Goal: Task Accomplishment & Management: Use online tool/utility

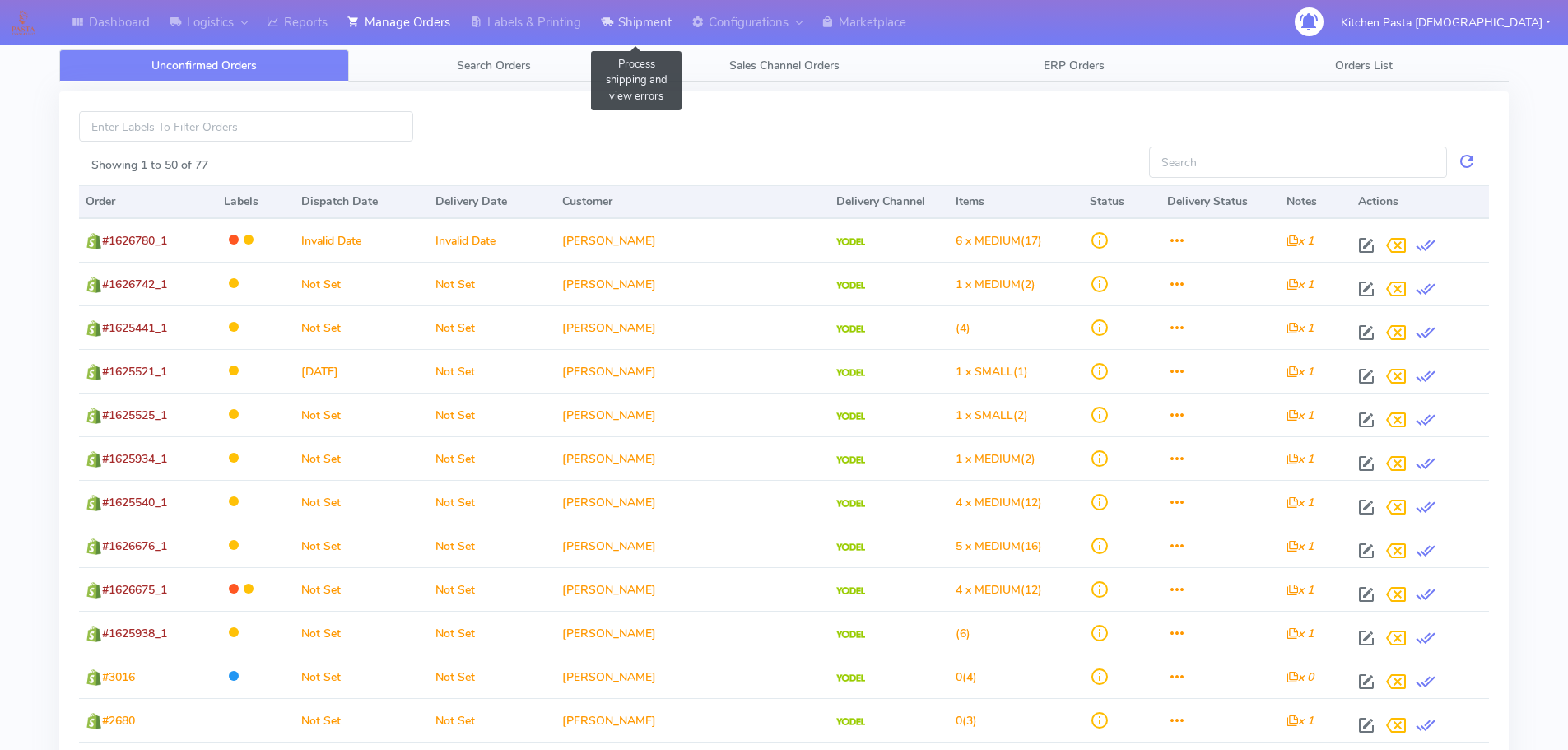
drag, startPoint x: 630, startPoint y: 25, endPoint x: 623, endPoint y: 28, distance: 7.6
click at [630, 25] on link "Shipment" at bounding box center [636, 23] width 90 height 45
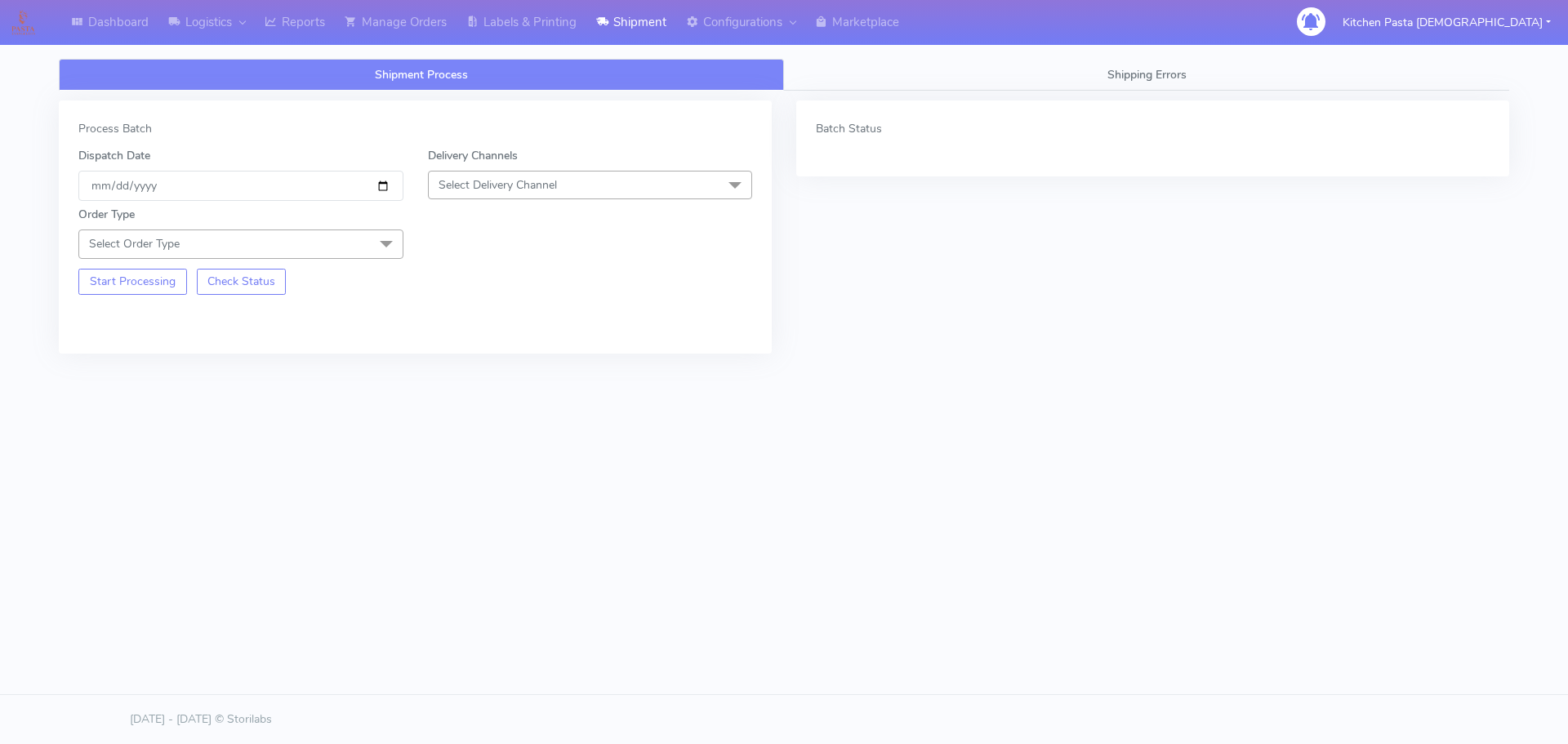
drag, startPoint x: 588, startPoint y: 190, endPoint x: 510, endPoint y: 311, distance: 144.0
click at [588, 189] on span "Select Delivery Channel" at bounding box center [589, 185] width 325 height 28
click at [506, 368] on div "Yodel" at bounding box center [590, 369] width 307 height 17
click at [315, 248] on span "Select Order Type" at bounding box center [240, 243] width 325 height 28
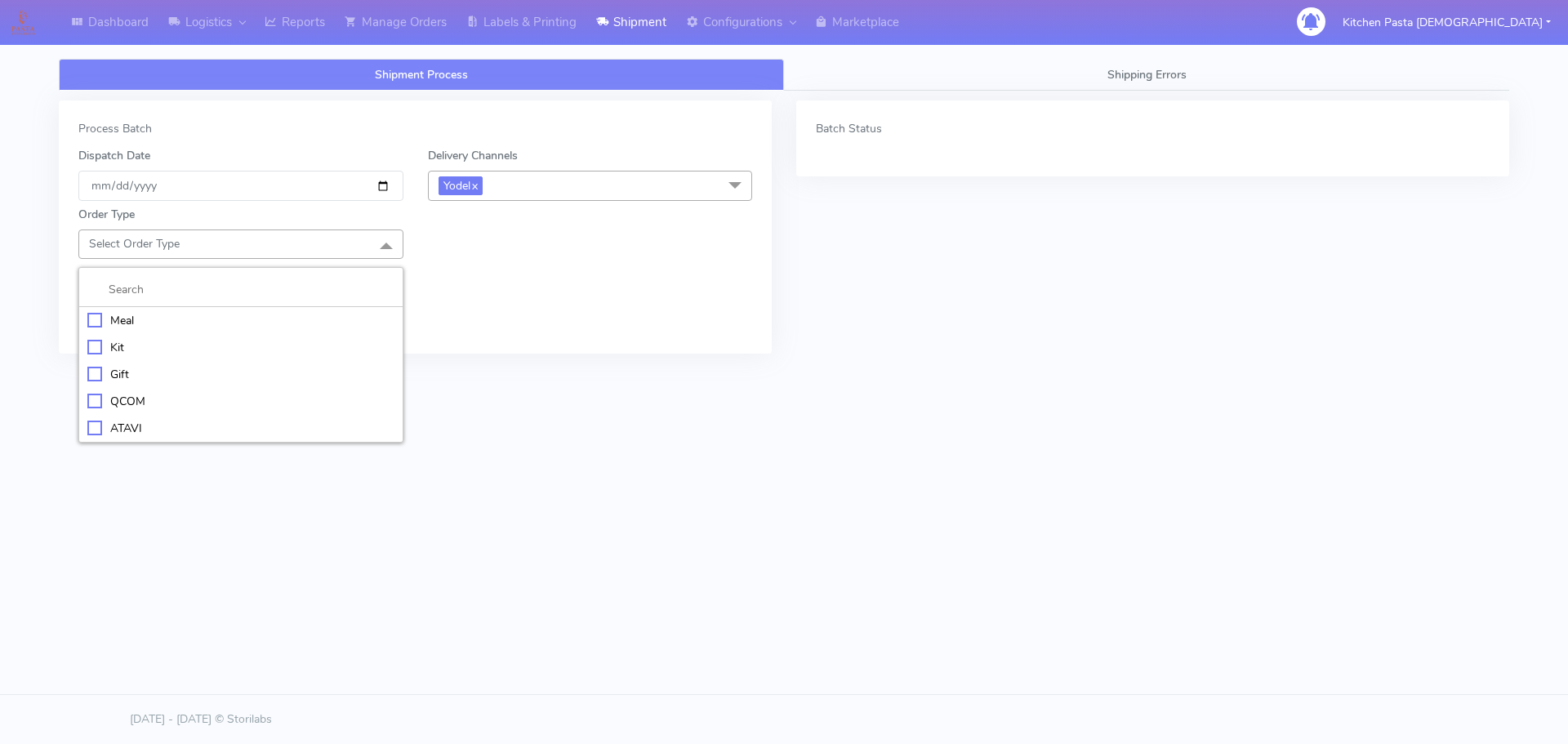
click at [261, 322] on div "Meal" at bounding box center [241, 321] width 307 height 17
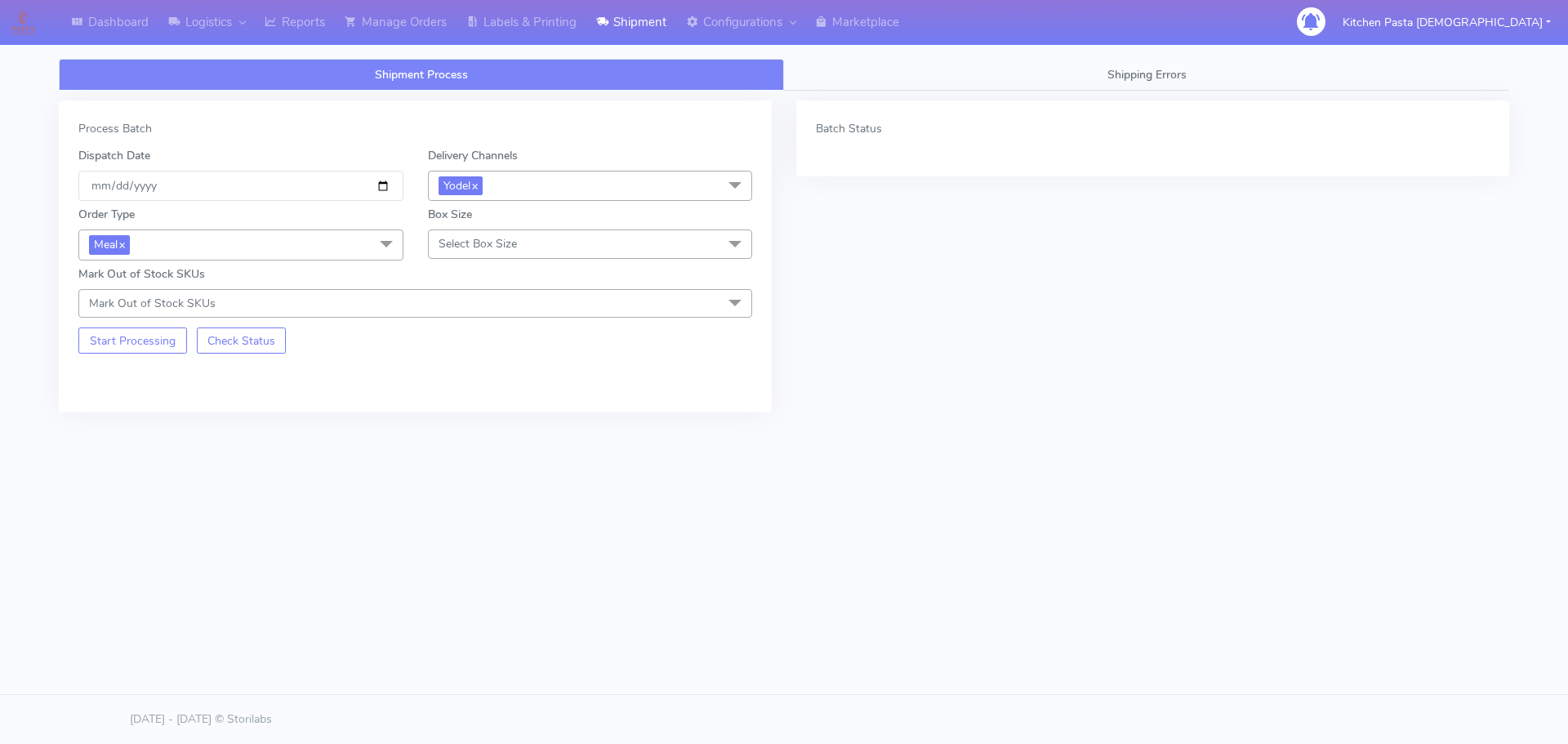
click at [547, 245] on span "Select Box Size" at bounding box center [589, 243] width 325 height 28
click at [480, 422] on div "Mega" at bounding box center [590, 428] width 307 height 17
click at [160, 344] on button "Start Processing" at bounding box center [132, 340] width 109 height 26
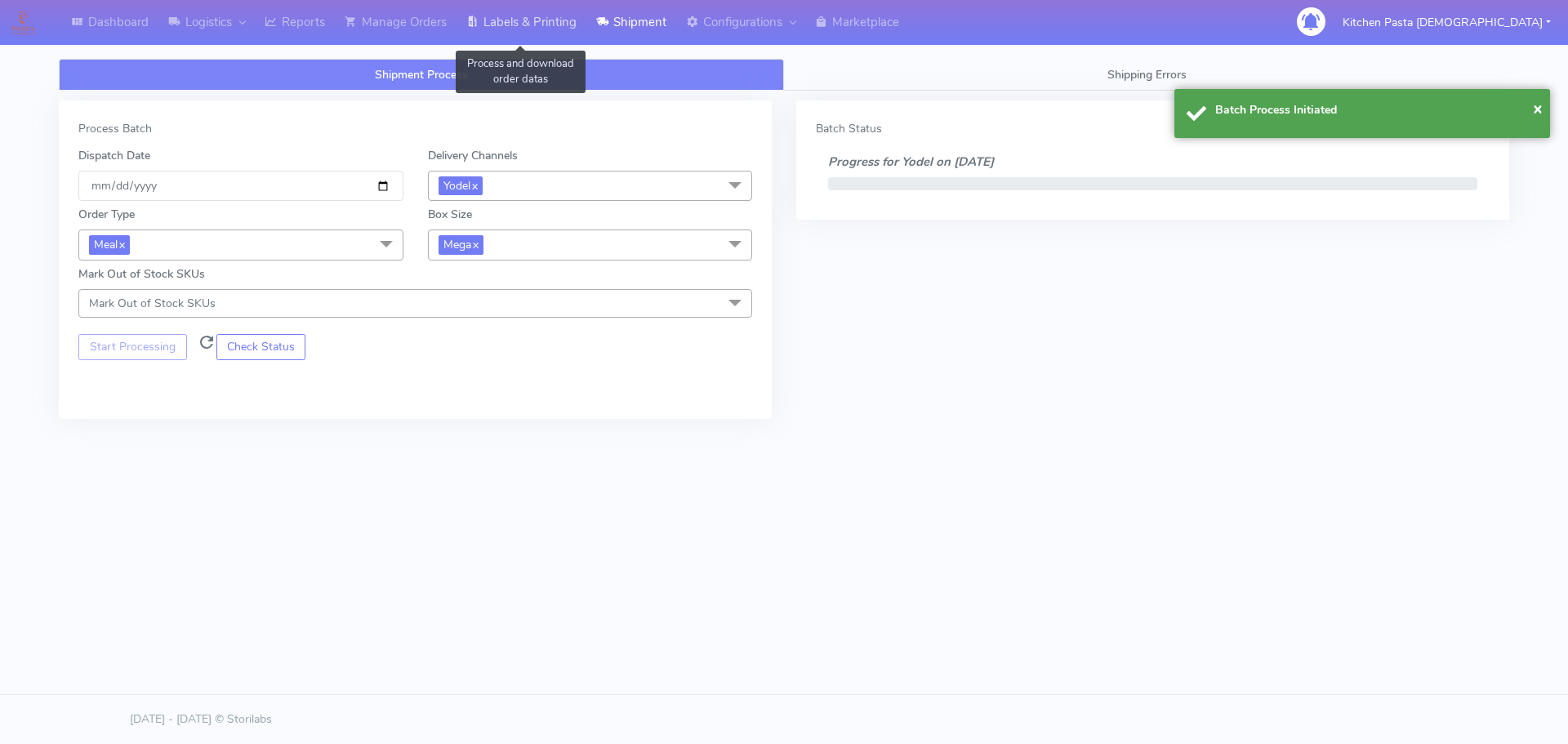
click at [490, 25] on link "Labels & Printing" at bounding box center [521, 22] width 129 height 45
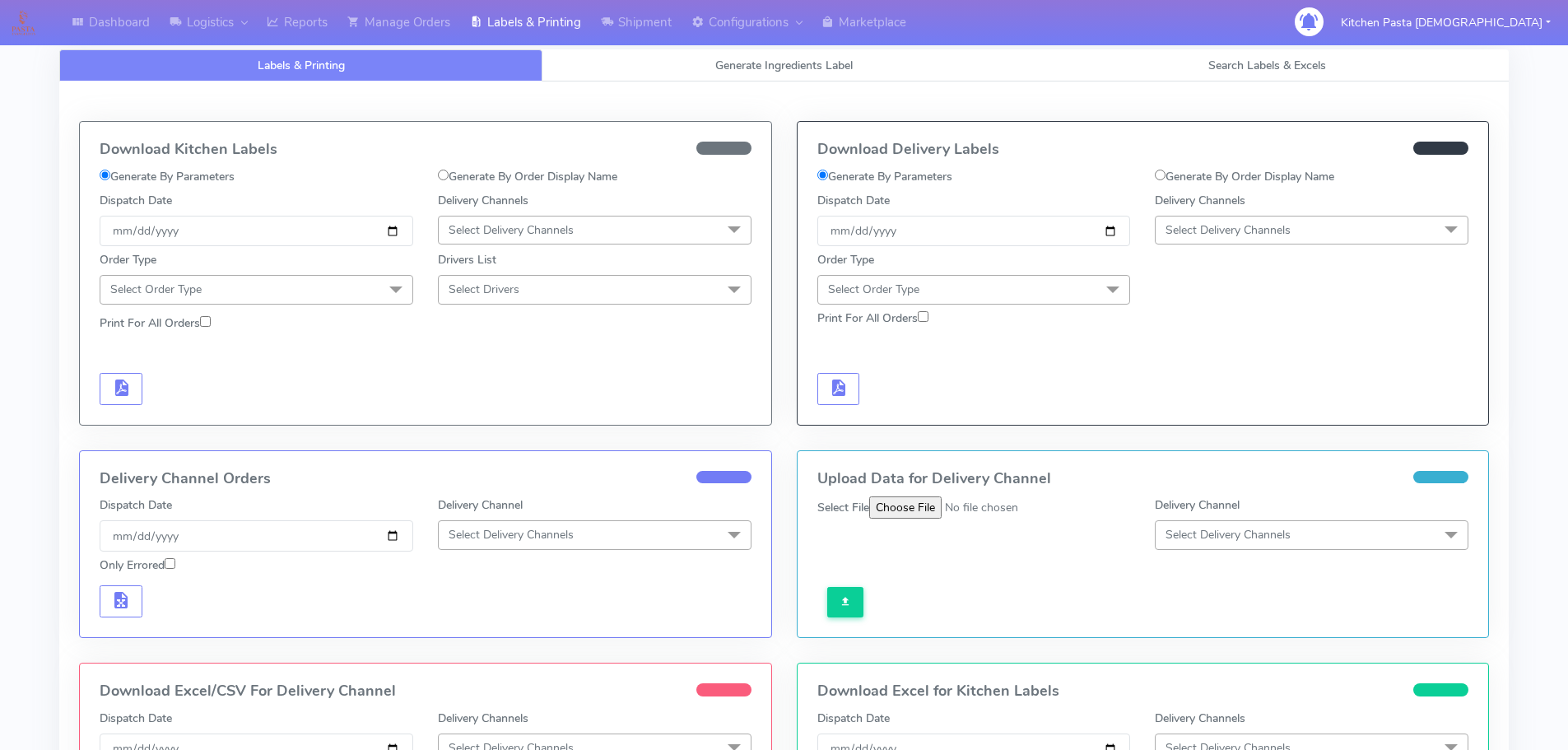
click at [1242, 231] on span "Select Delivery Channels" at bounding box center [1228, 230] width 126 height 16
click at [1228, 414] on div "Yodel" at bounding box center [1311, 415] width 295 height 18
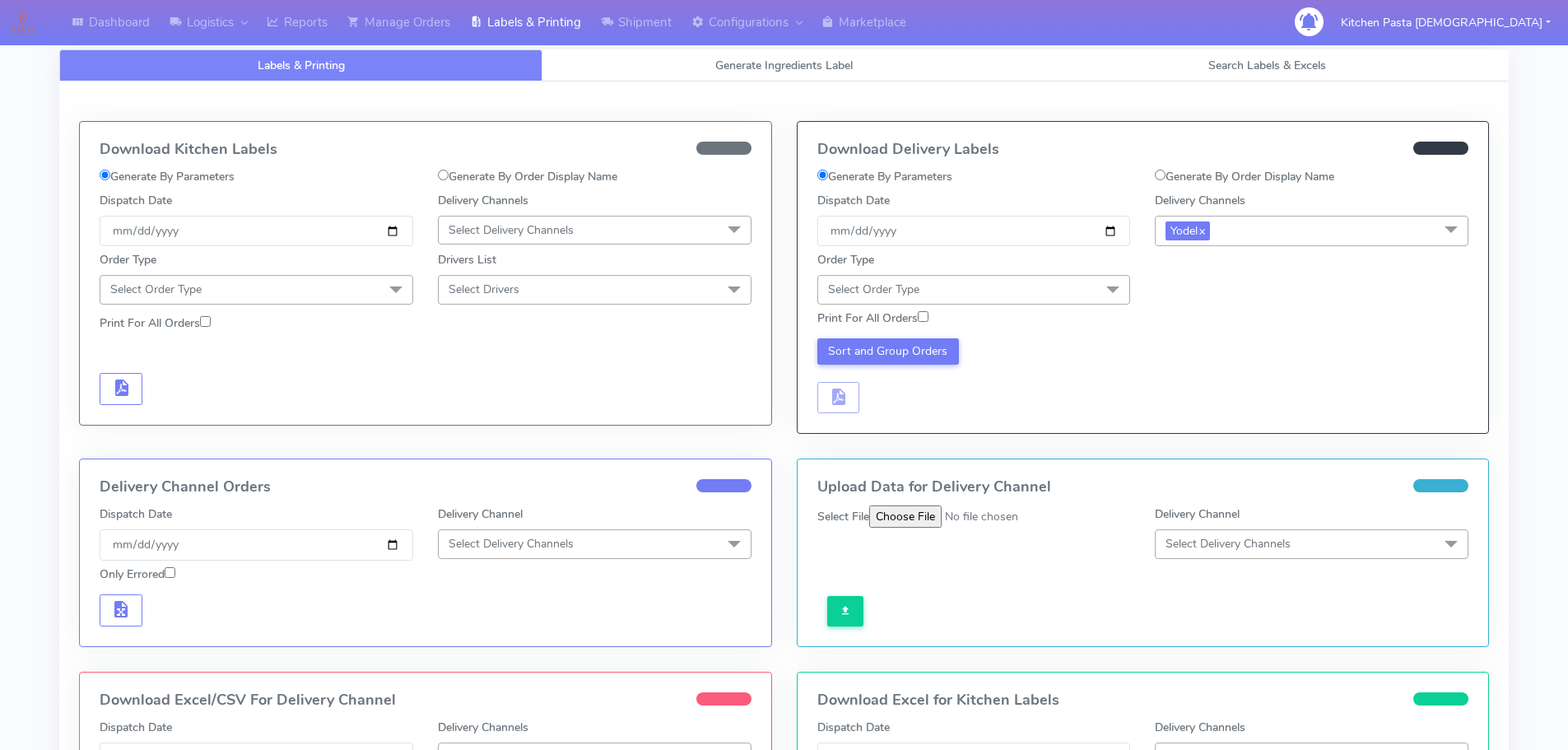
drag, startPoint x: 1051, startPoint y: 284, endPoint x: 782, endPoint y: 388, distance: 288.4
click at [1053, 284] on span "Select Order Type" at bounding box center [974, 290] width 314 height 28
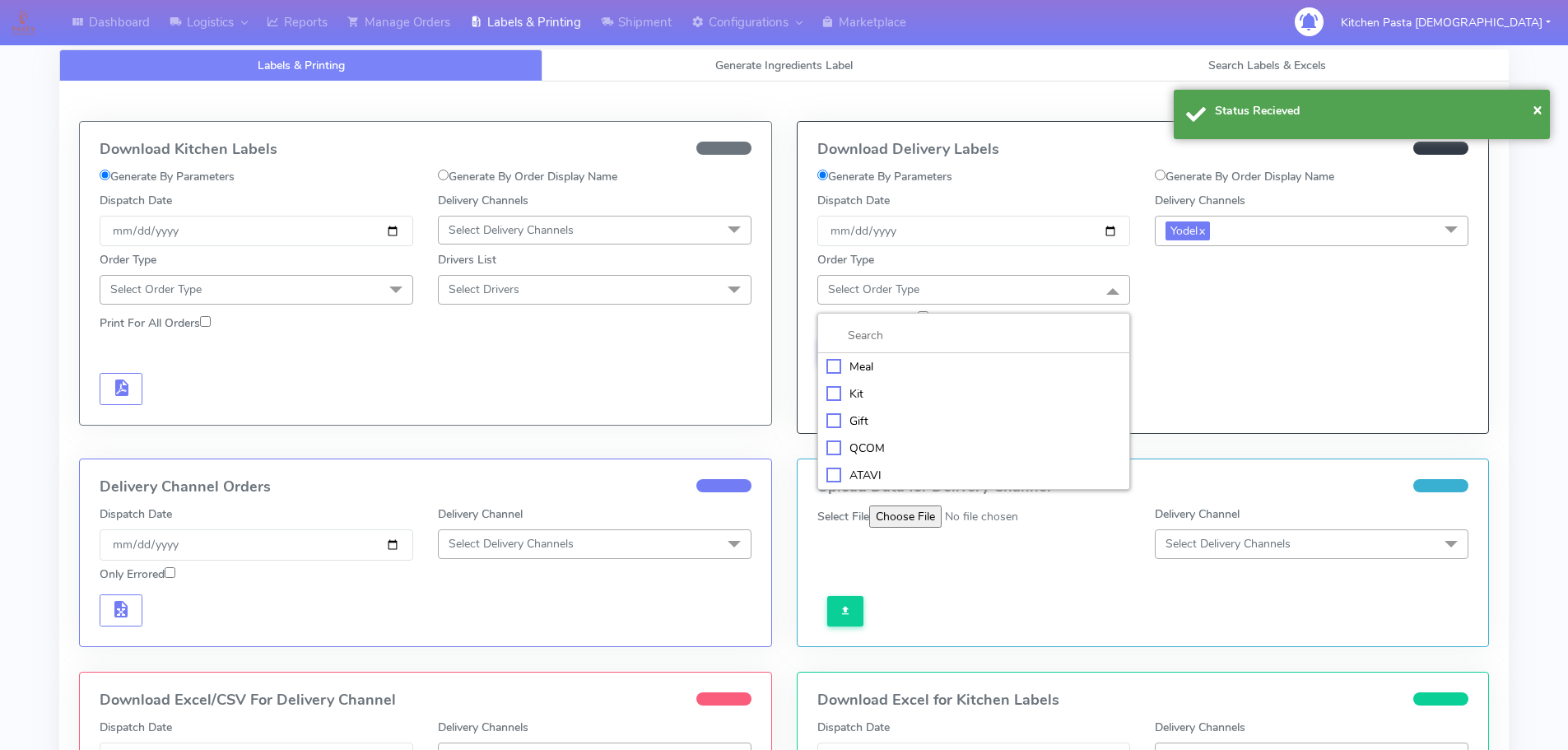
click at [854, 364] on div "Meal" at bounding box center [974, 367] width 295 height 18
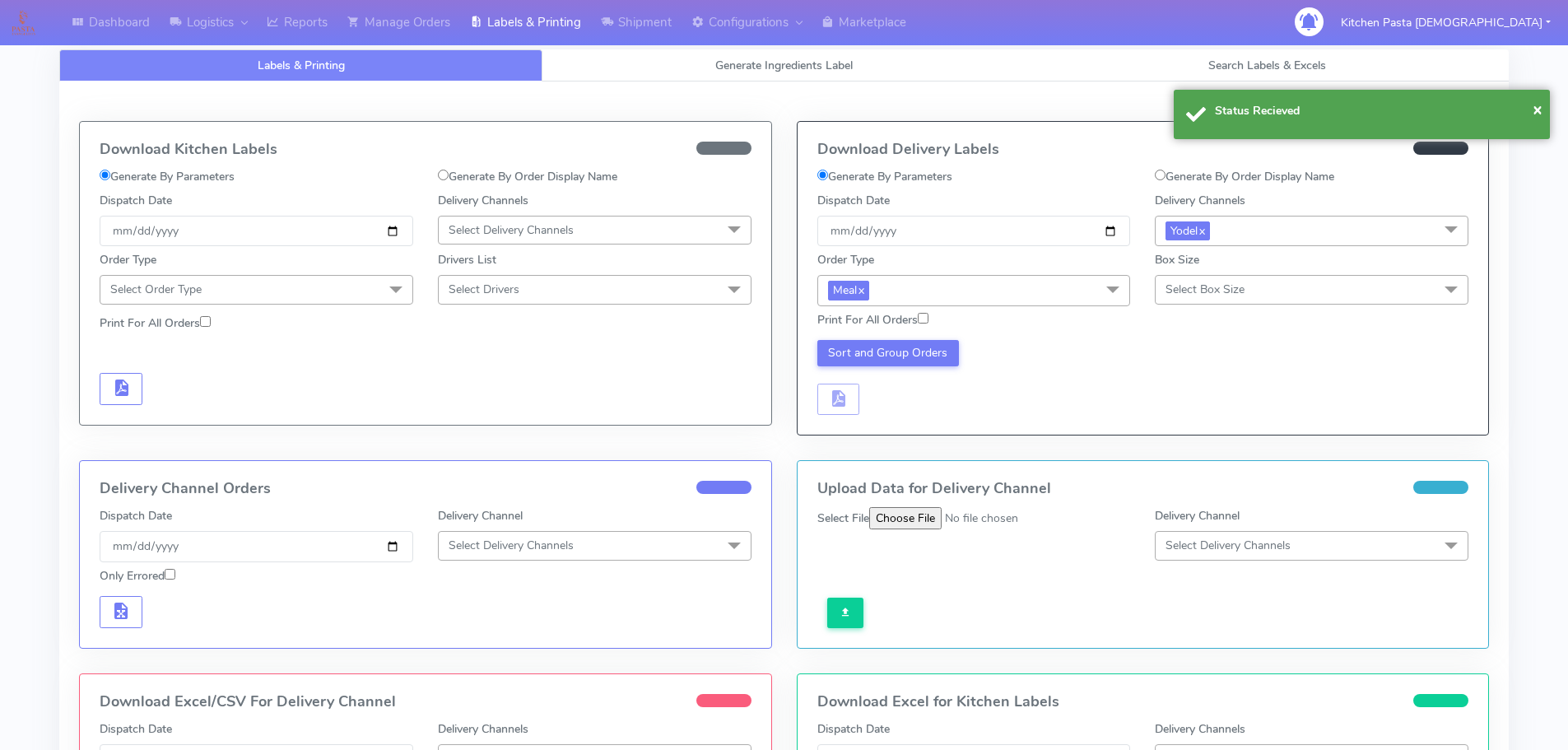
click at [1253, 290] on span "Select Box Size" at bounding box center [1311, 290] width 314 height 28
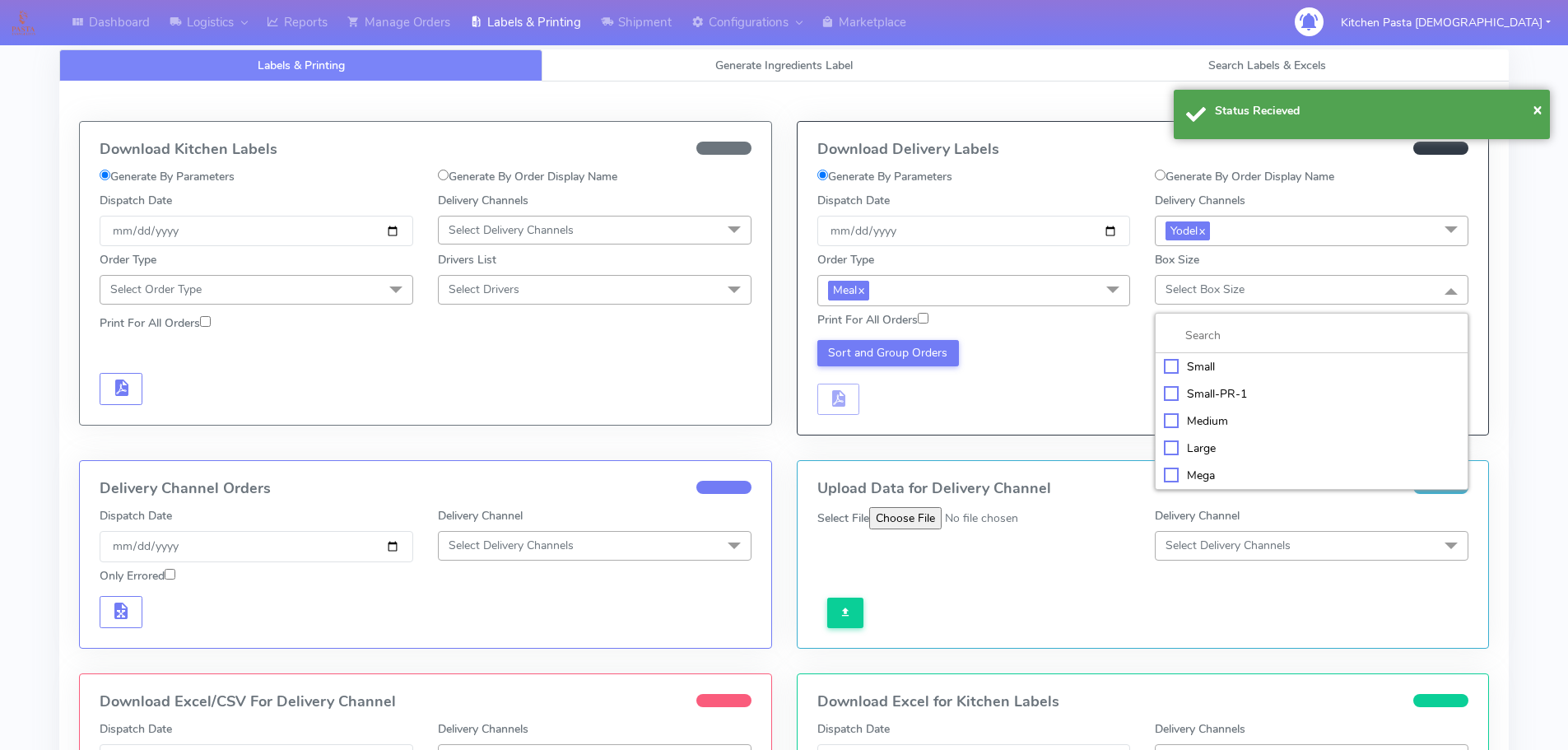
click at [1207, 465] on li "Mega" at bounding box center [1311, 475] width 312 height 27
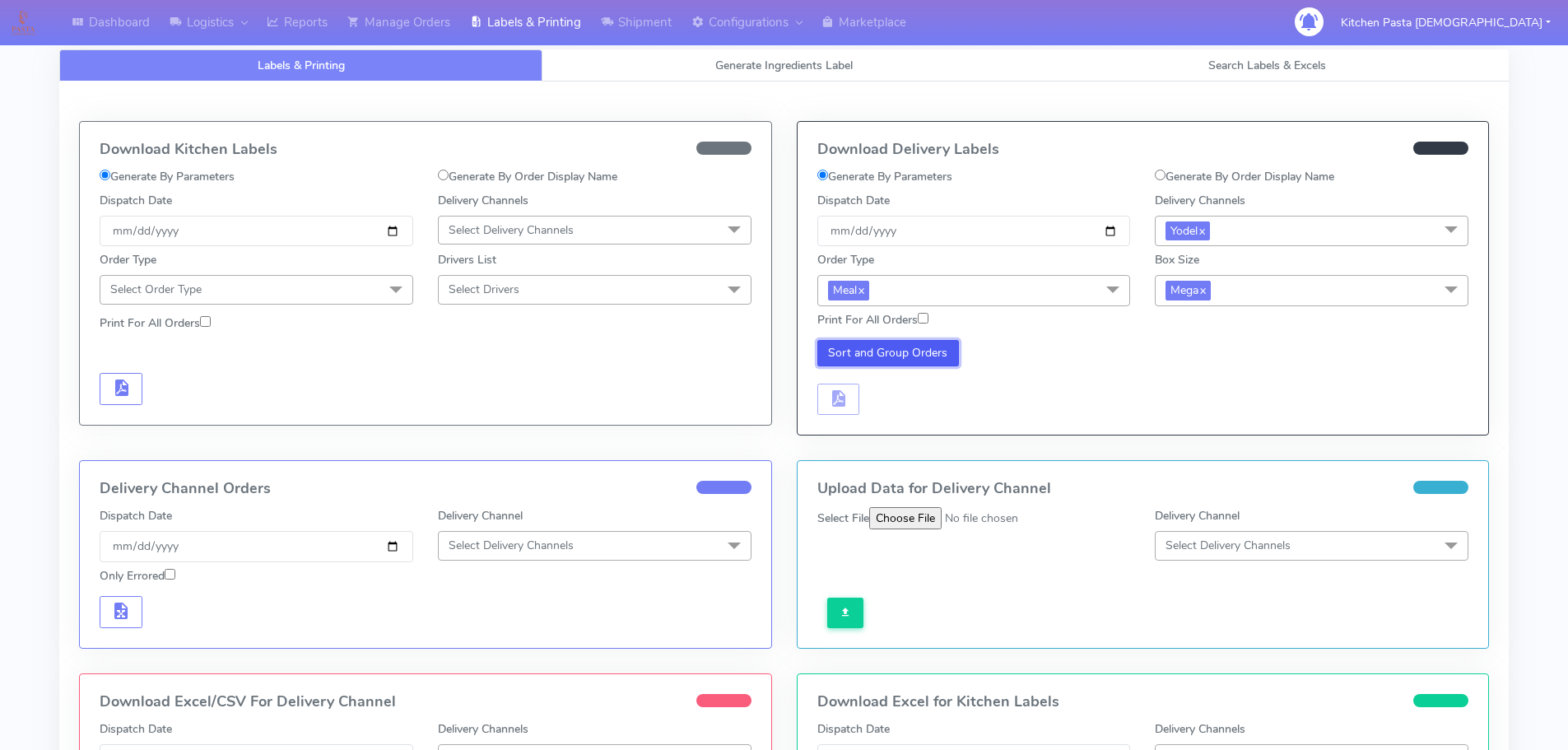
drag, startPoint x: 848, startPoint y: 342, endPoint x: 866, endPoint y: 381, distance: 43.0
click at [849, 342] on button "Sort and Group Orders" at bounding box center [889, 352] width 142 height 26
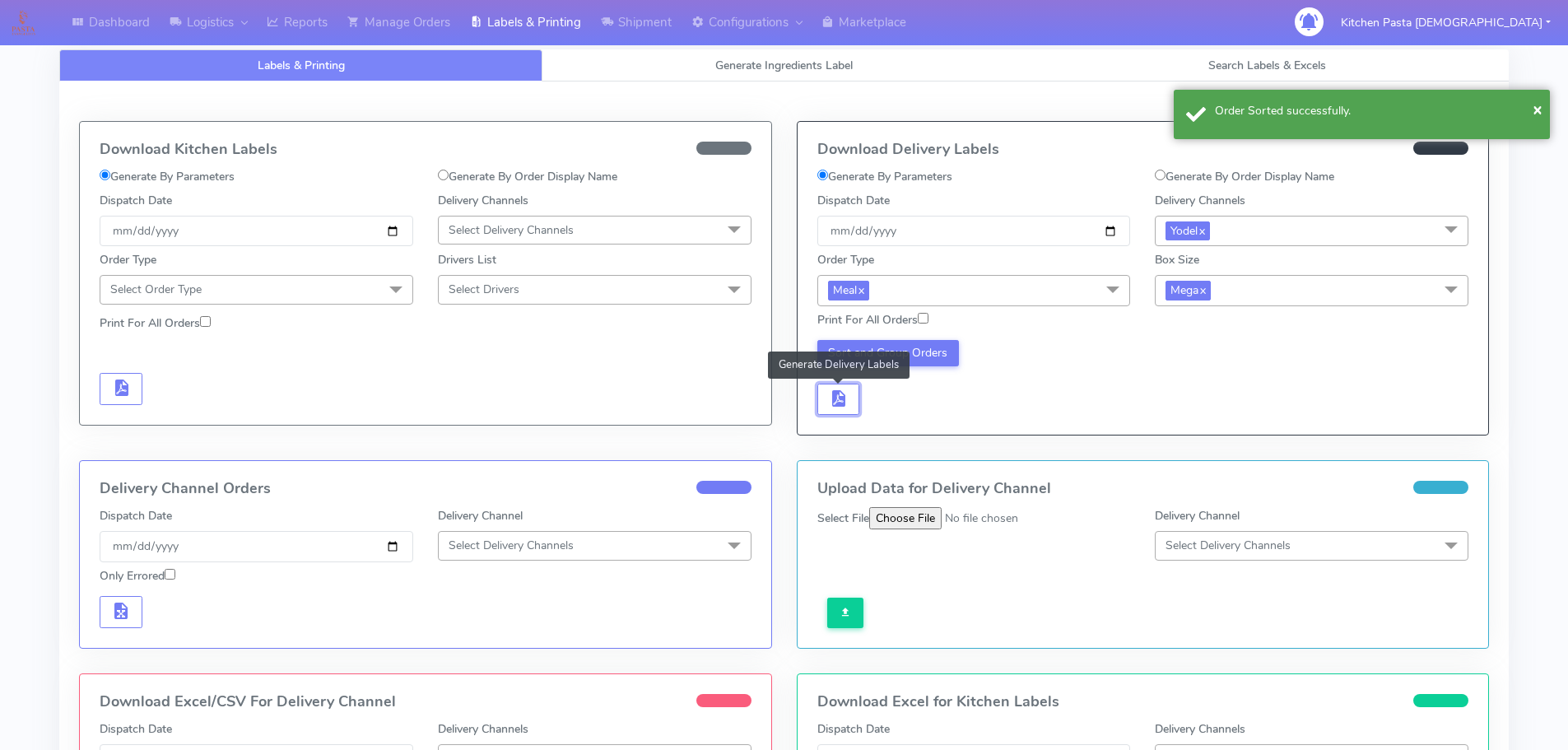
drag, startPoint x: 837, startPoint y: 401, endPoint x: 860, endPoint y: 395, distance: 23.8
click at [841, 401] on span "button" at bounding box center [838, 402] width 20 height 16
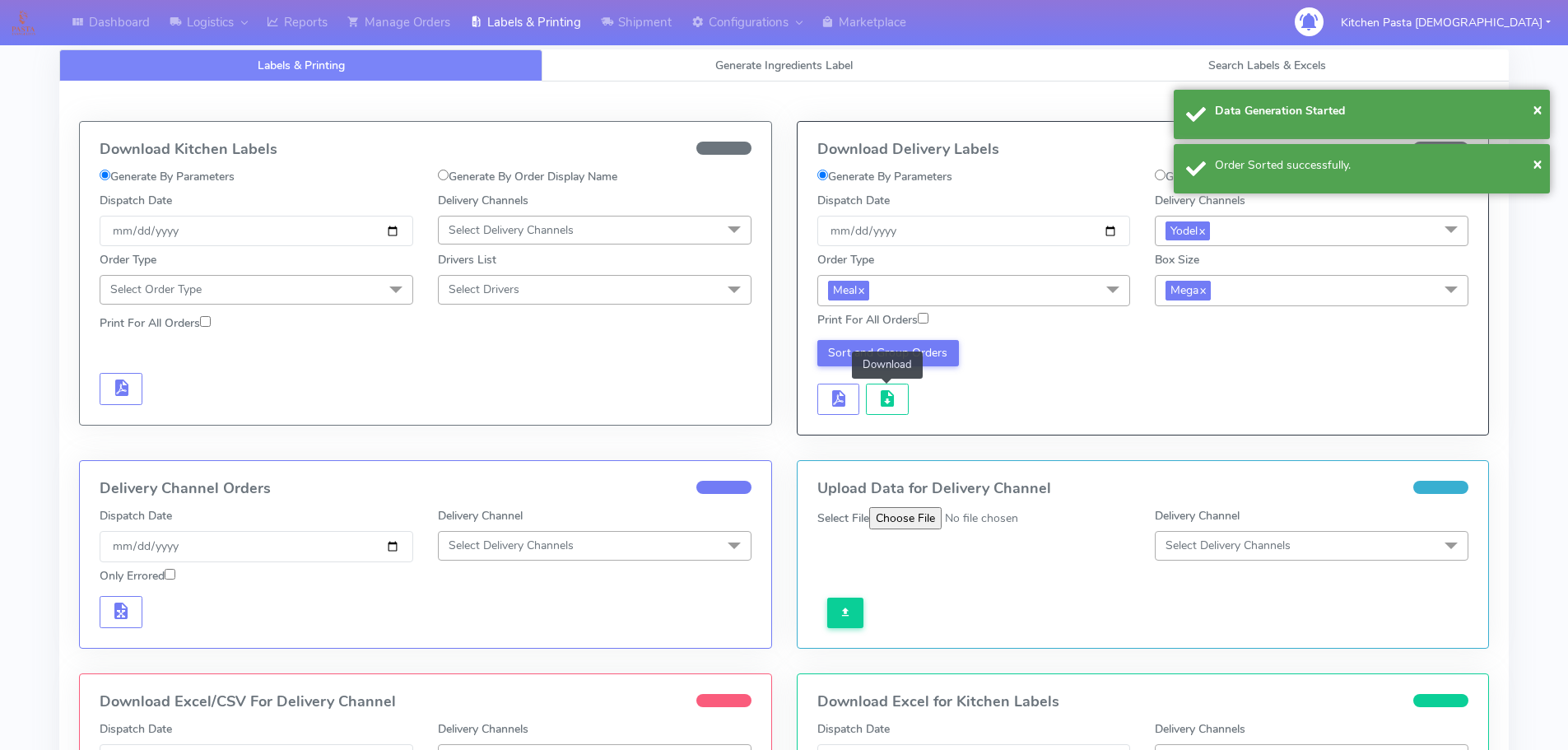
click at [897, 395] on button "button" at bounding box center [887, 399] width 43 height 32
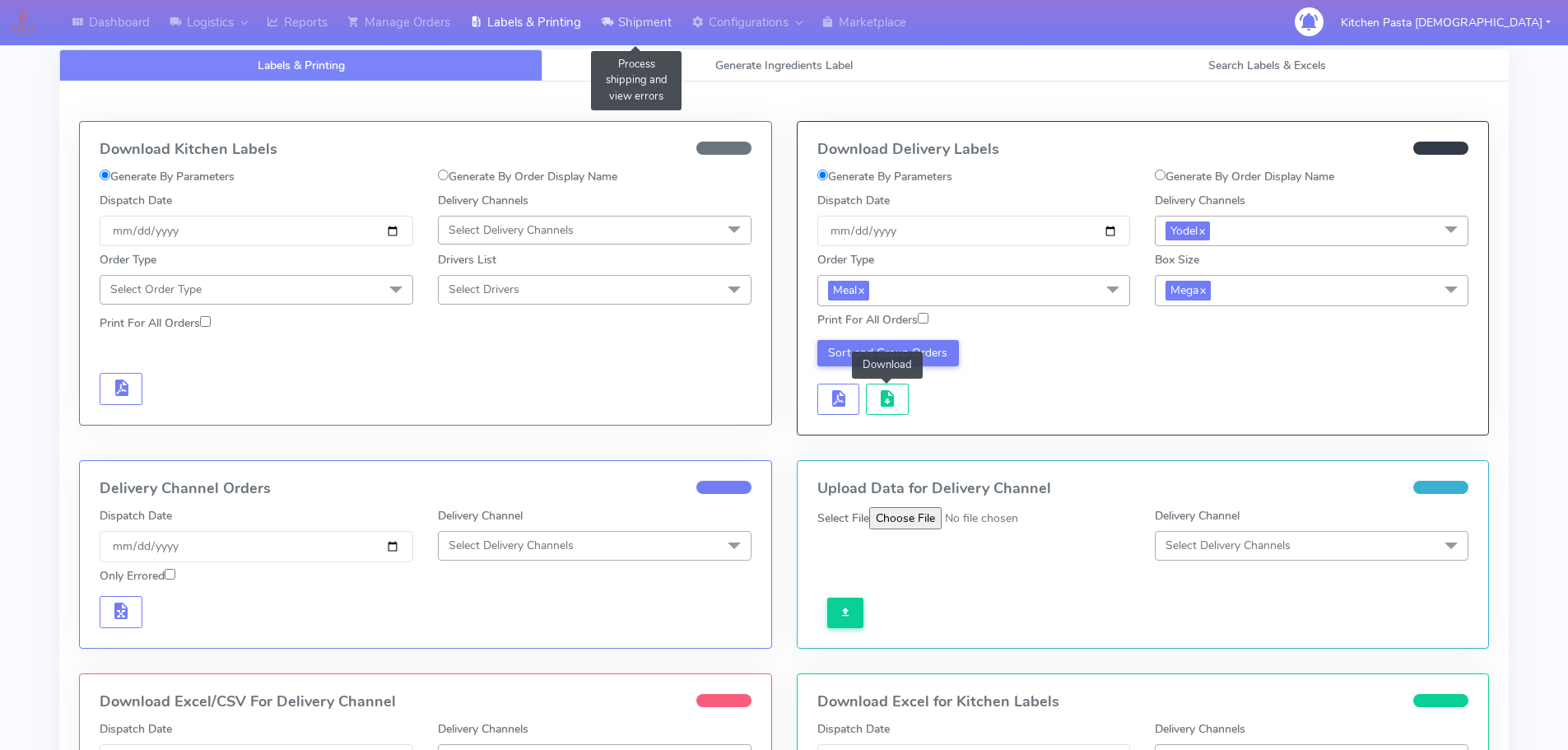
click at [625, 25] on link "Shipment" at bounding box center [636, 23] width 90 height 45
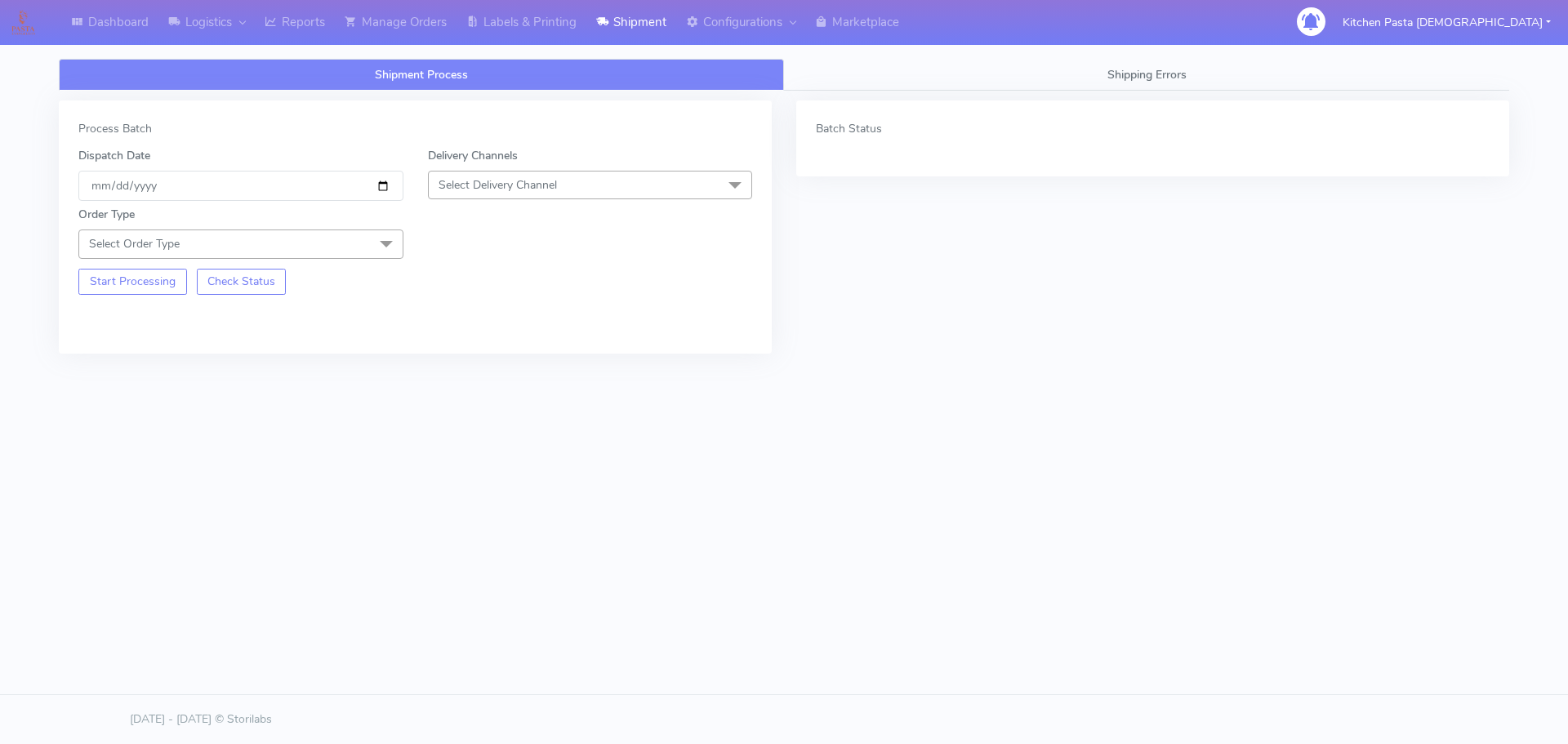
click at [581, 184] on span "Select Delivery Channel" at bounding box center [589, 185] width 325 height 28
click at [489, 361] on div "Yodel" at bounding box center [590, 369] width 307 height 17
click at [346, 252] on span "Select Order Type" at bounding box center [240, 243] width 325 height 28
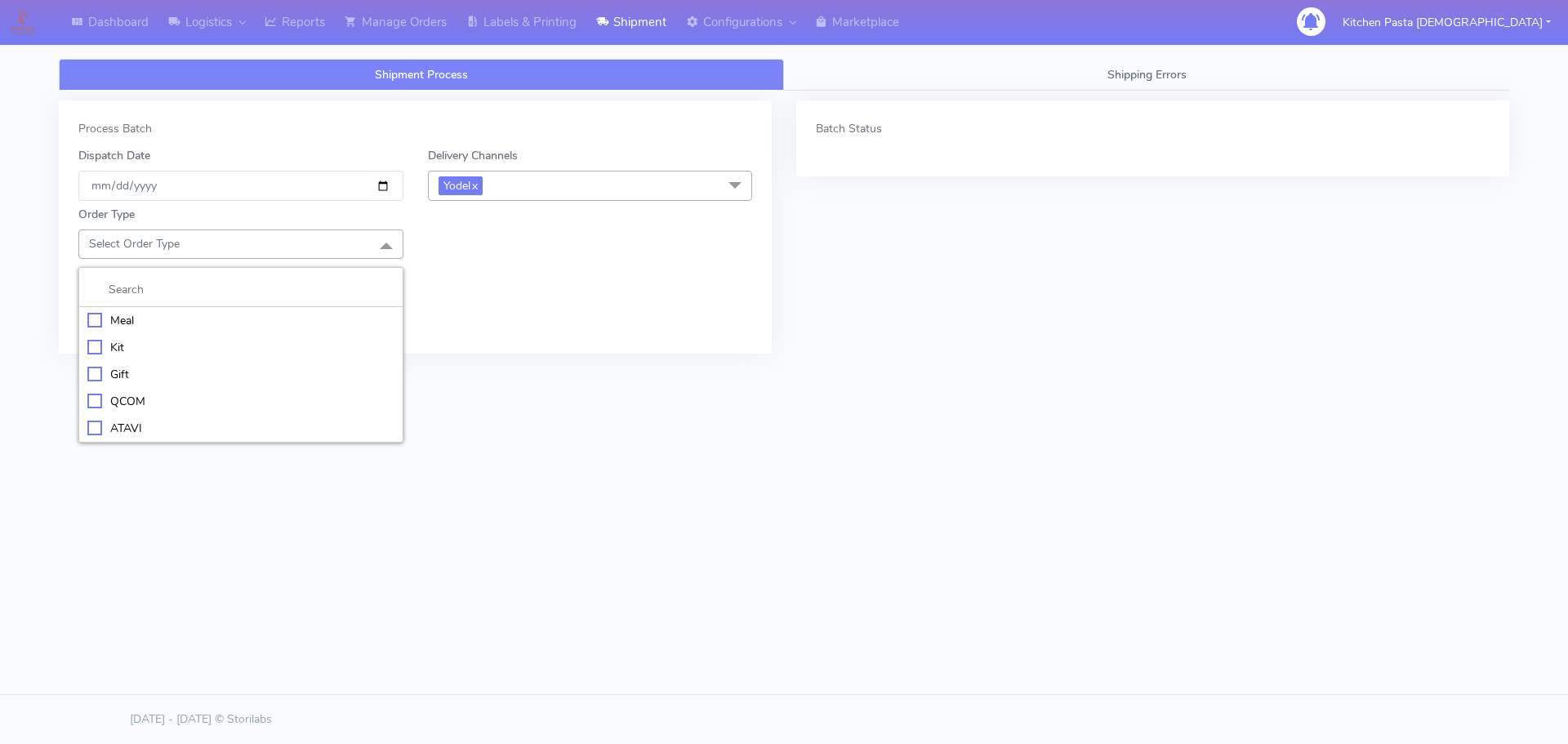
click at [137, 318] on div "Meal" at bounding box center [241, 321] width 307 height 17
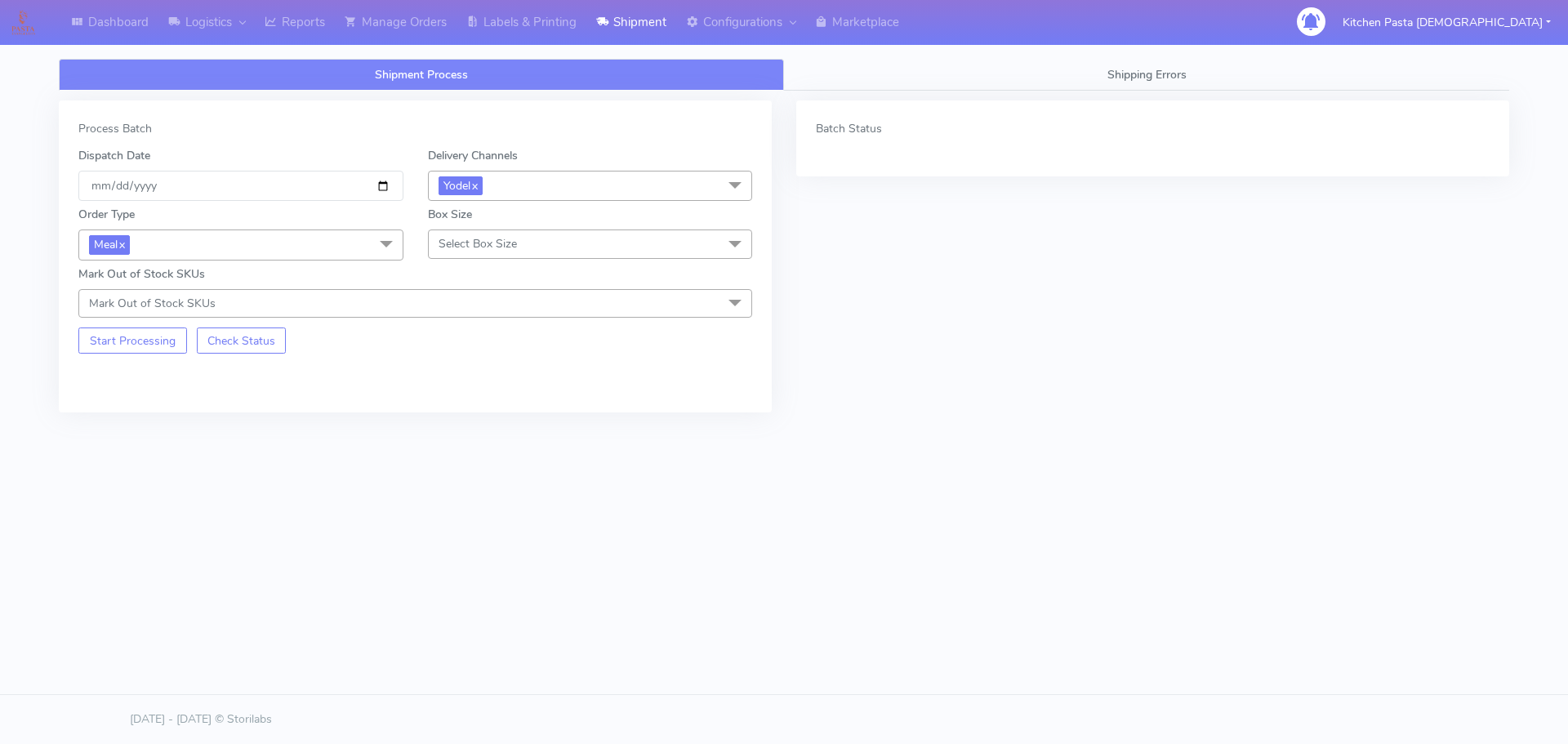
click at [540, 230] on span "Select Box Size" at bounding box center [589, 243] width 325 height 28
click at [476, 394] on div "Large" at bounding box center [590, 401] width 307 height 17
click at [154, 338] on button "Start Processing" at bounding box center [132, 340] width 109 height 26
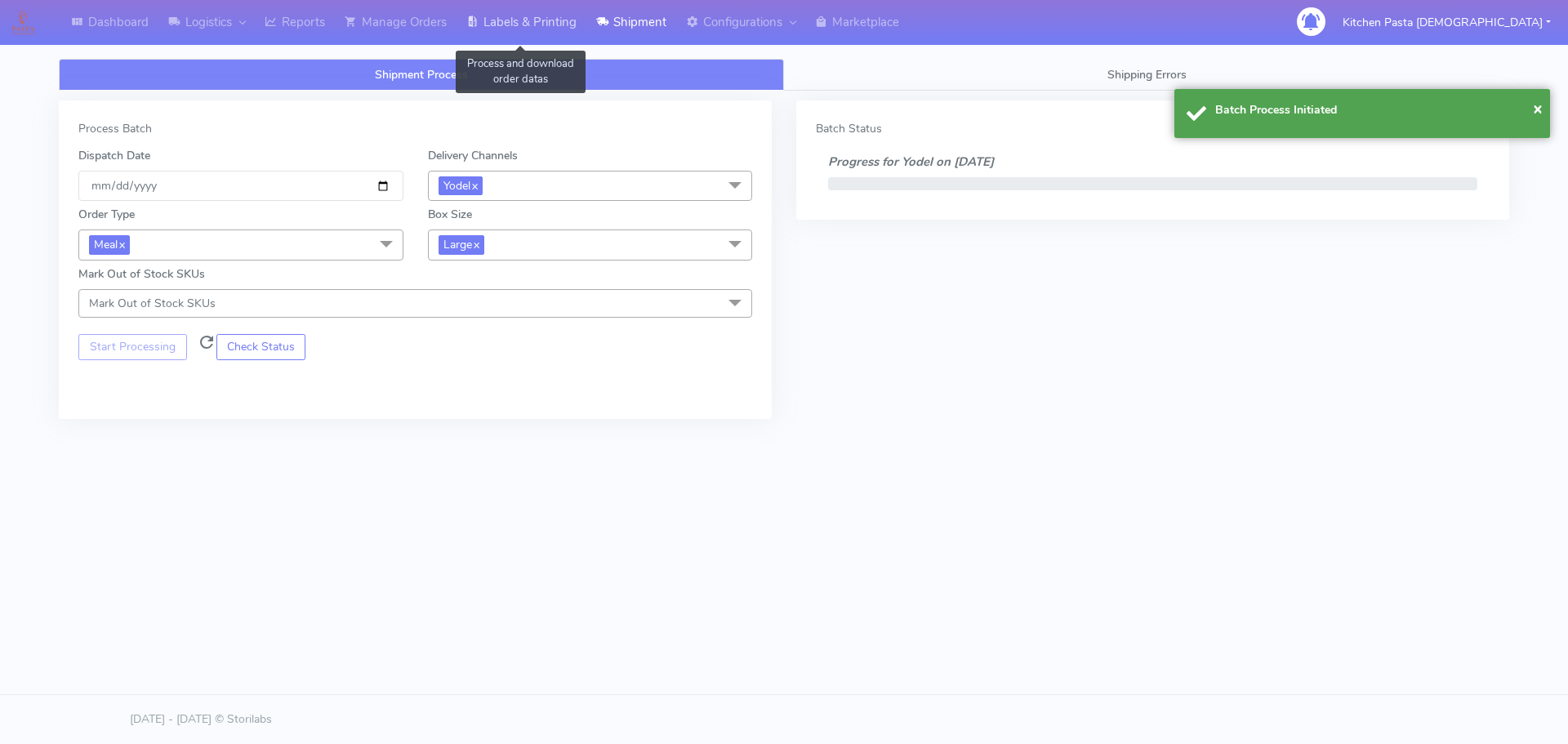
click at [499, 41] on link "Labels & Printing" at bounding box center [521, 22] width 129 height 45
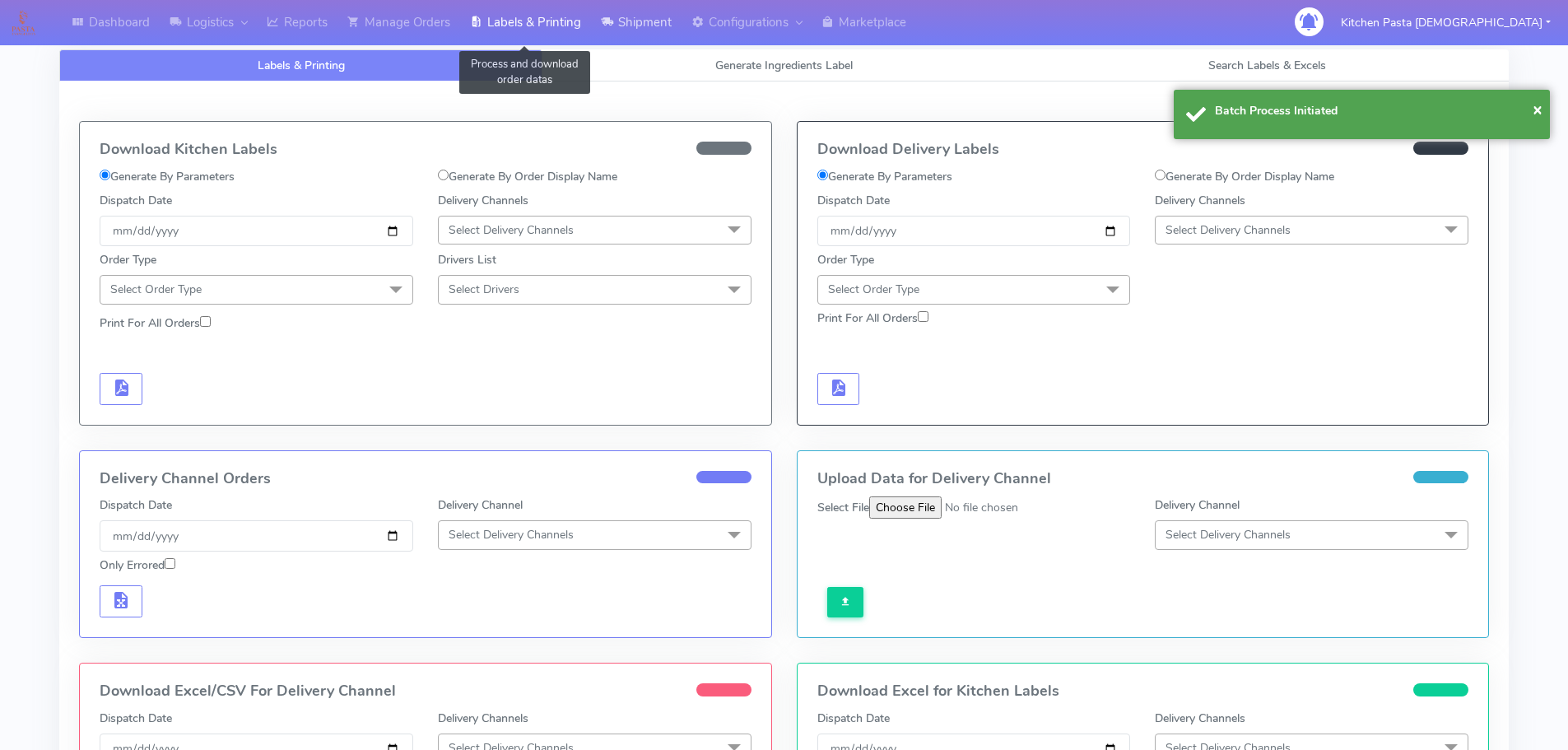
drag, startPoint x: 542, startPoint y: 29, endPoint x: 597, endPoint y: 33, distance: 55.1
click at [543, 29] on link "Labels & Printing" at bounding box center [525, 23] width 131 height 45
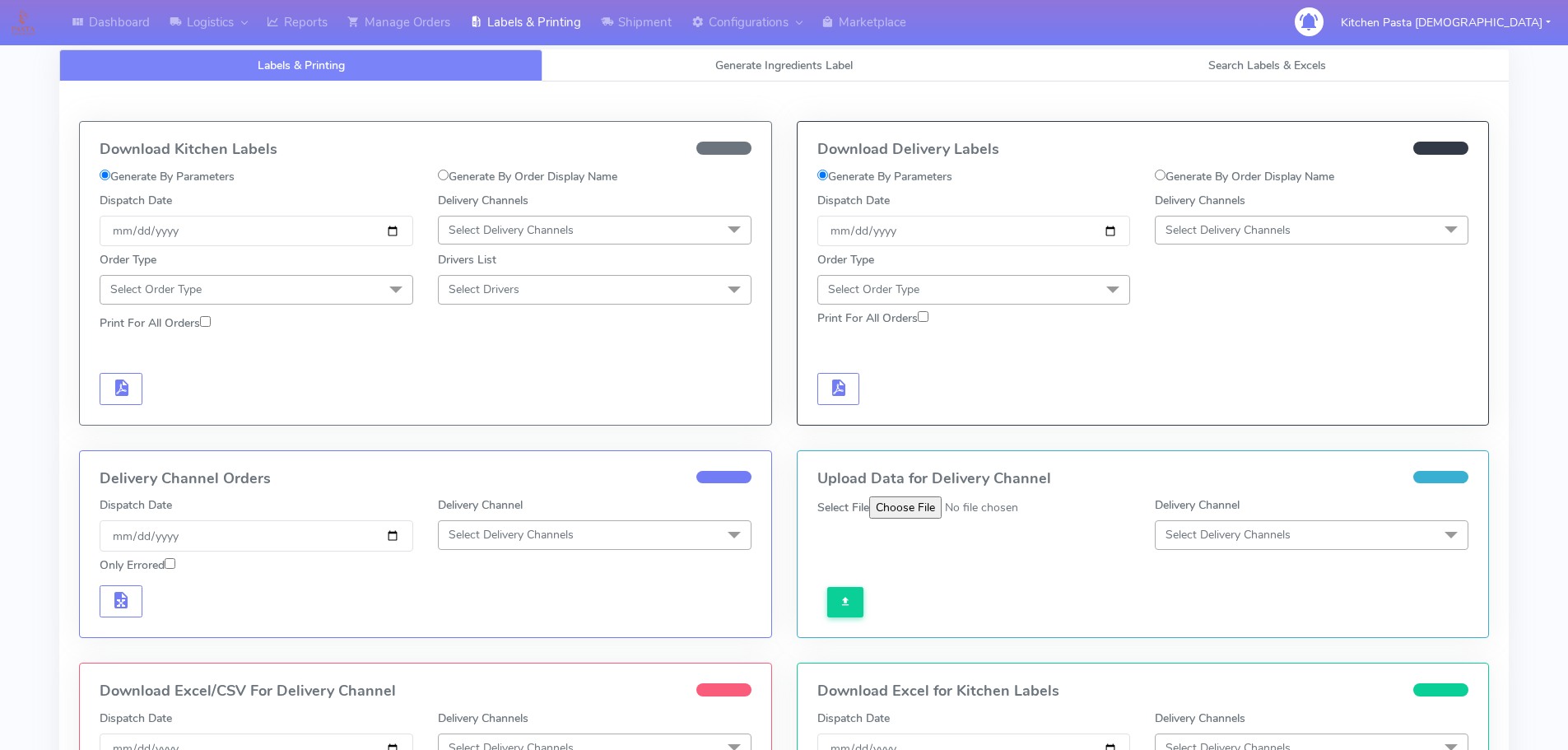
click at [1189, 235] on span "Select Delivery Channels" at bounding box center [1228, 230] width 126 height 16
click at [1189, 415] on div "Yodel" at bounding box center [1311, 415] width 295 height 18
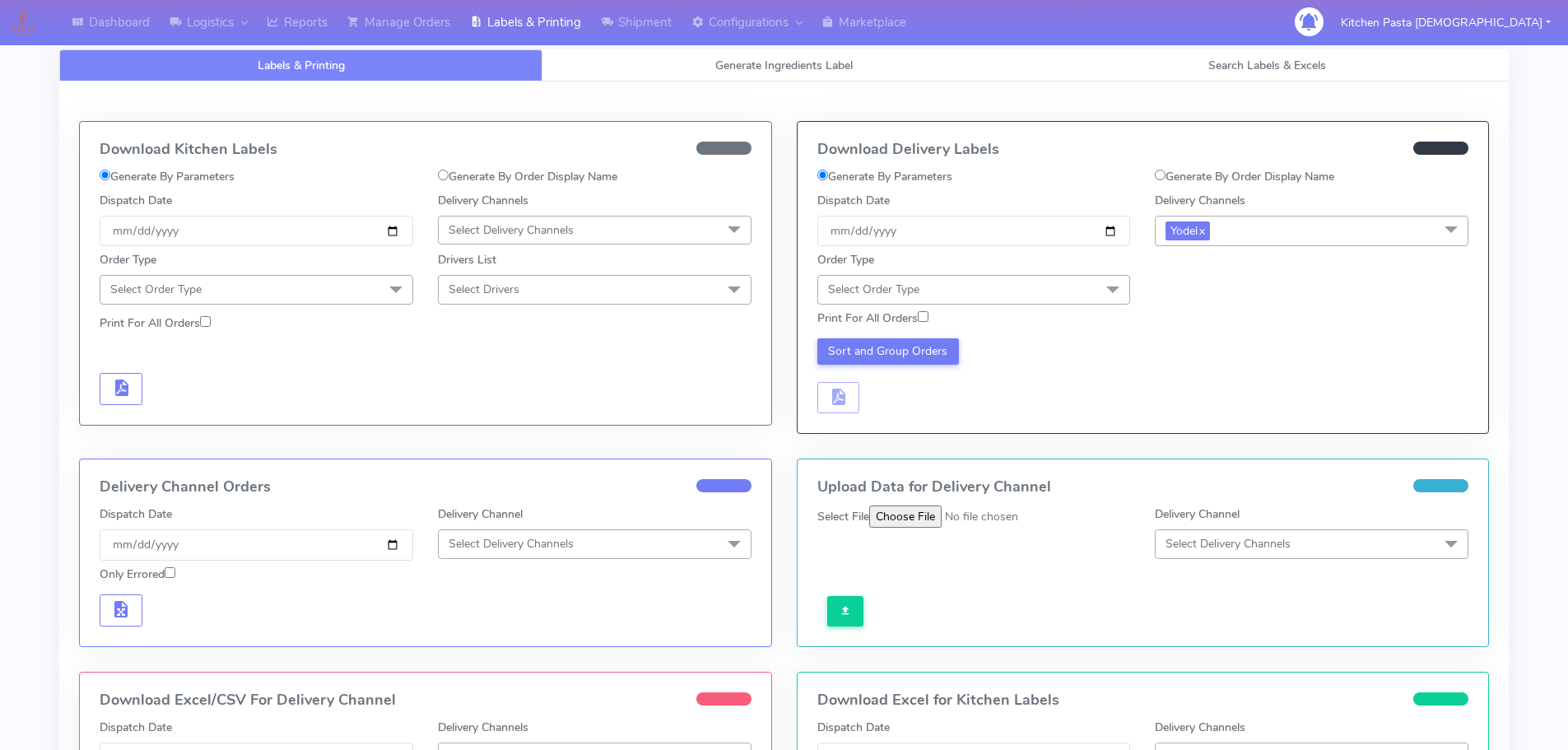
click at [970, 291] on span "Select Order Type" at bounding box center [974, 290] width 314 height 28
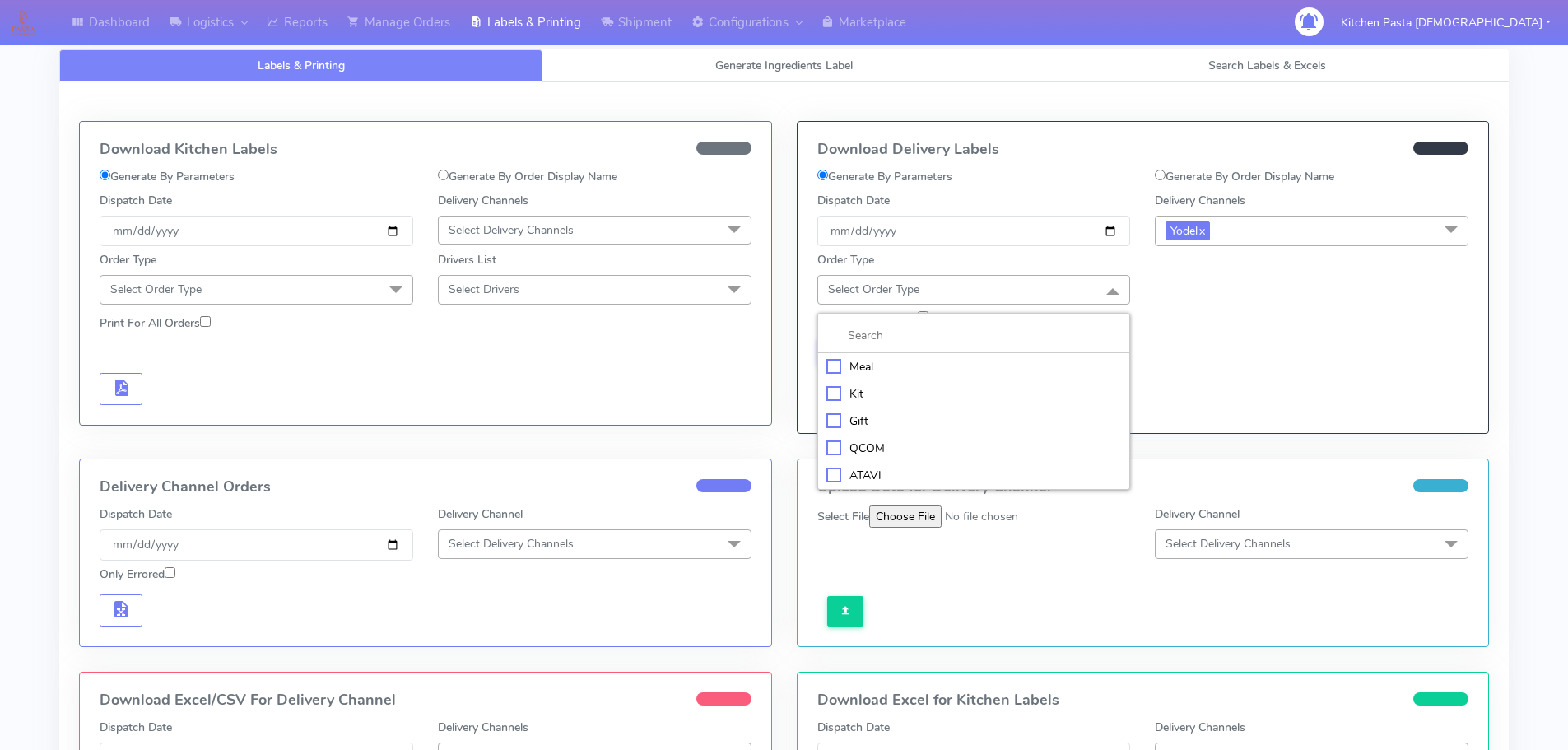
click at [874, 367] on div "Meal" at bounding box center [974, 367] width 295 height 18
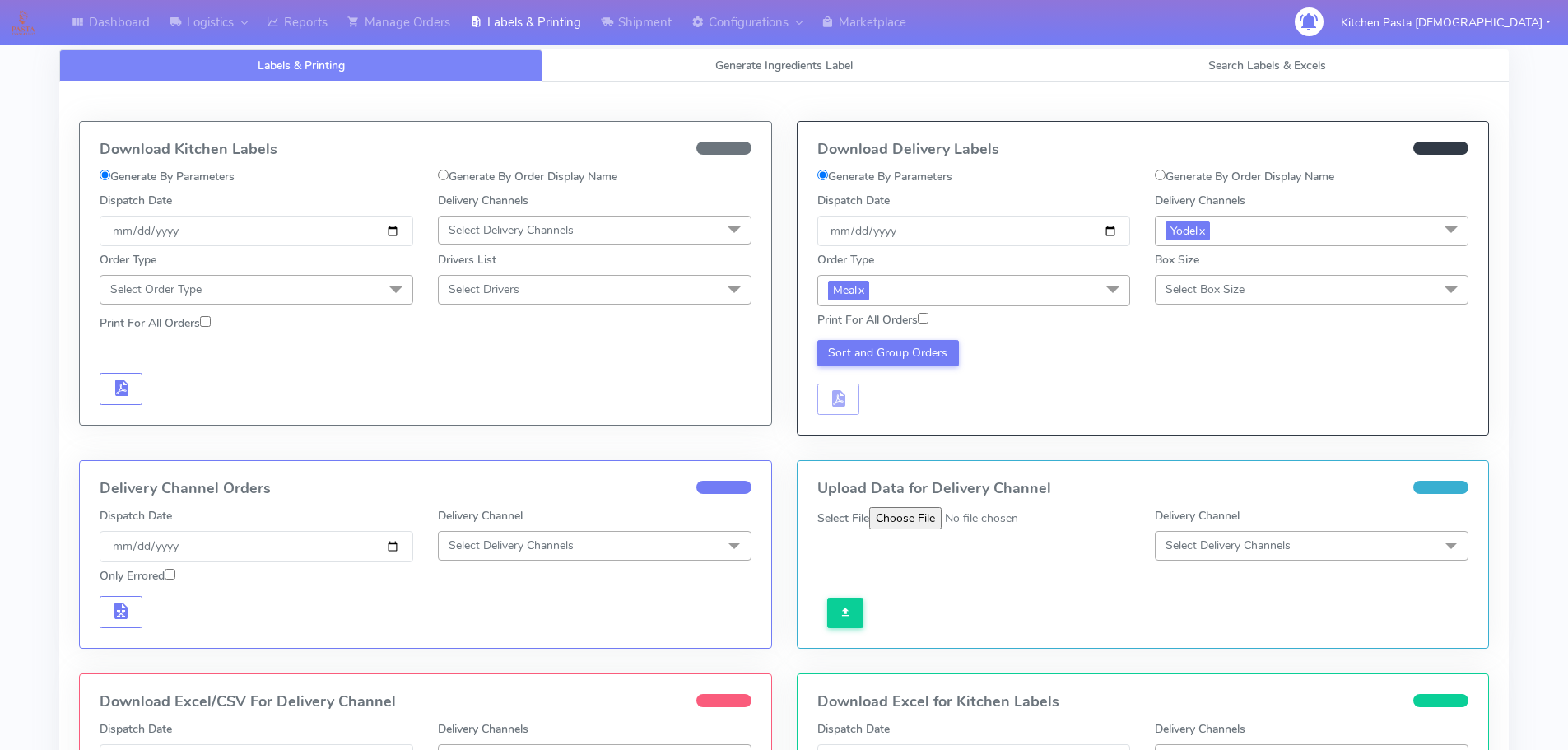
click at [1178, 280] on span "Select Box Size" at bounding box center [1311, 290] width 314 height 28
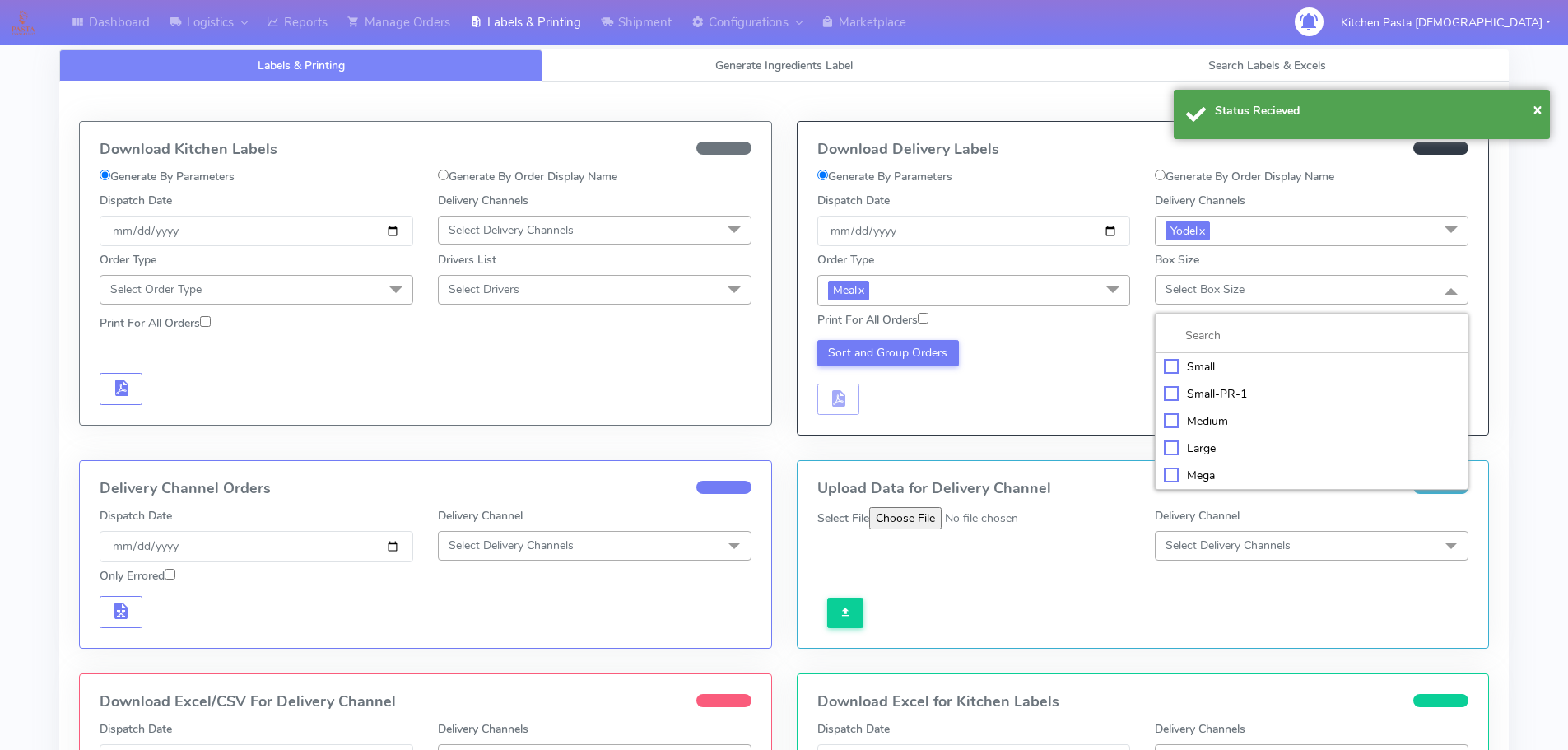
click at [1186, 448] on div "Large" at bounding box center [1311, 448] width 295 height 18
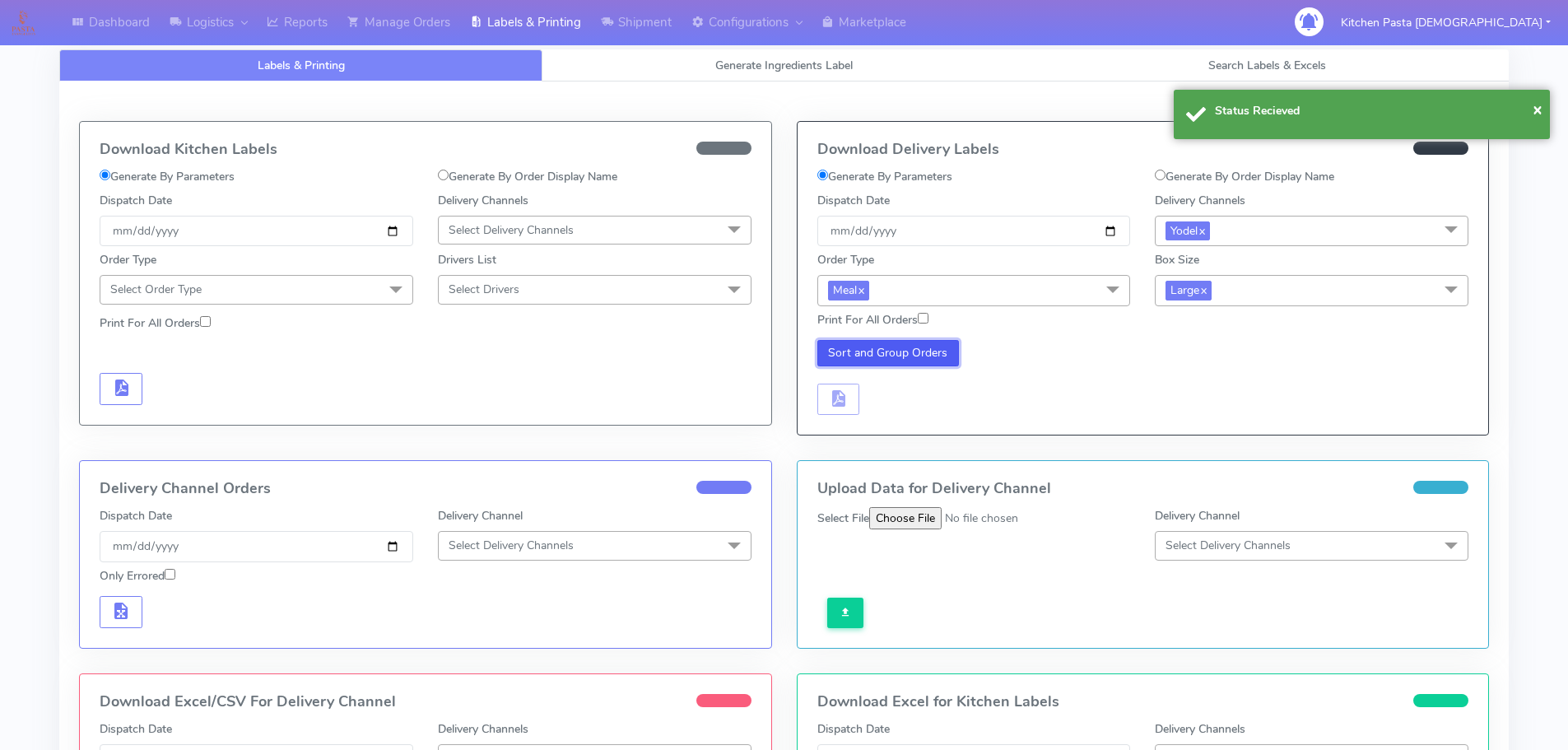
click at [869, 364] on button "Sort and Group Orders" at bounding box center [889, 352] width 142 height 26
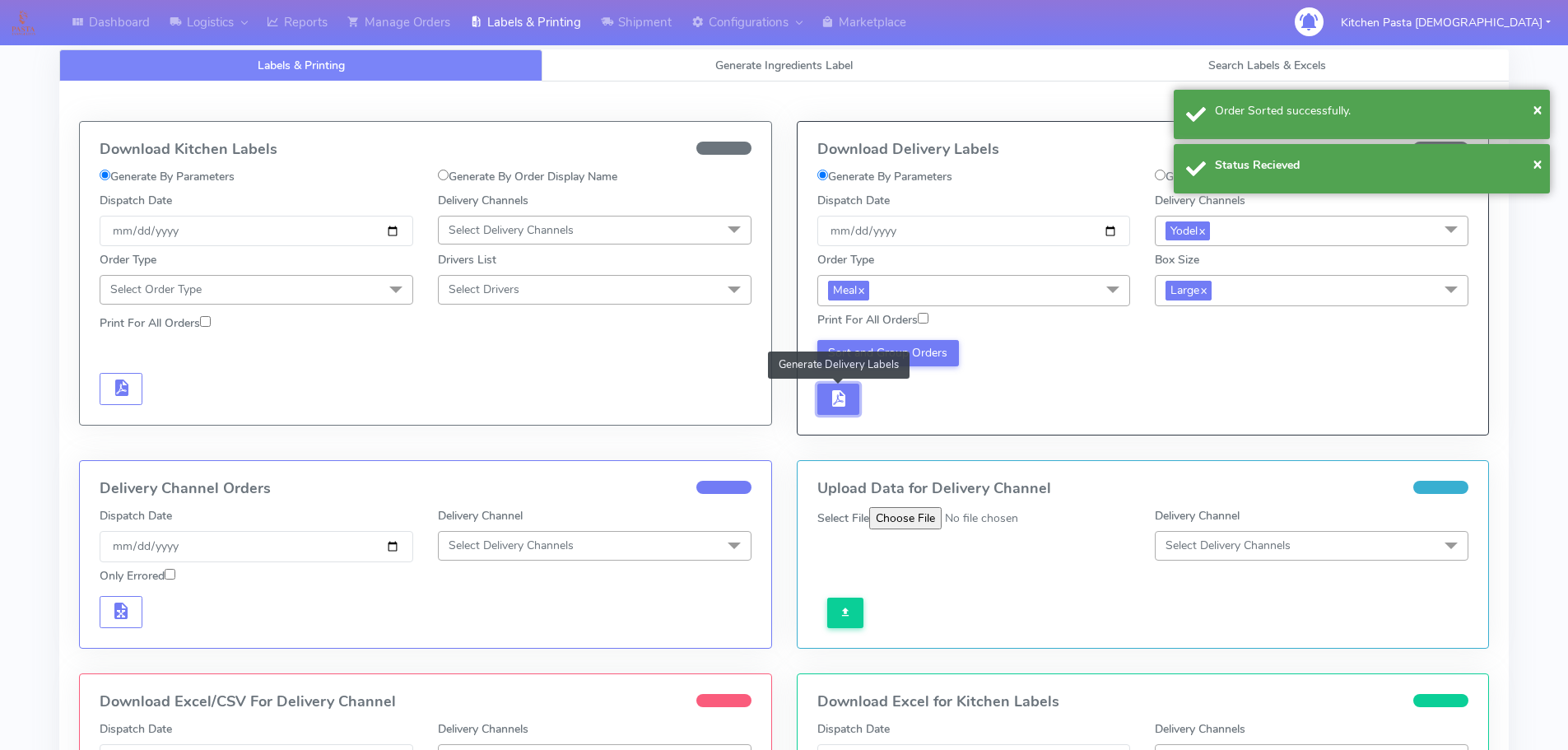
click at [848, 393] on button "button" at bounding box center [838, 399] width 43 height 32
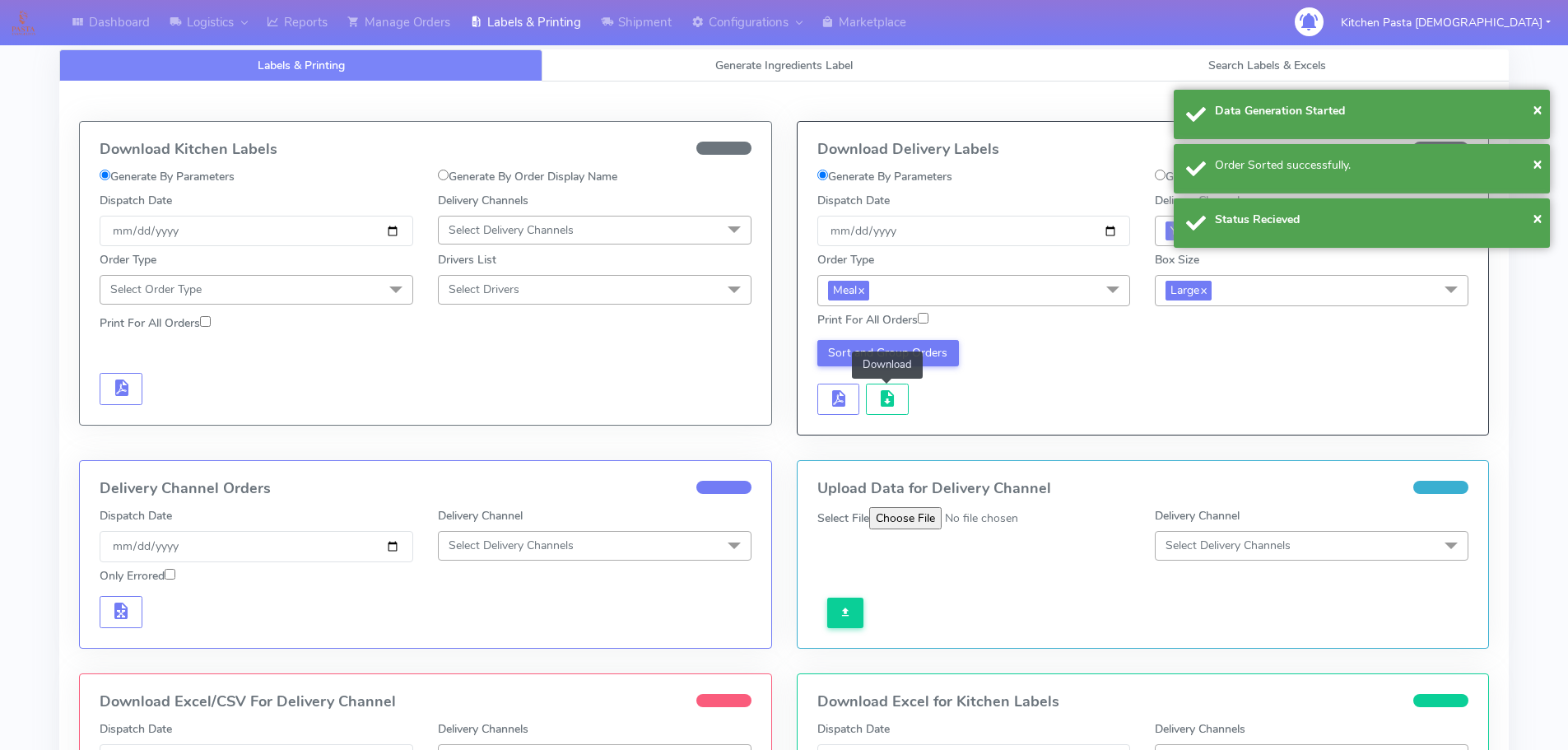
click at [881, 394] on span "button" at bounding box center [888, 402] width 20 height 16
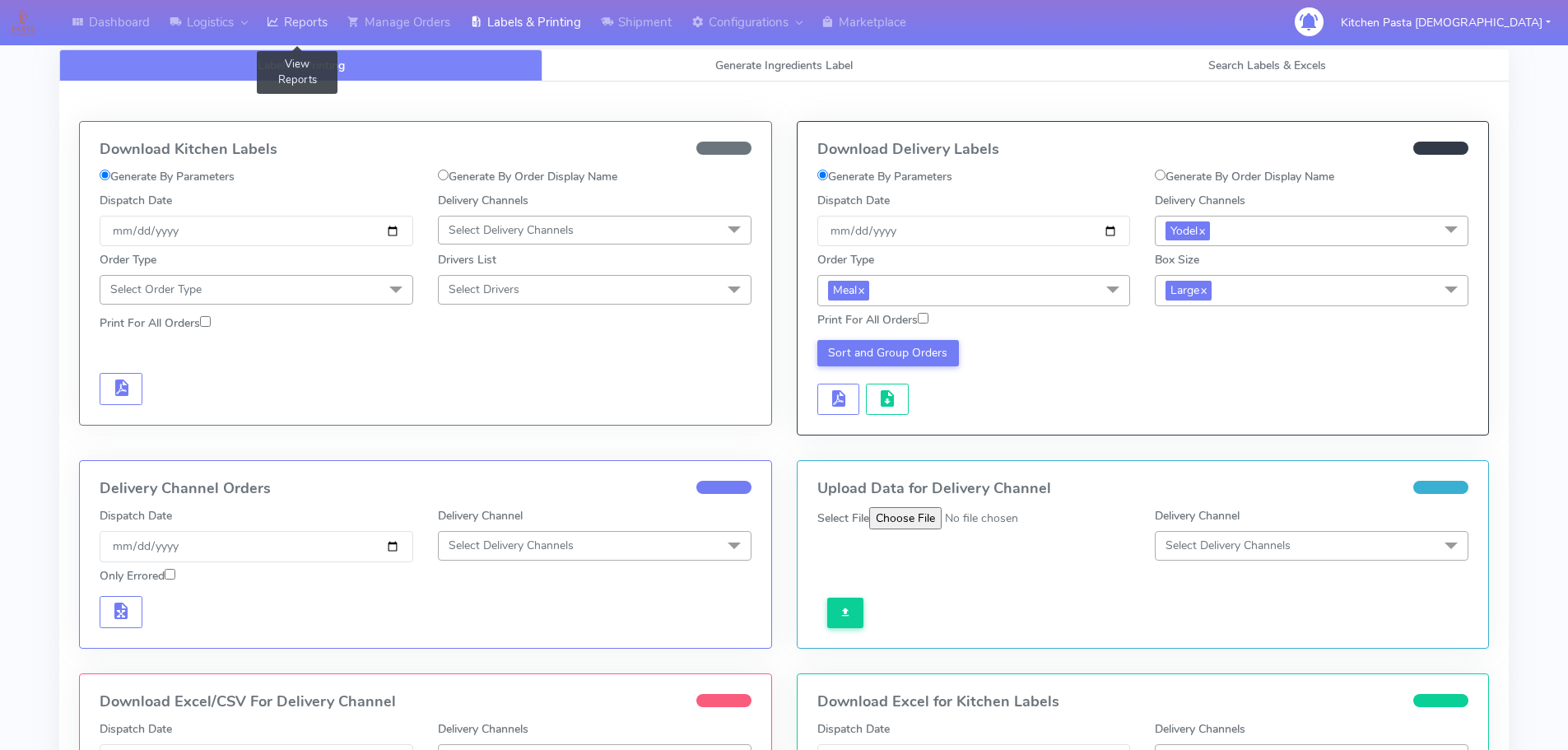
click at [296, 28] on link "Reports" at bounding box center [297, 23] width 80 height 45
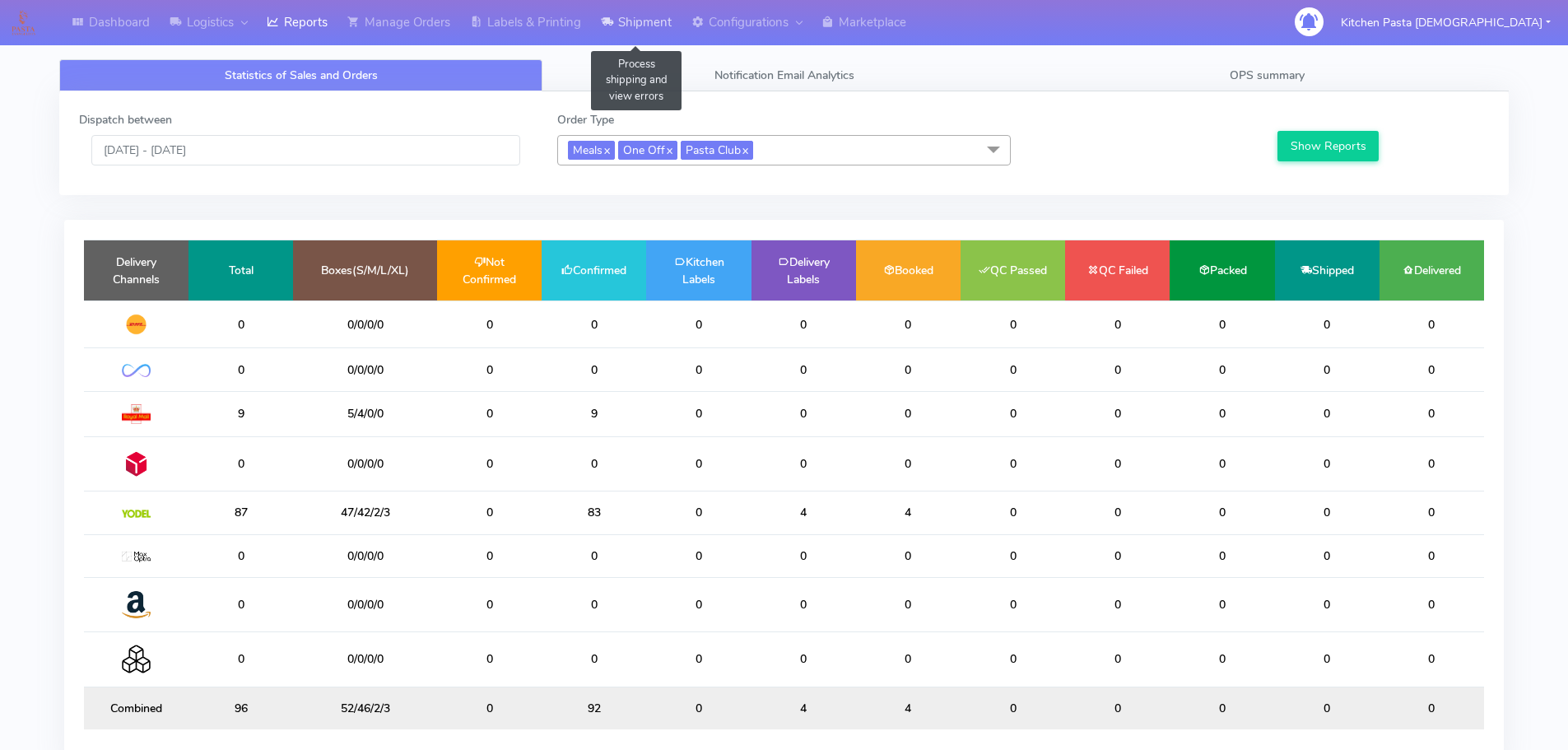
click at [651, 32] on link "Shipment" at bounding box center [636, 23] width 90 height 45
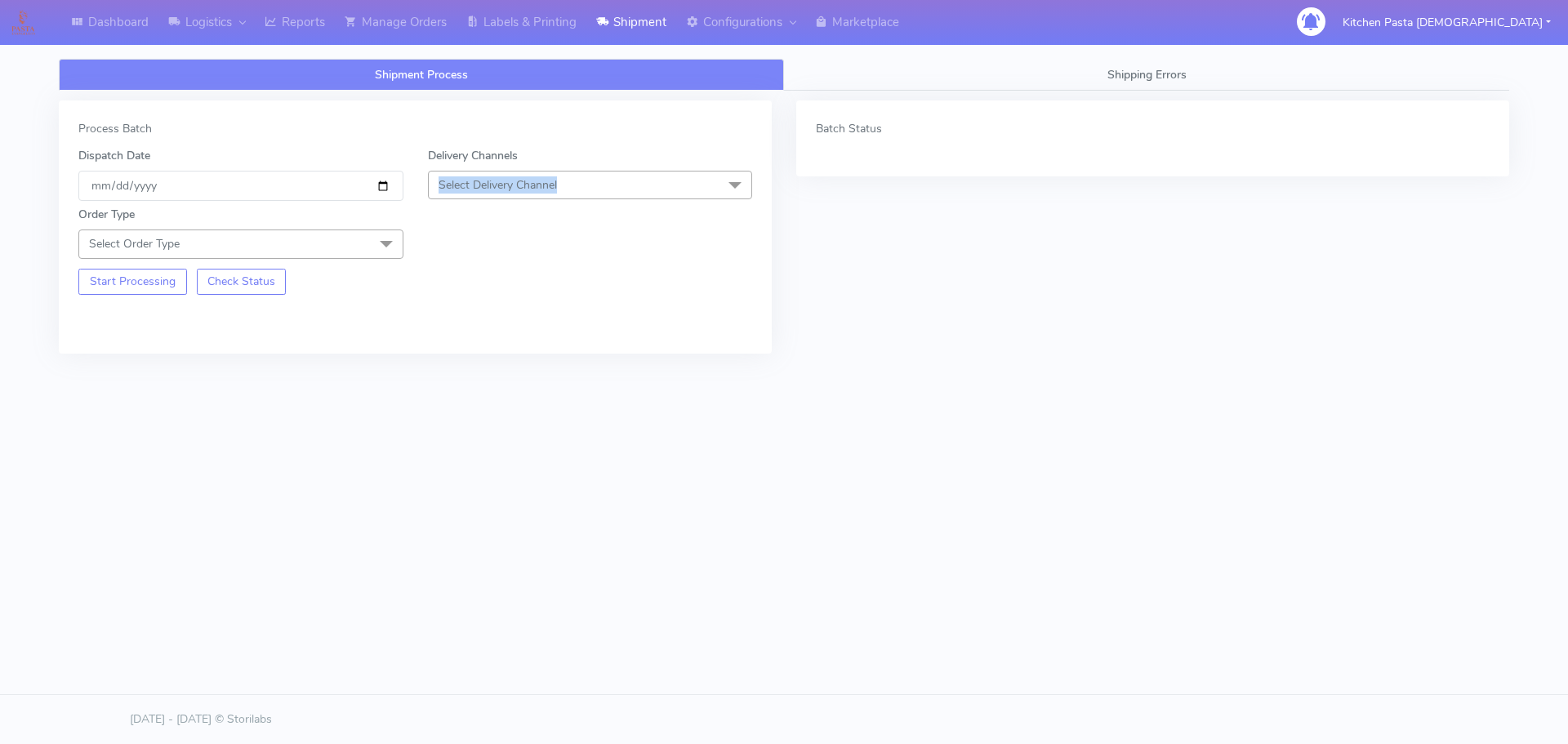
drag, startPoint x: 592, startPoint y: 171, endPoint x: 569, endPoint y: 240, distance: 72.7
click at [593, 170] on div "Delivery Channels Select Delivery Channel DHL OnFleet Royal Mail DPD Yodel MaxO…" at bounding box center [590, 174] width 349 height 54
click at [672, 188] on span "Select Delivery Channel" at bounding box center [589, 185] width 325 height 28
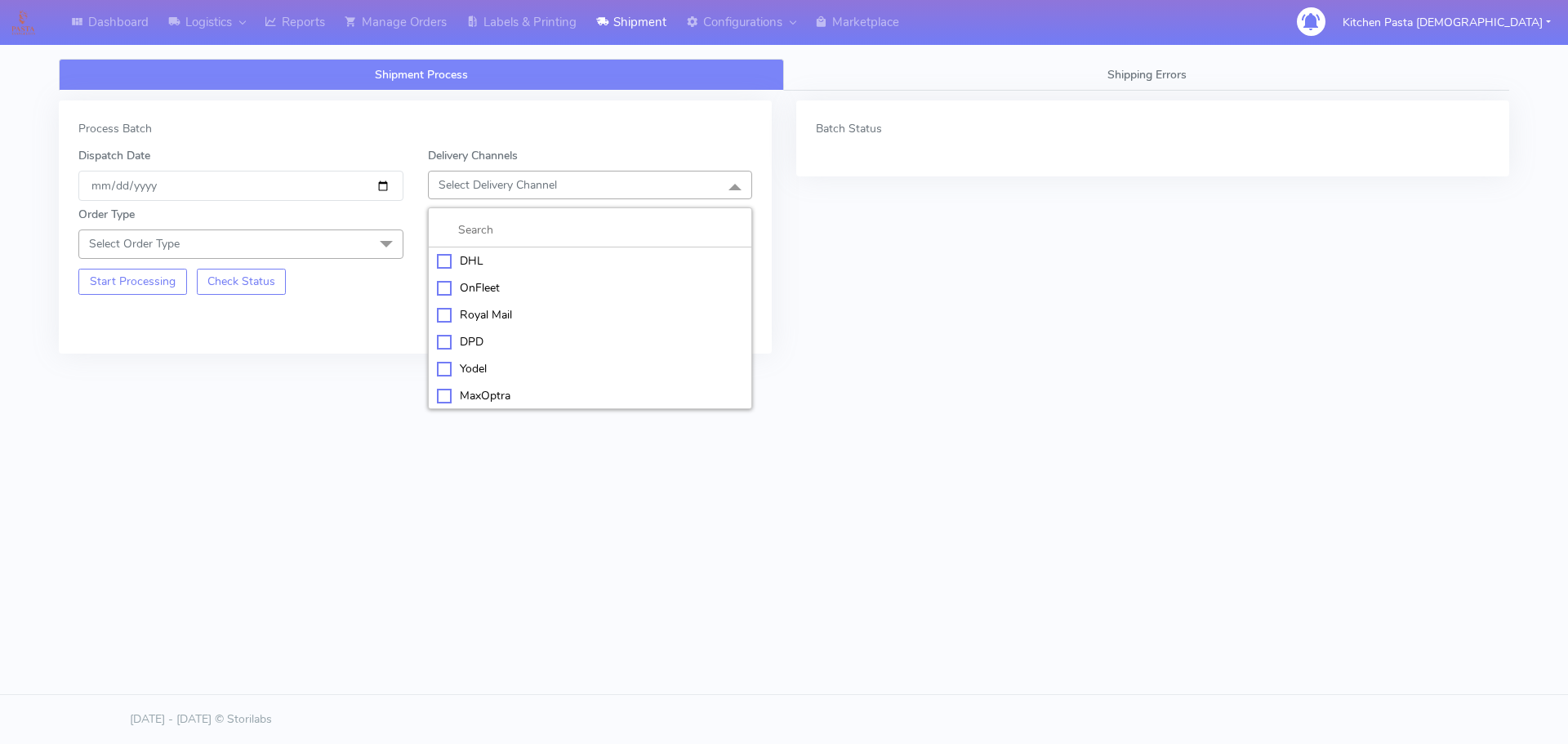
click at [508, 366] on div "Yodel" at bounding box center [590, 369] width 307 height 17
click at [358, 249] on span "Select Order Type" at bounding box center [240, 243] width 325 height 28
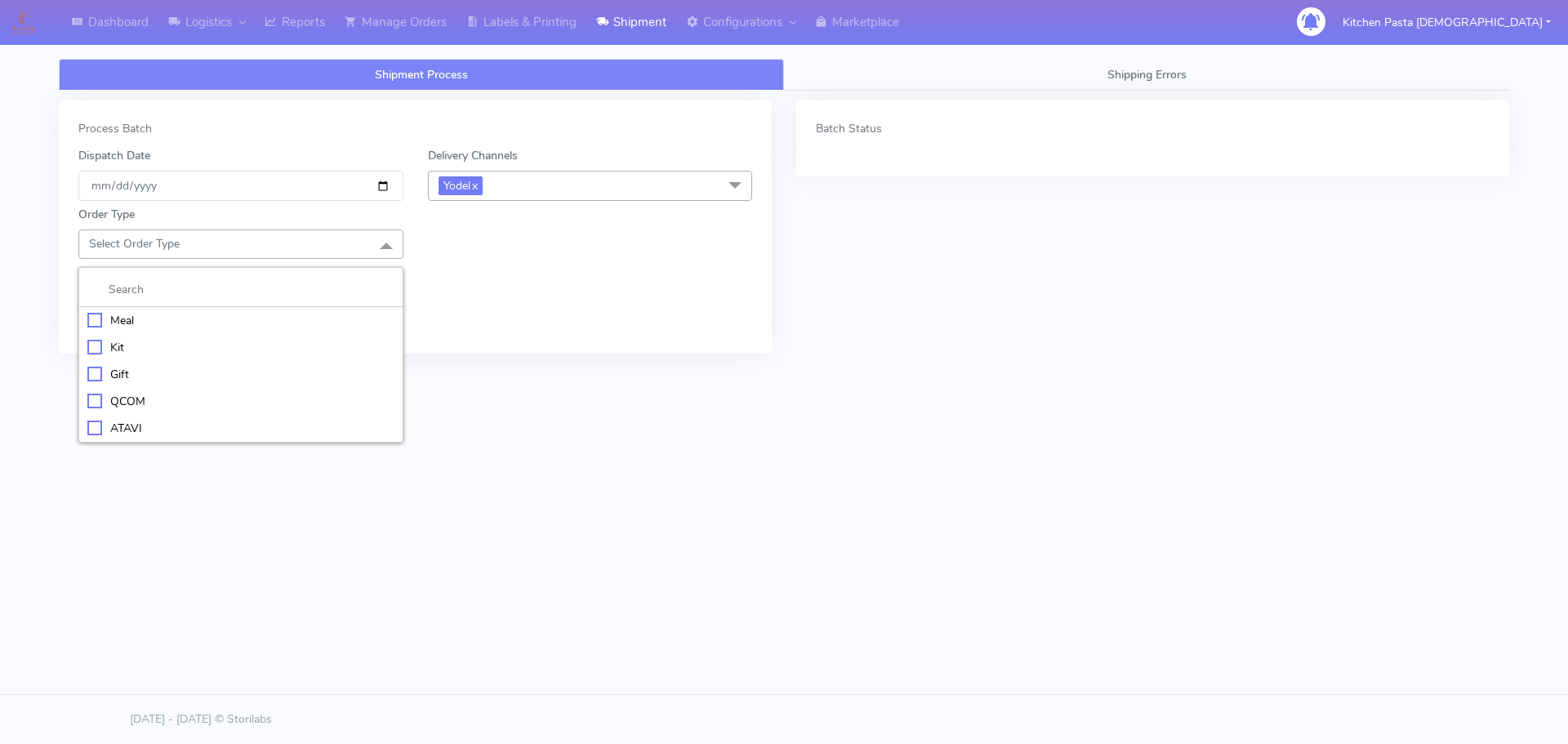
click at [199, 318] on div "Meal" at bounding box center [241, 321] width 307 height 17
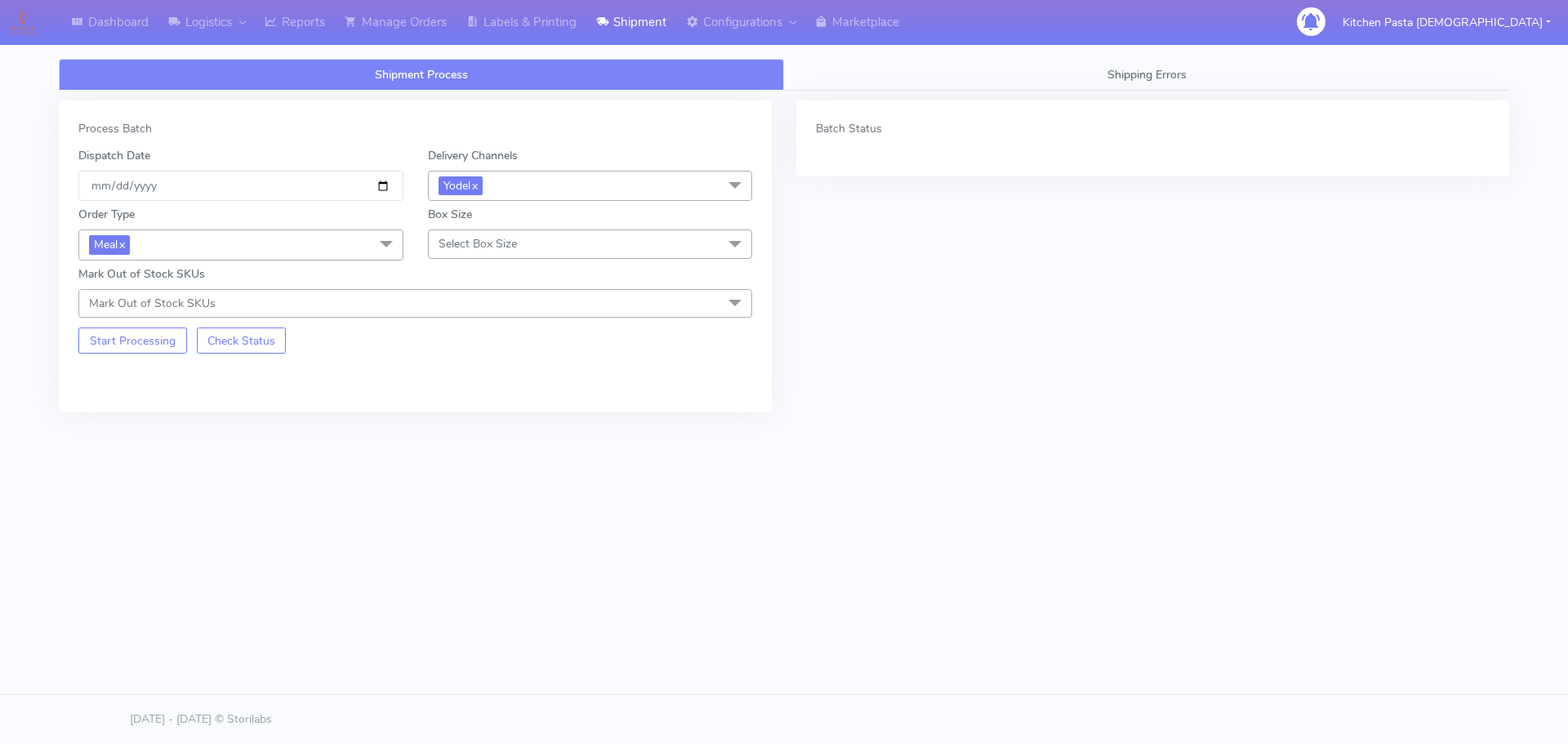
click at [628, 240] on span "Select Box Size" at bounding box center [589, 243] width 325 height 28
click at [528, 368] on div "Medium" at bounding box center [590, 374] width 307 height 17
click at [161, 335] on button "Start Processing" at bounding box center [132, 340] width 109 height 26
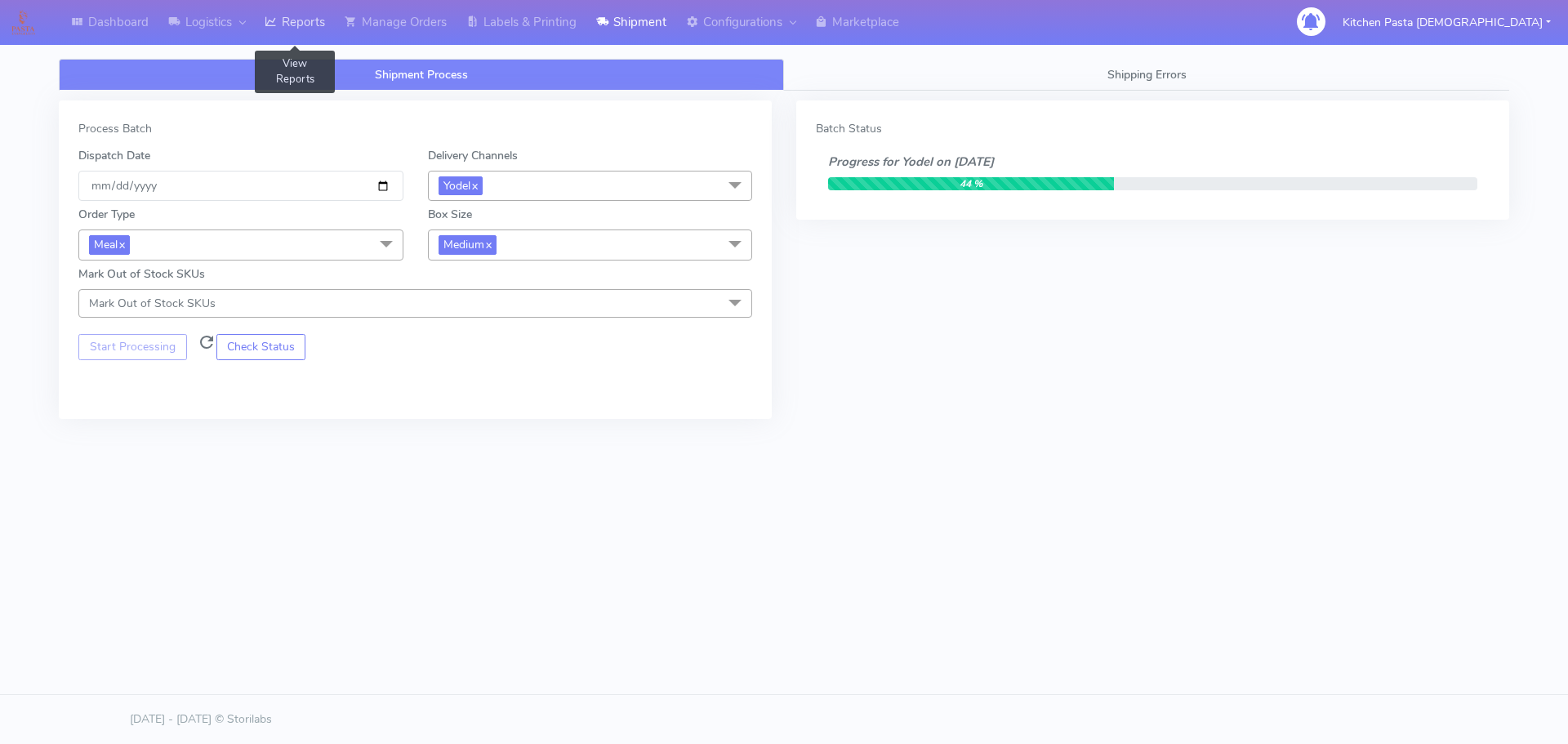
click at [302, 20] on link "Reports" at bounding box center [295, 22] width 80 height 45
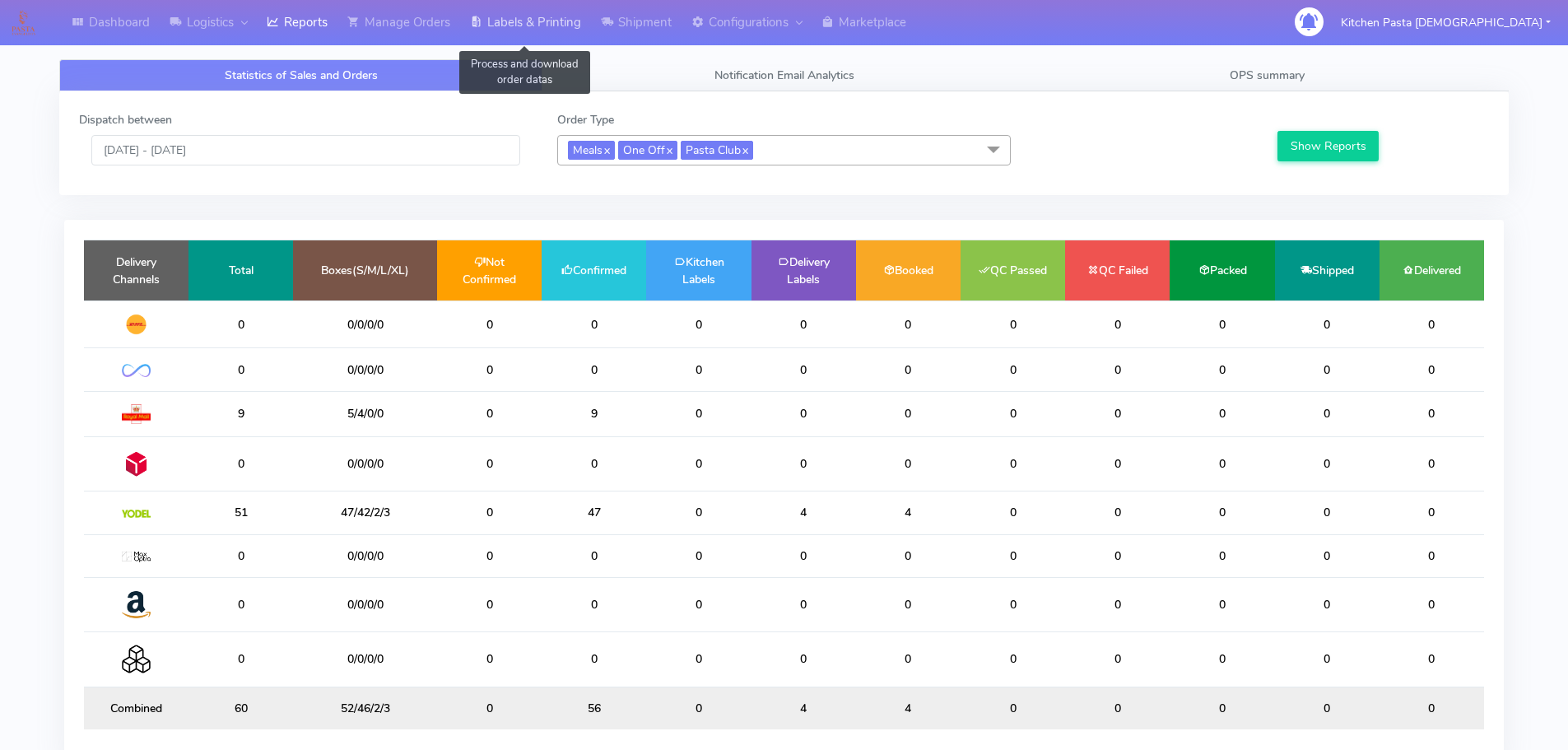
click at [537, 23] on link "Labels & Printing" at bounding box center [525, 23] width 131 height 45
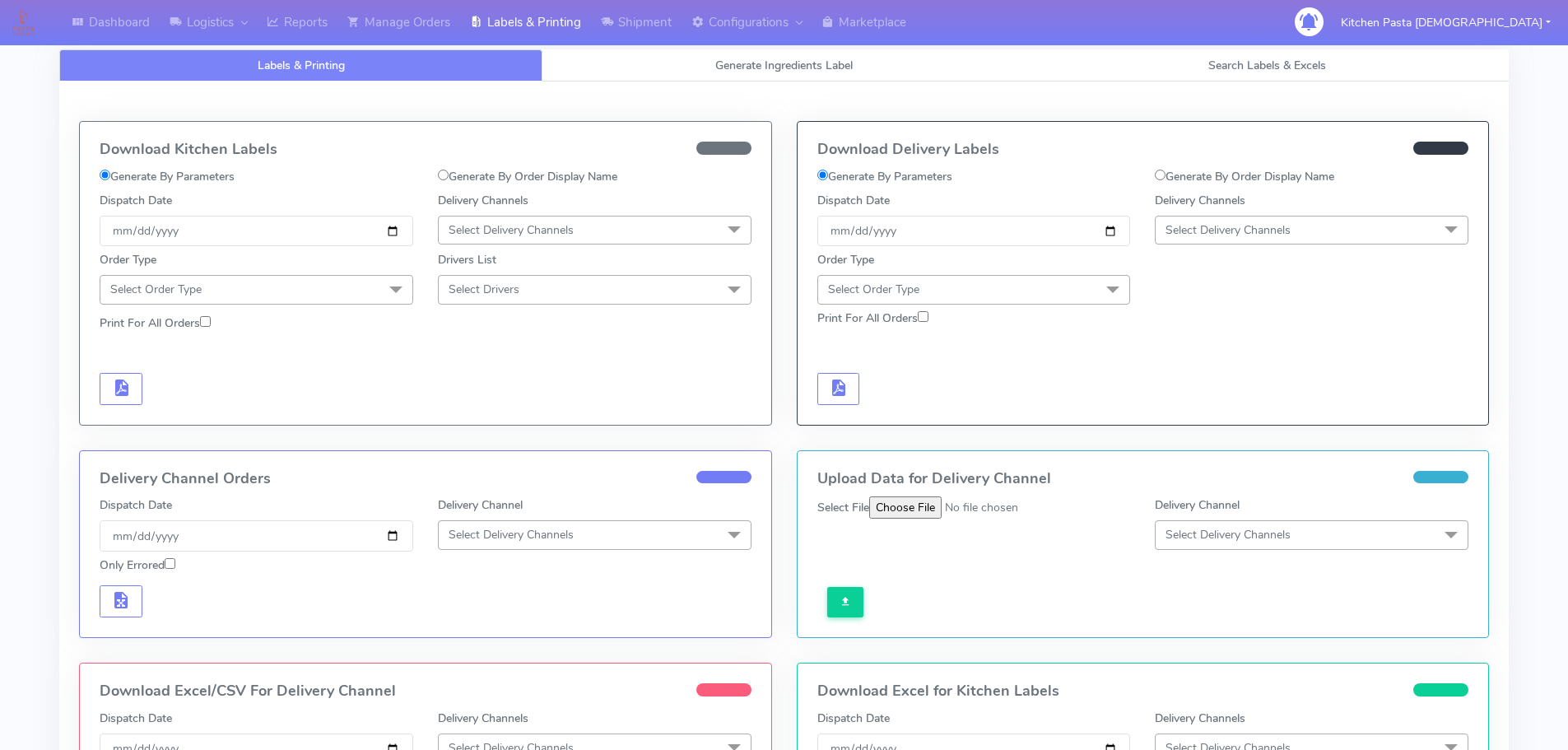
click at [1198, 230] on span "Select Delivery Channels" at bounding box center [1228, 230] width 126 height 16
click at [1180, 403] on li "Yodel" at bounding box center [1311, 415] width 312 height 27
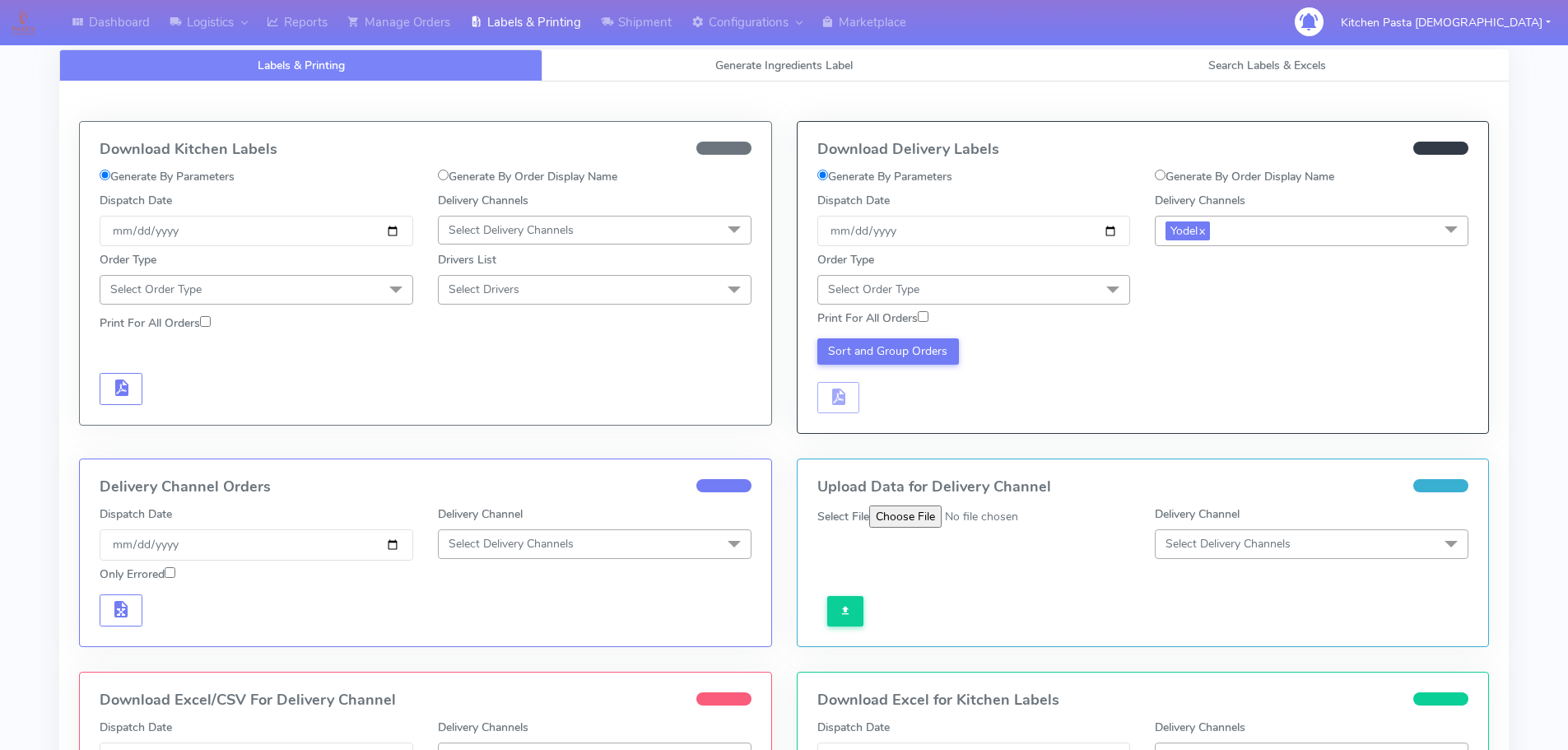
click at [1048, 291] on span "Select Order Type" at bounding box center [974, 290] width 314 height 28
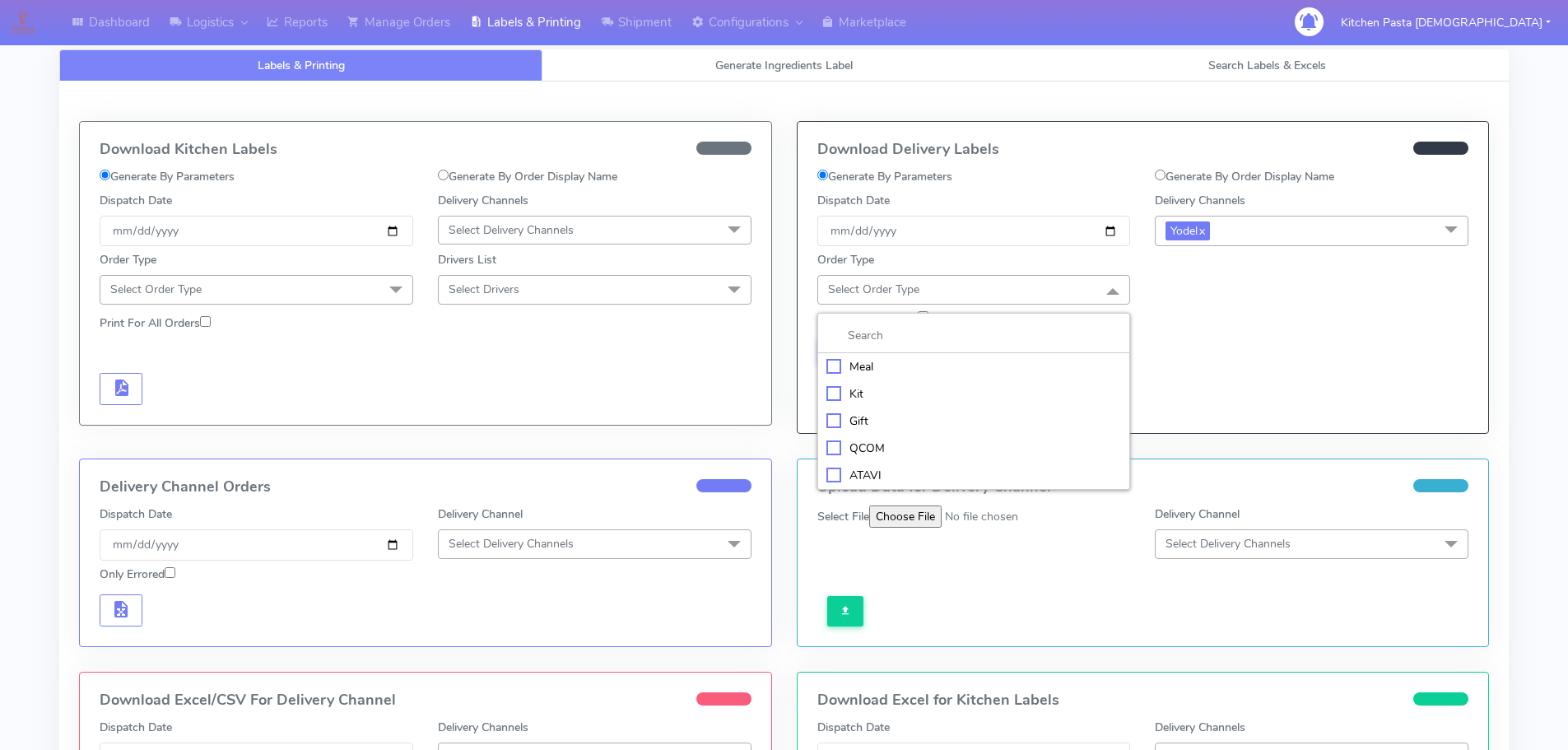
click at [929, 373] on div "Meal" at bounding box center [974, 367] width 295 height 18
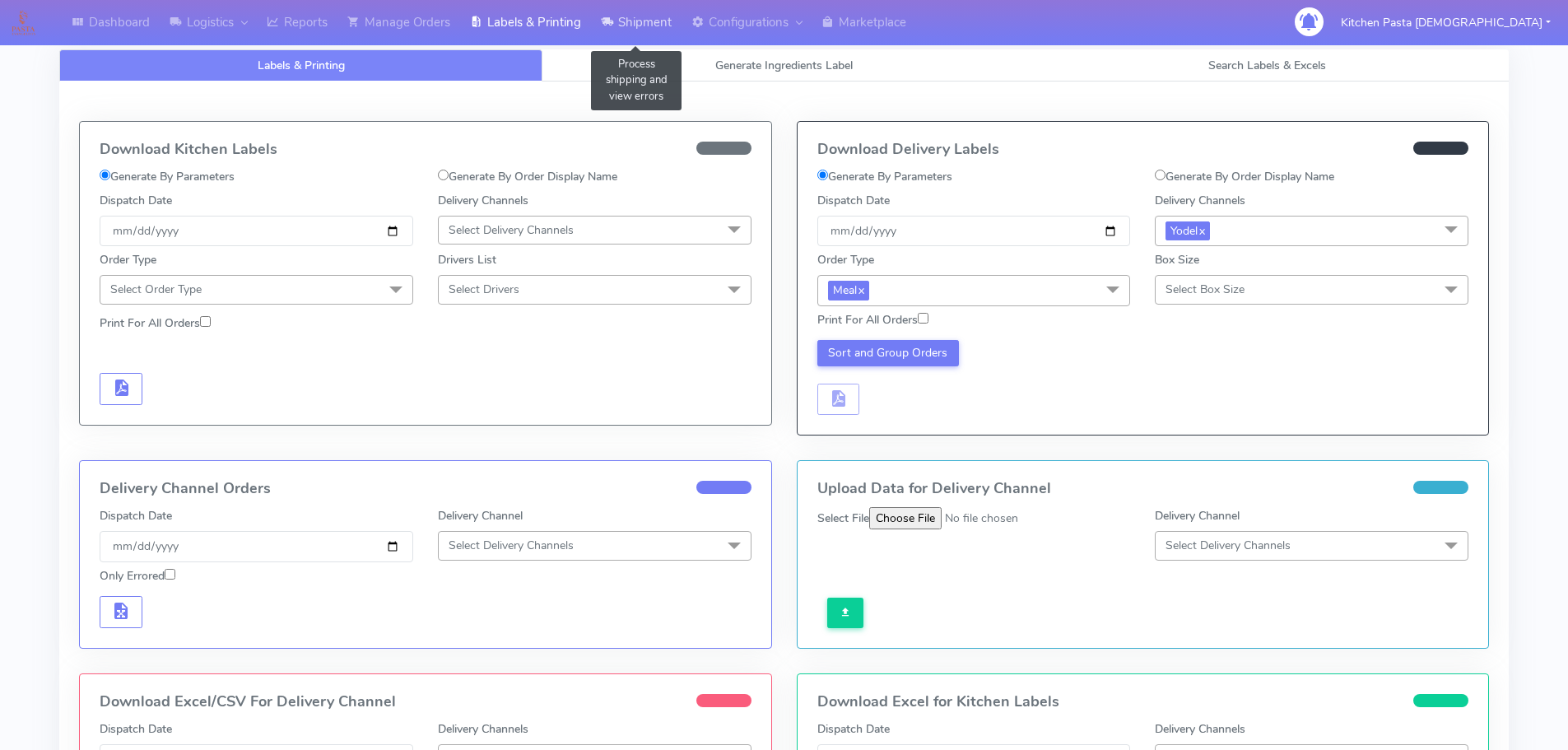
click at [638, 37] on link "Shipment" at bounding box center [636, 23] width 90 height 45
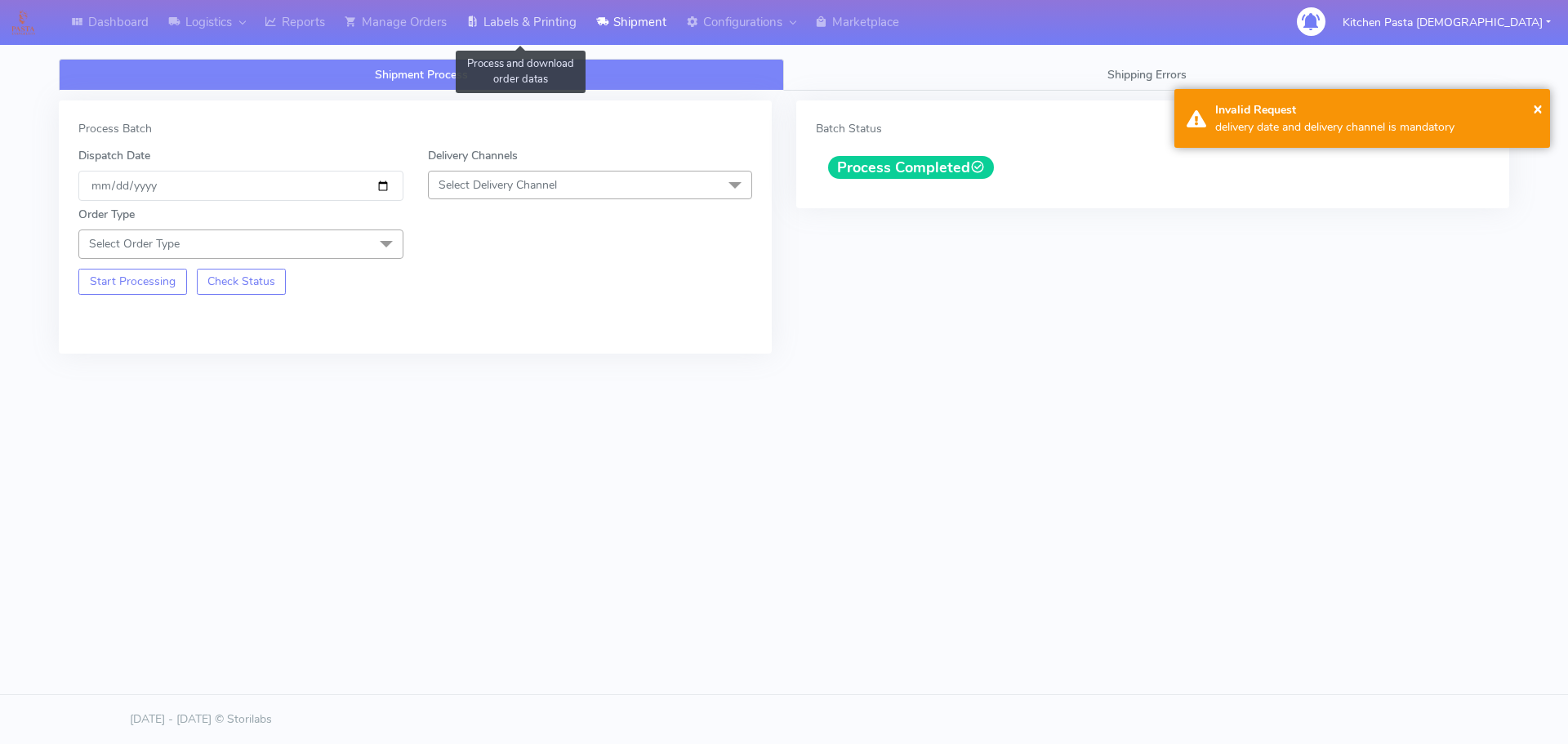
click at [516, 27] on link "Labels & Printing" at bounding box center [521, 22] width 129 height 45
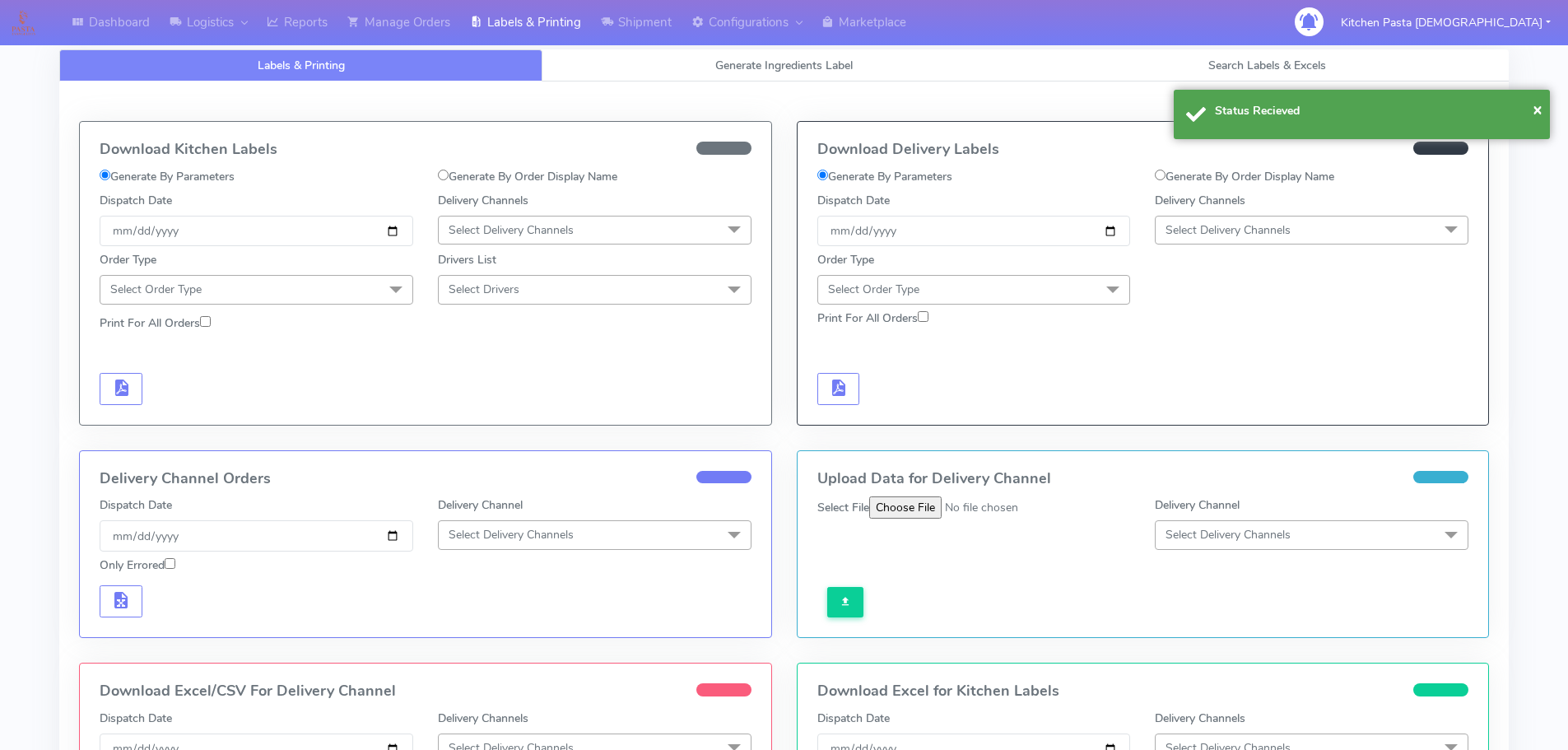
click at [1199, 234] on span "Select Delivery Channels" at bounding box center [1228, 230] width 126 height 16
click at [1202, 416] on div "Yodel" at bounding box center [1311, 415] width 295 height 18
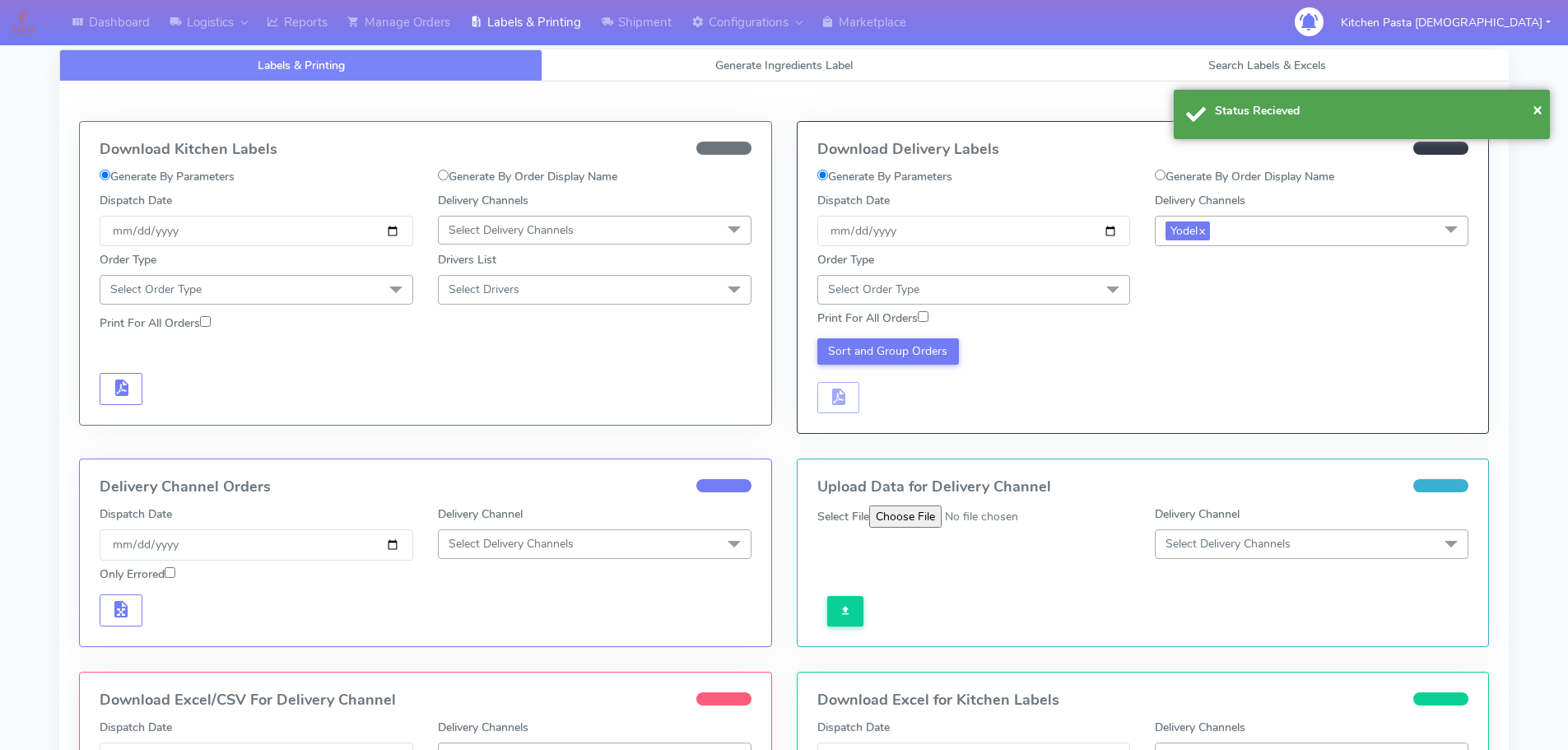
click at [1027, 273] on div "Order Type Select Order Type Meal Kit Gift QCOM ATAVI" at bounding box center [974, 277] width 338 height 53
click at [1028, 301] on span "Select Order Type" at bounding box center [974, 290] width 314 height 28
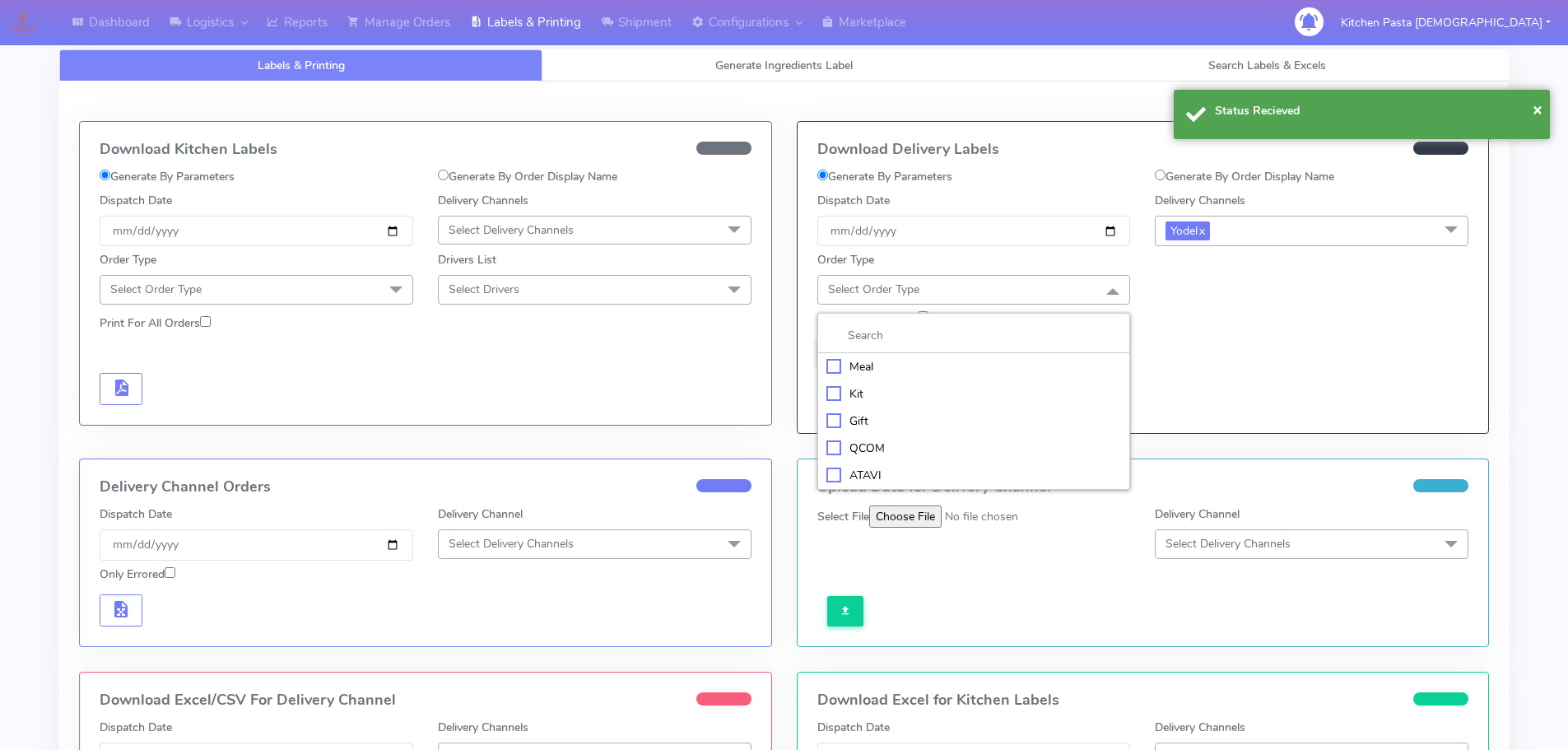
click at [909, 371] on div "Meal" at bounding box center [974, 367] width 295 height 18
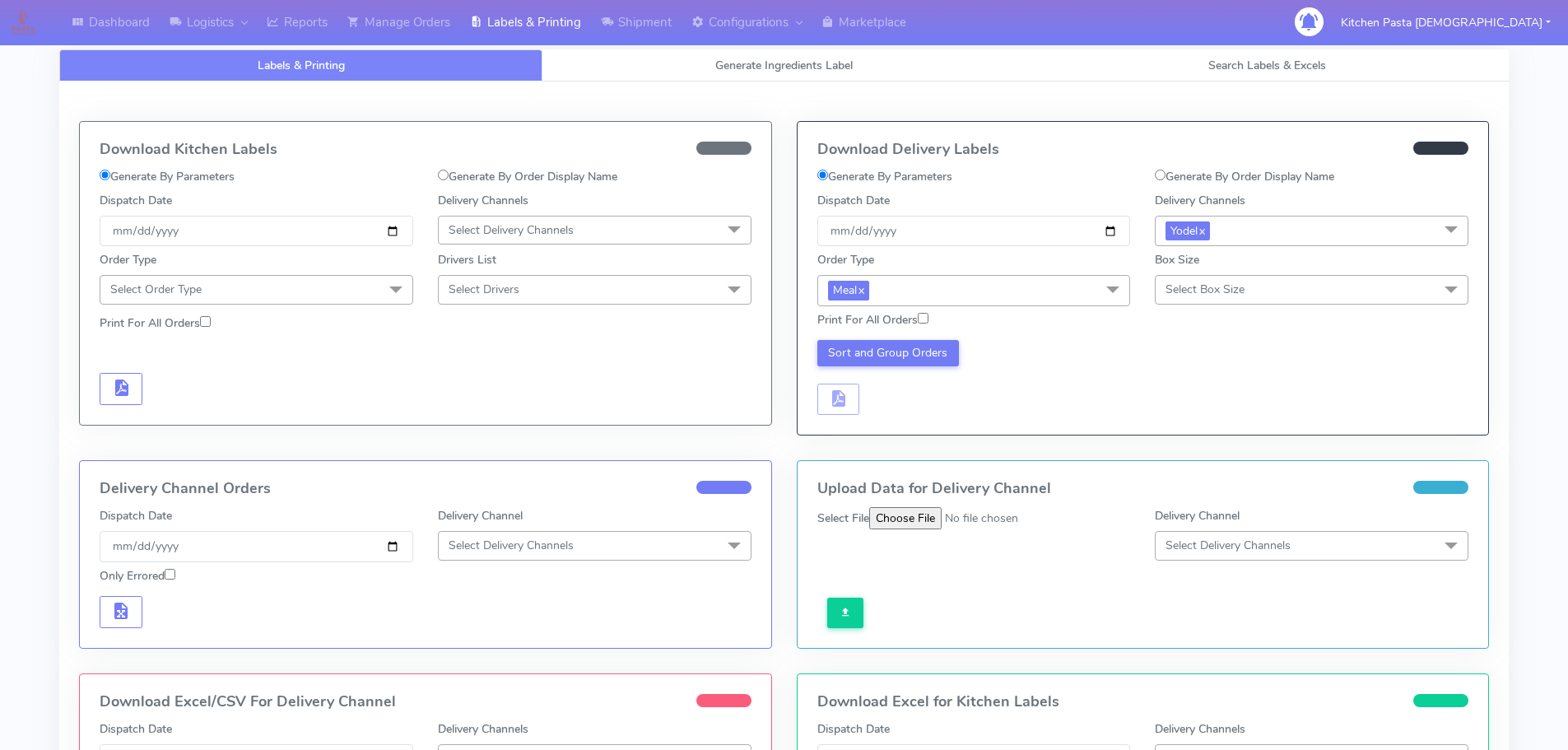
click at [1239, 289] on span "Select Box Size" at bounding box center [1205, 289] width 79 height 16
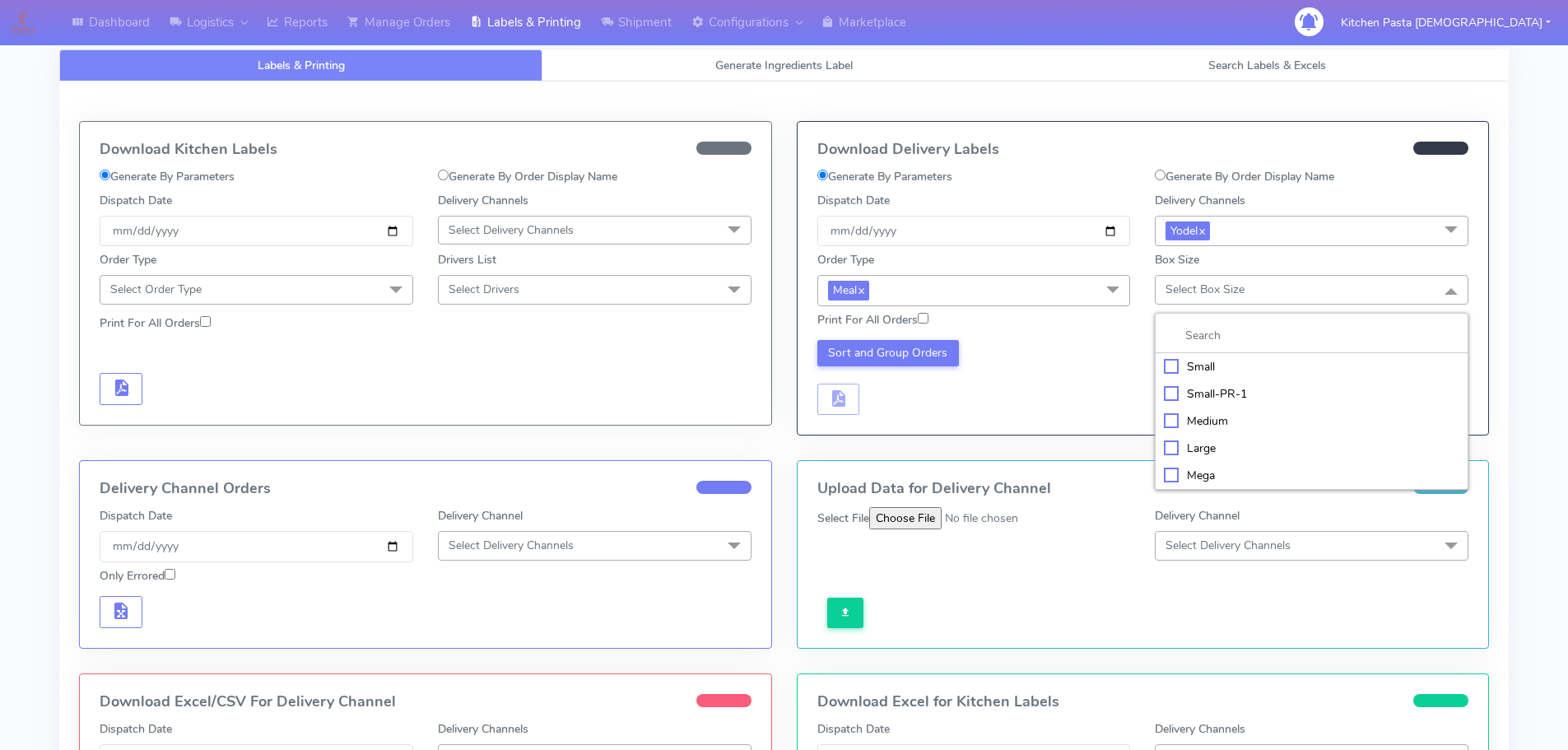
click at [1198, 425] on div "Medium" at bounding box center [1311, 421] width 295 height 18
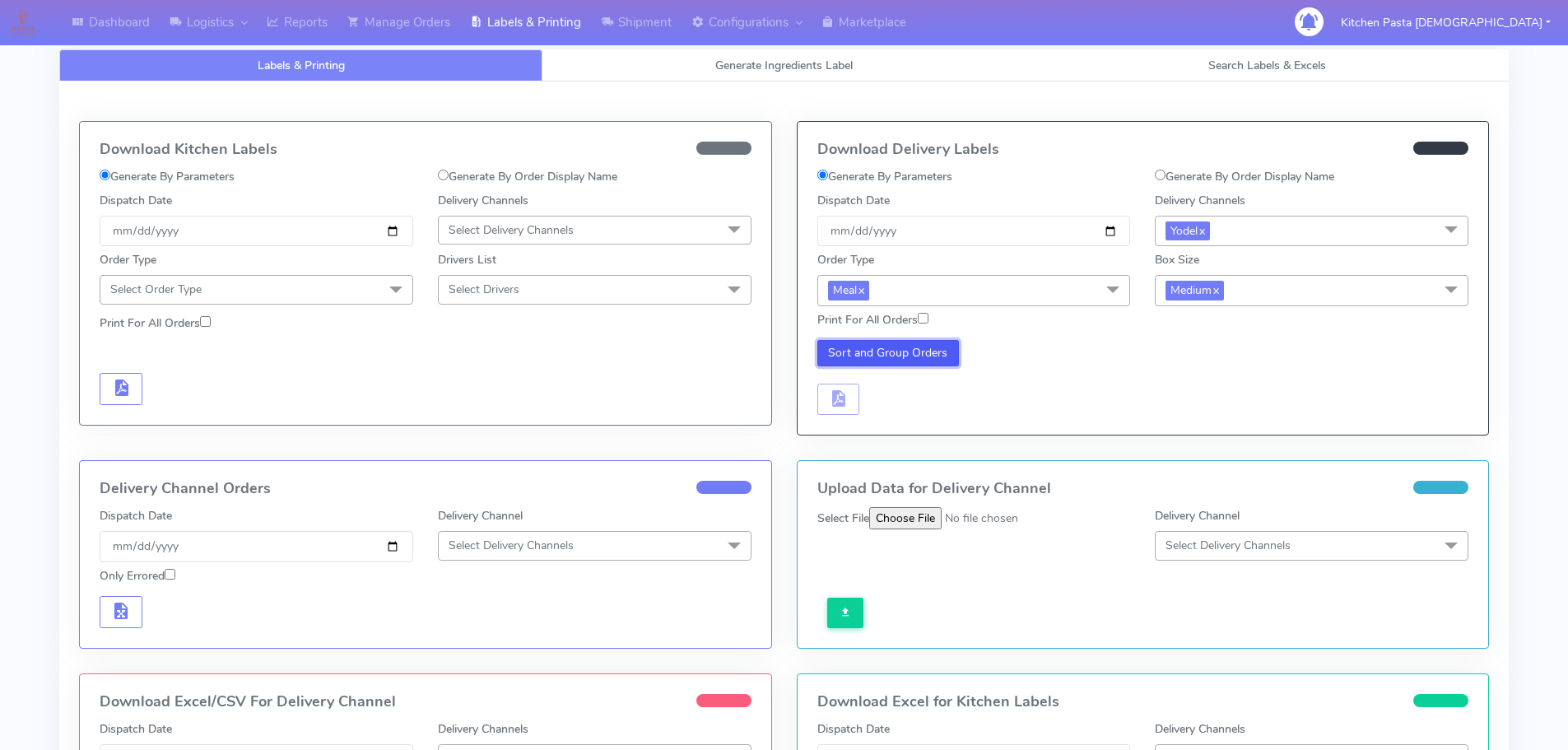
click at [915, 362] on button "Sort and Group Orders" at bounding box center [889, 352] width 142 height 26
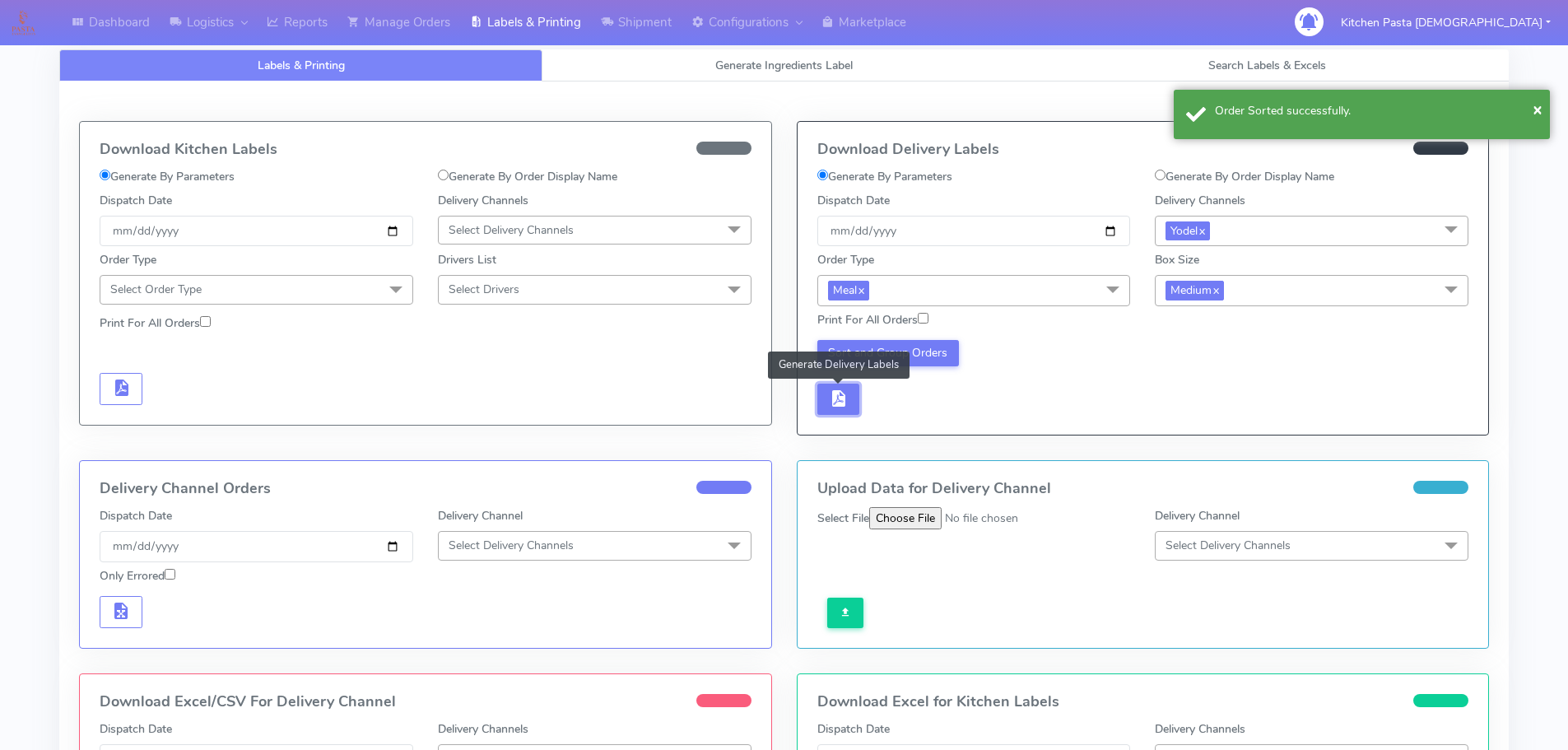
click at [844, 396] on span "button" at bounding box center [838, 402] width 20 height 16
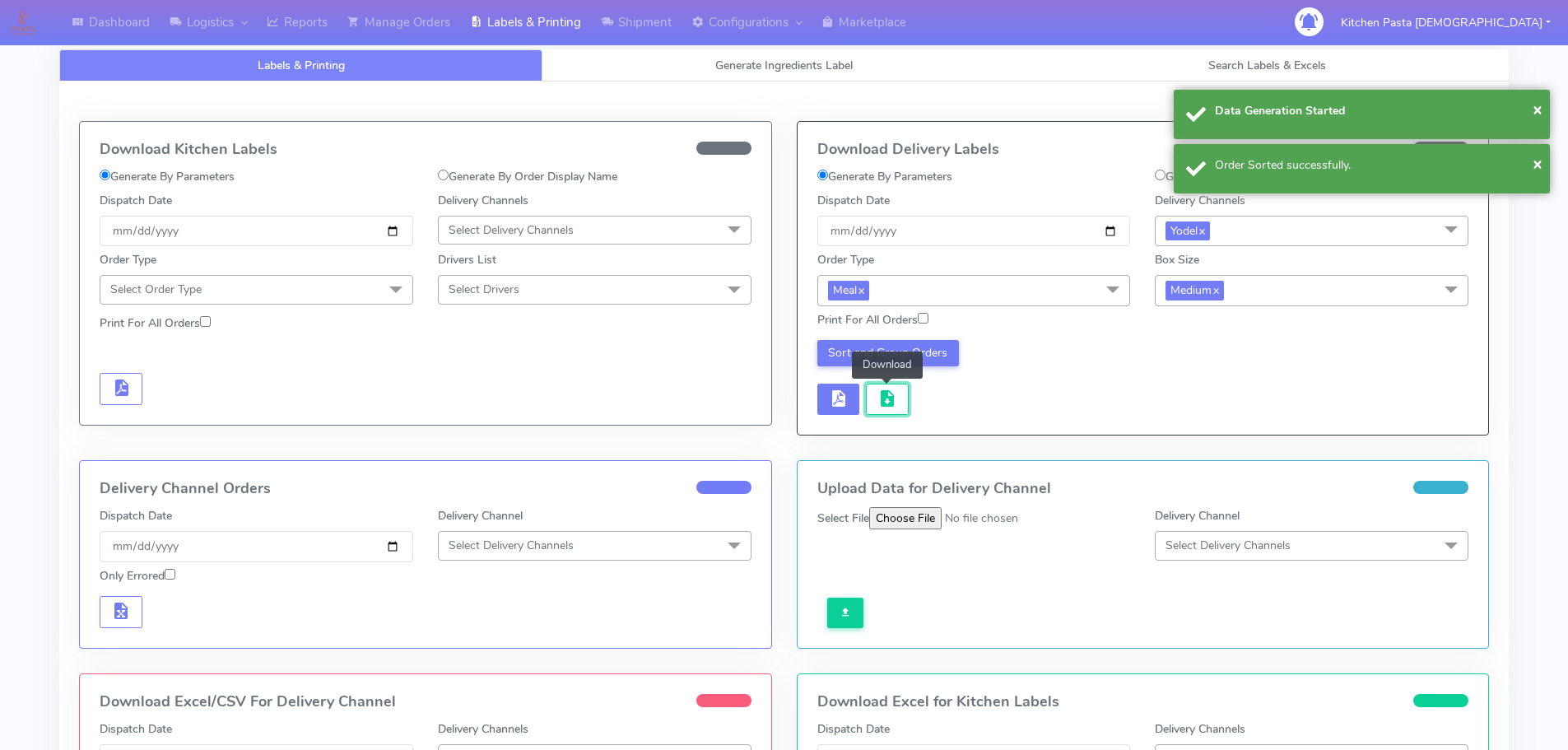
click at [889, 399] on span "button" at bounding box center [888, 402] width 20 height 16
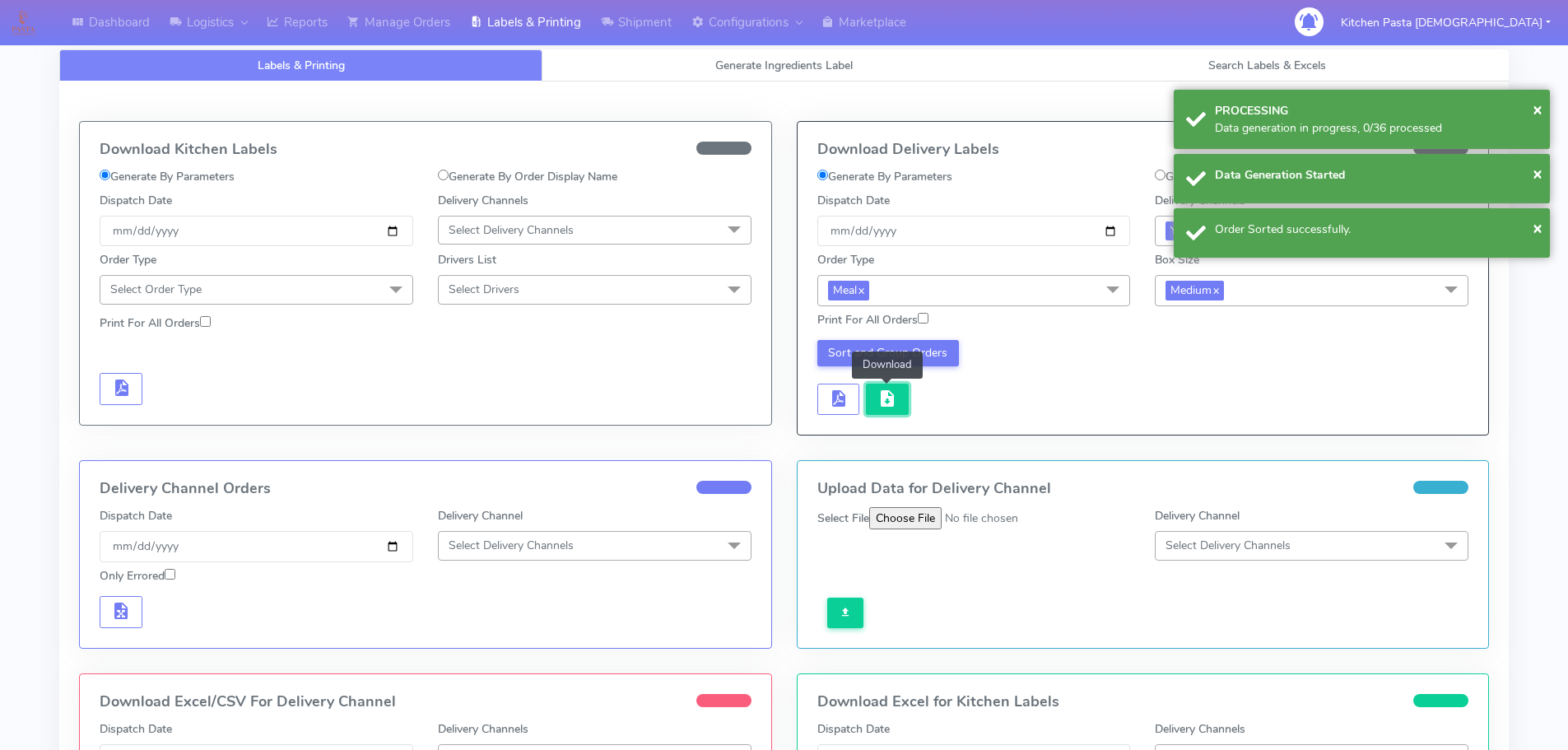
click at [896, 407] on span "button" at bounding box center [888, 402] width 20 height 16
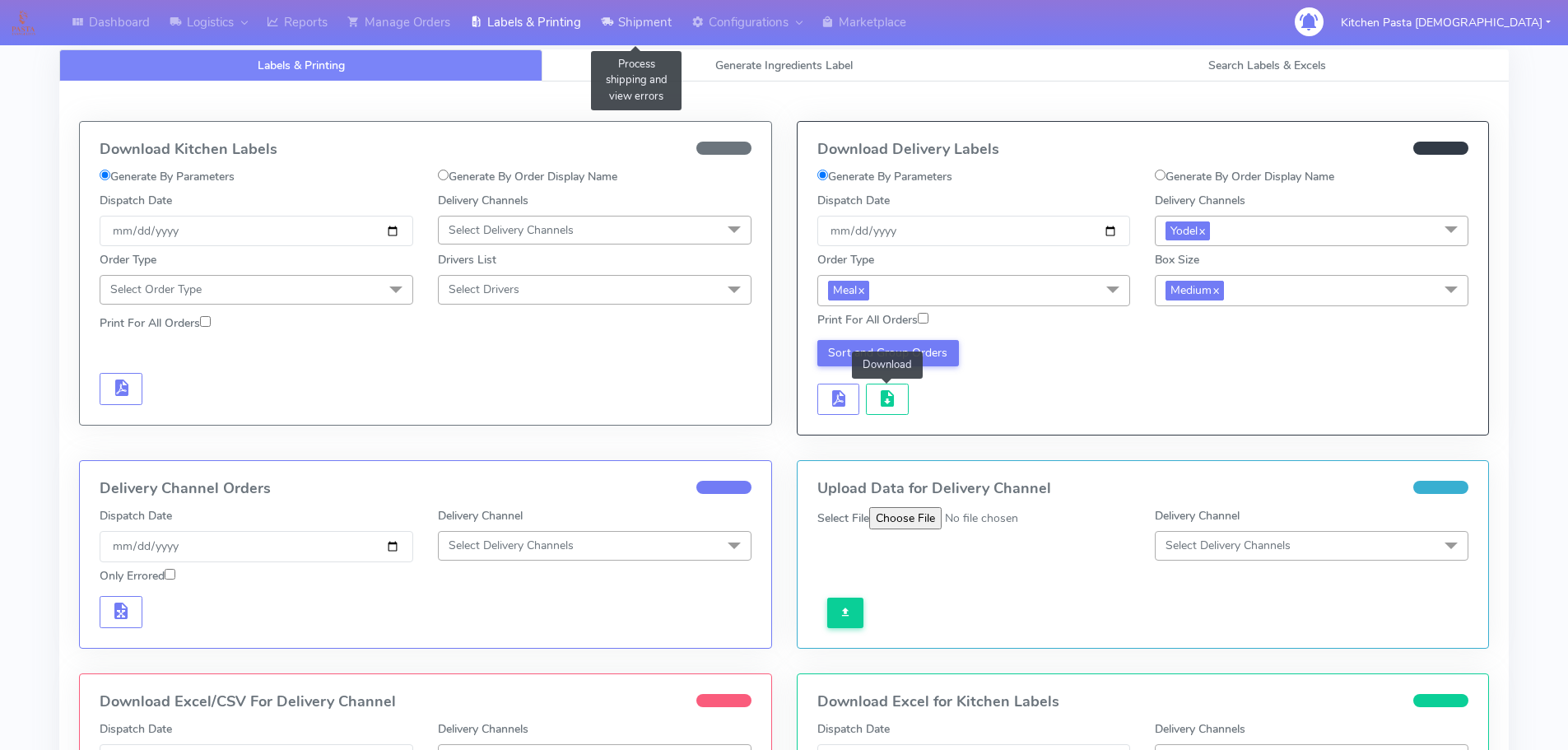
click at [635, 32] on link "Shipment" at bounding box center [636, 23] width 90 height 45
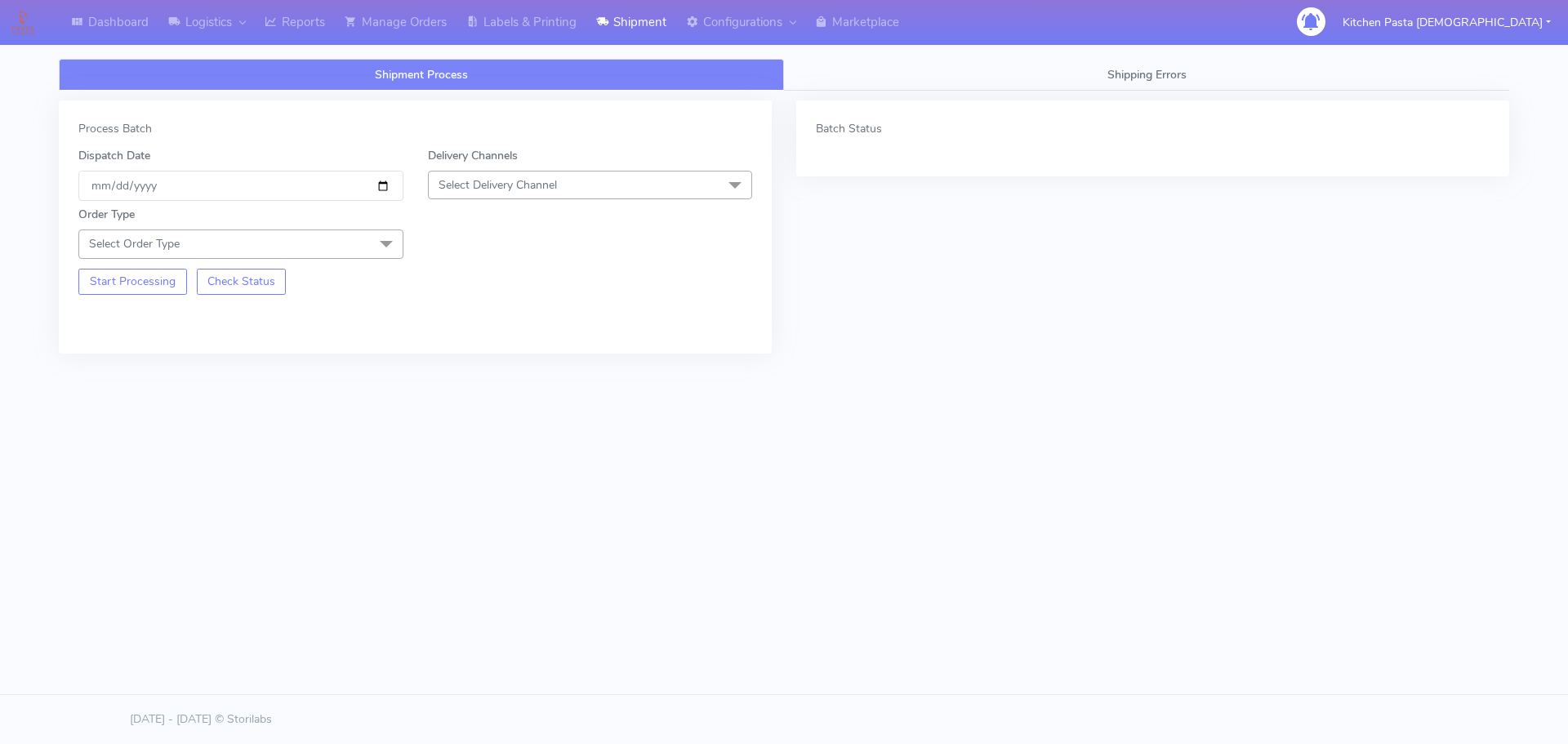
click at [580, 193] on span "Select Delivery Channel" at bounding box center [589, 185] width 325 height 28
click at [476, 365] on div "Yodel" at bounding box center [590, 369] width 307 height 17
click at [364, 224] on div "Order Type Select Order Type Meal Kit Gift QCOM ATAVI" at bounding box center [241, 232] width 349 height 52
click at [354, 241] on span "Select Order Type" at bounding box center [240, 243] width 325 height 28
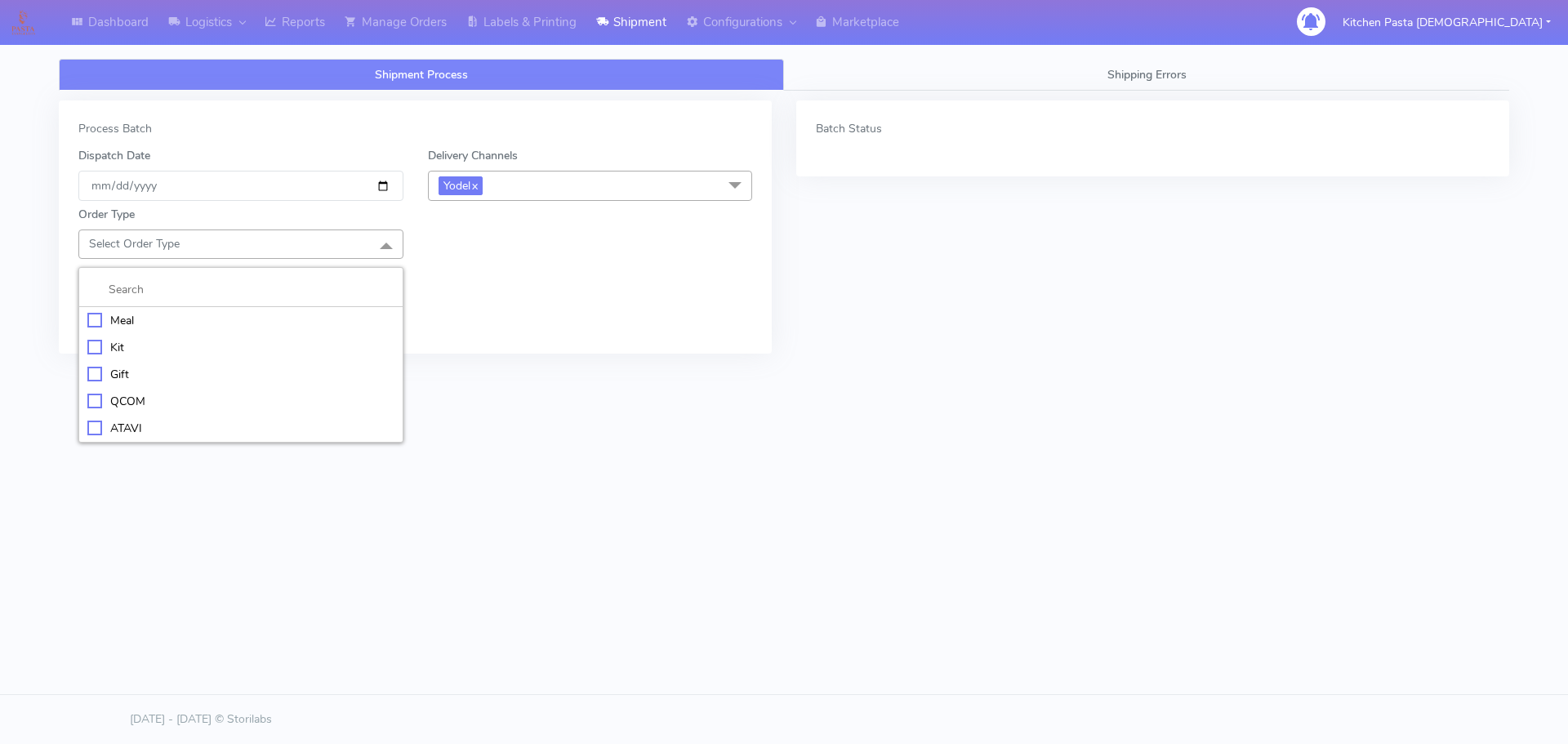
click at [166, 321] on div "Meal" at bounding box center [241, 321] width 307 height 17
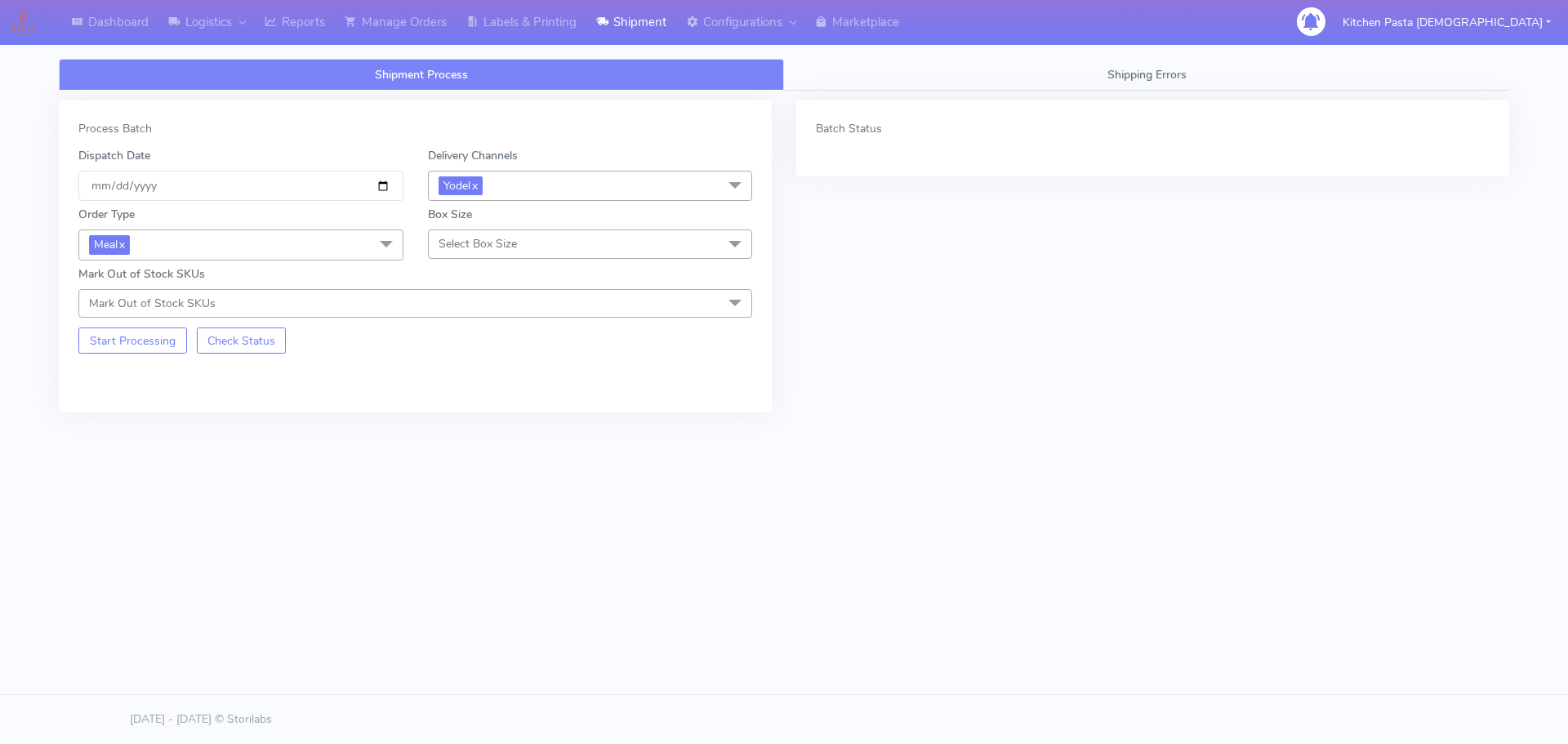
click at [496, 240] on span "Select Box Size" at bounding box center [477, 243] width 78 height 16
click at [492, 368] on div "Medium" at bounding box center [590, 374] width 307 height 17
click at [597, 251] on span "Medium x" at bounding box center [589, 244] width 325 height 30
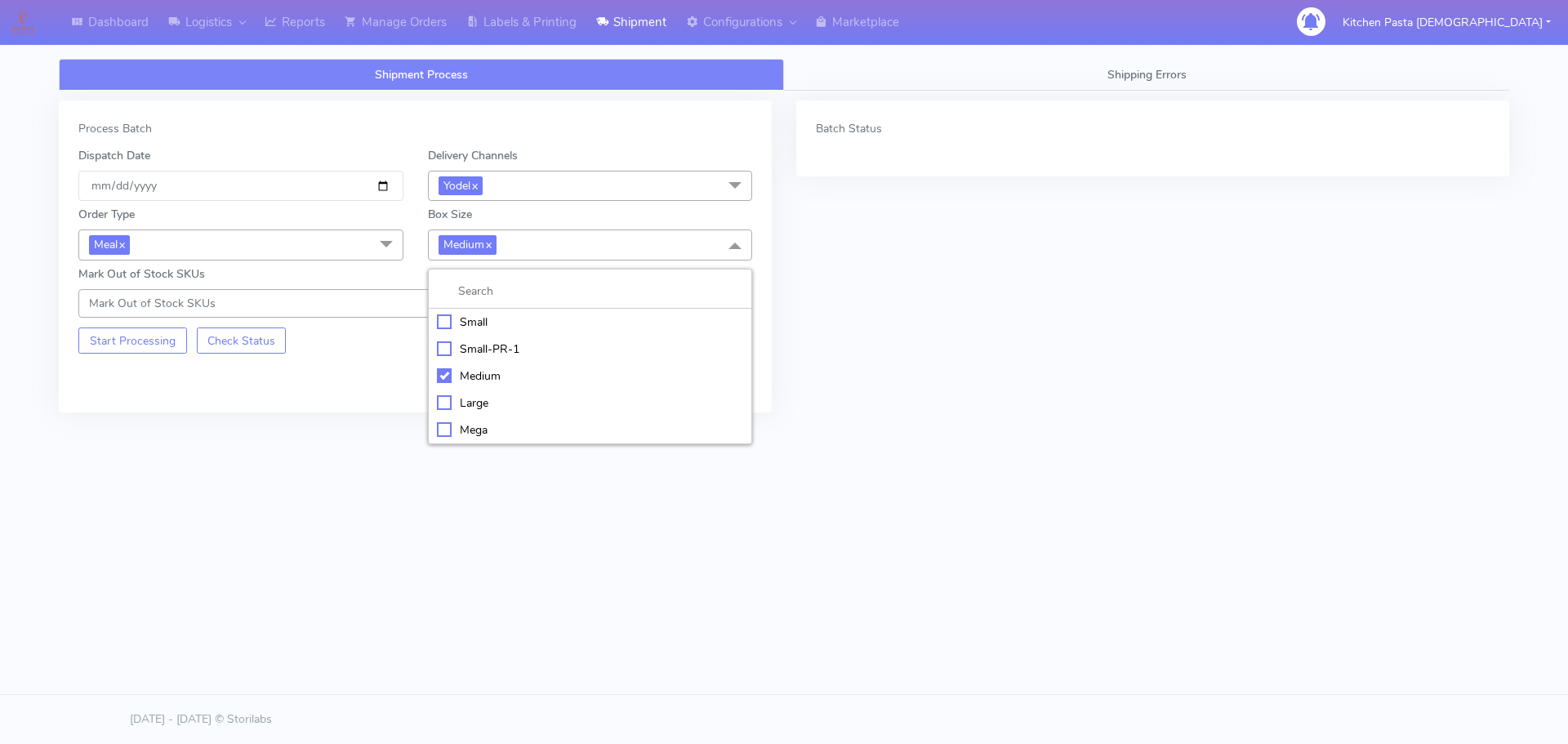
drag, startPoint x: 527, startPoint y: 323, endPoint x: 431, endPoint y: 323, distance: 96.0
click at [527, 324] on div "Small" at bounding box center [590, 322] width 307 height 17
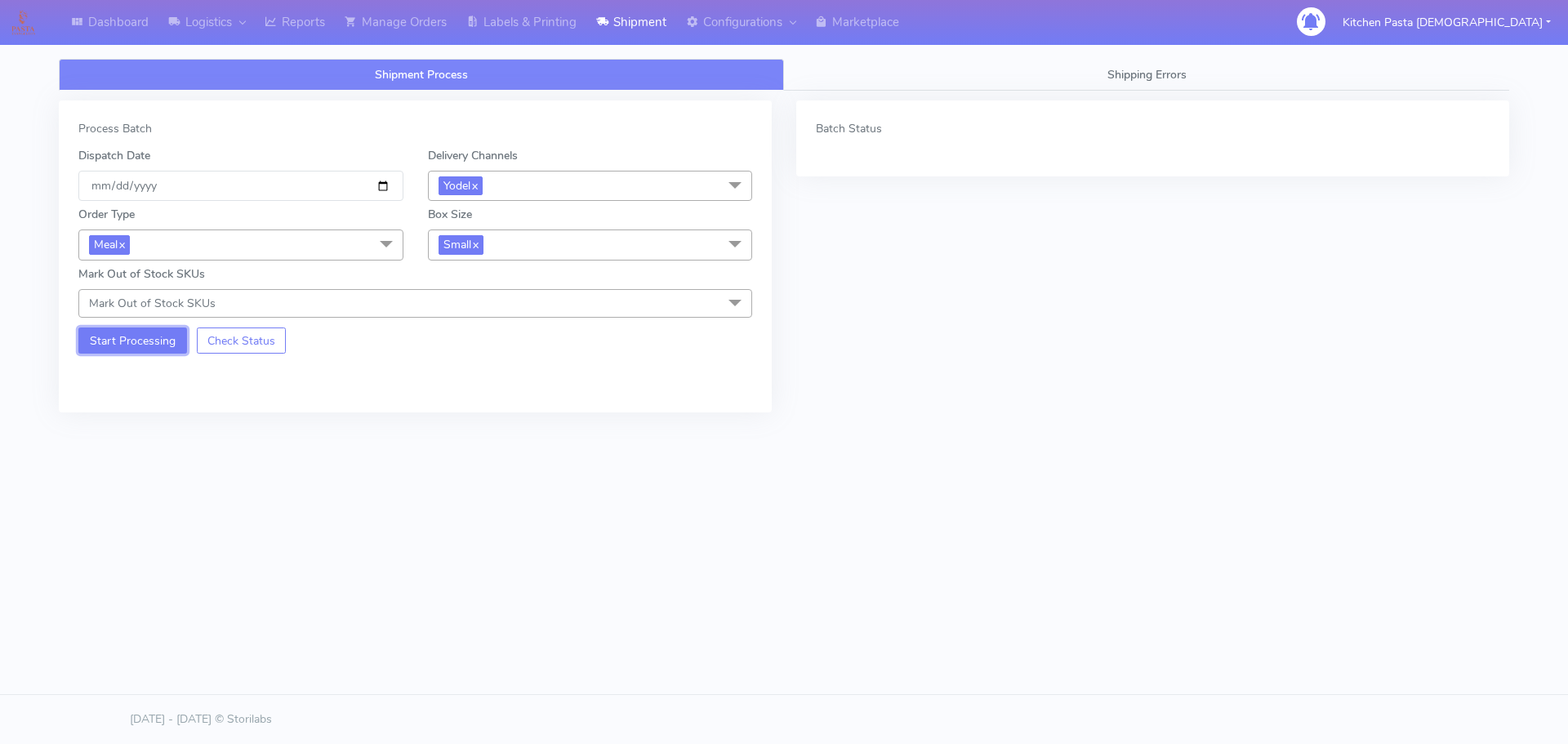
click at [164, 345] on button "Start Processing" at bounding box center [132, 340] width 109 height 26
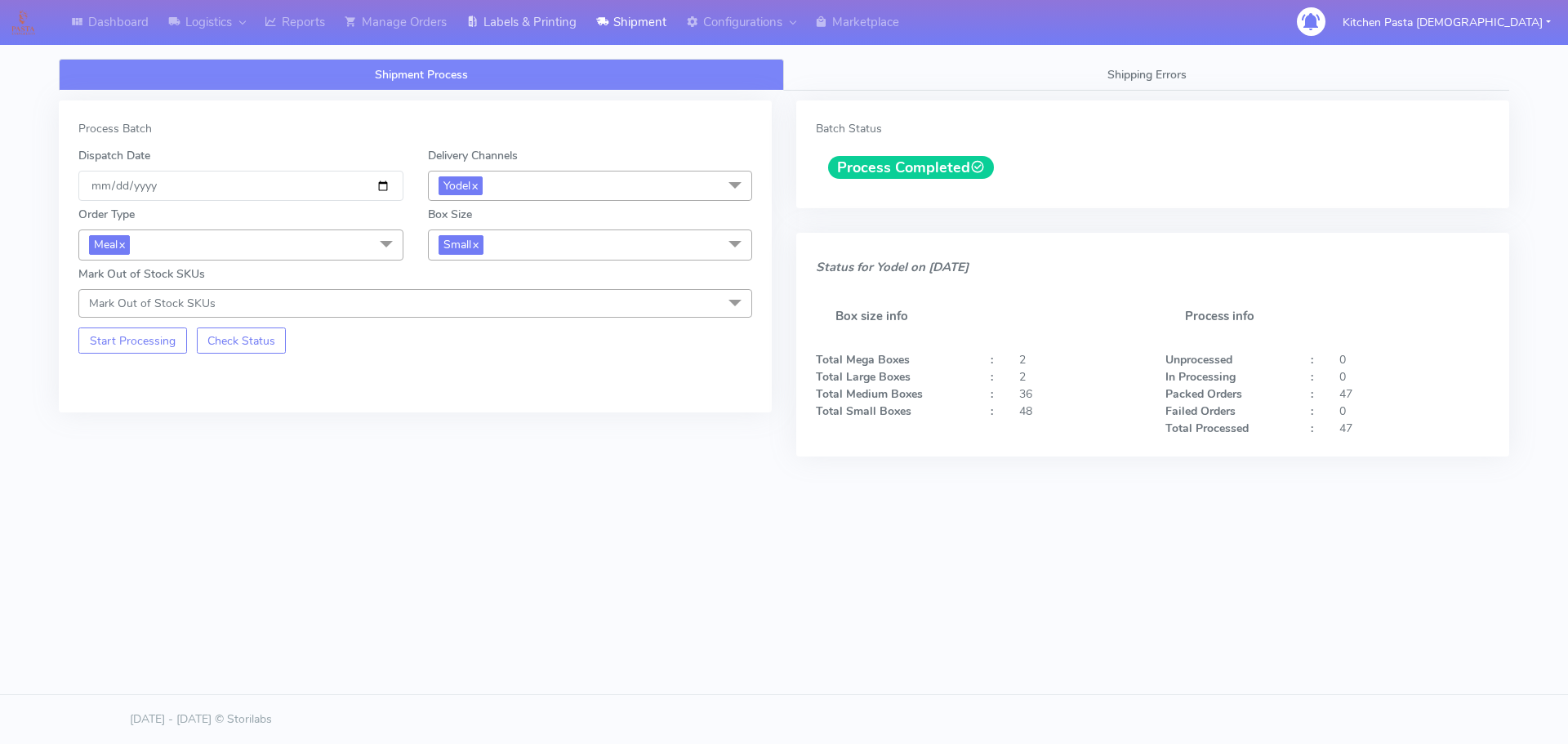
click at [529, 19] on link "Labels & Printing" at bounding box center [521, 22] width 129 height 45
click at [533, 16] on link "Labels & Printing" at bounding box center [521, 22] width 129 height 45
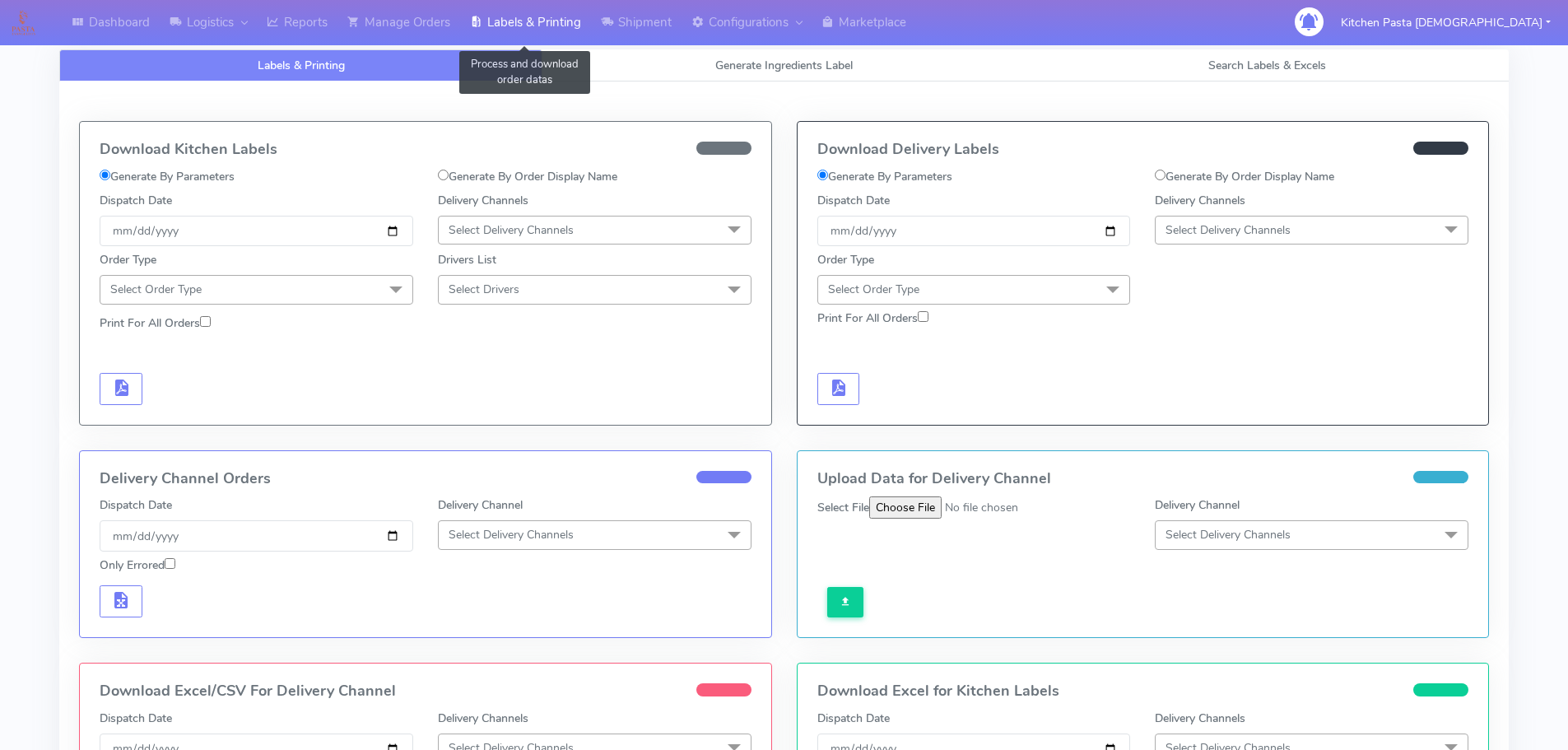
click at [1190, 233] on span "Select Delivery Channels" at bounding box center [1228, 230] width 126 height 16
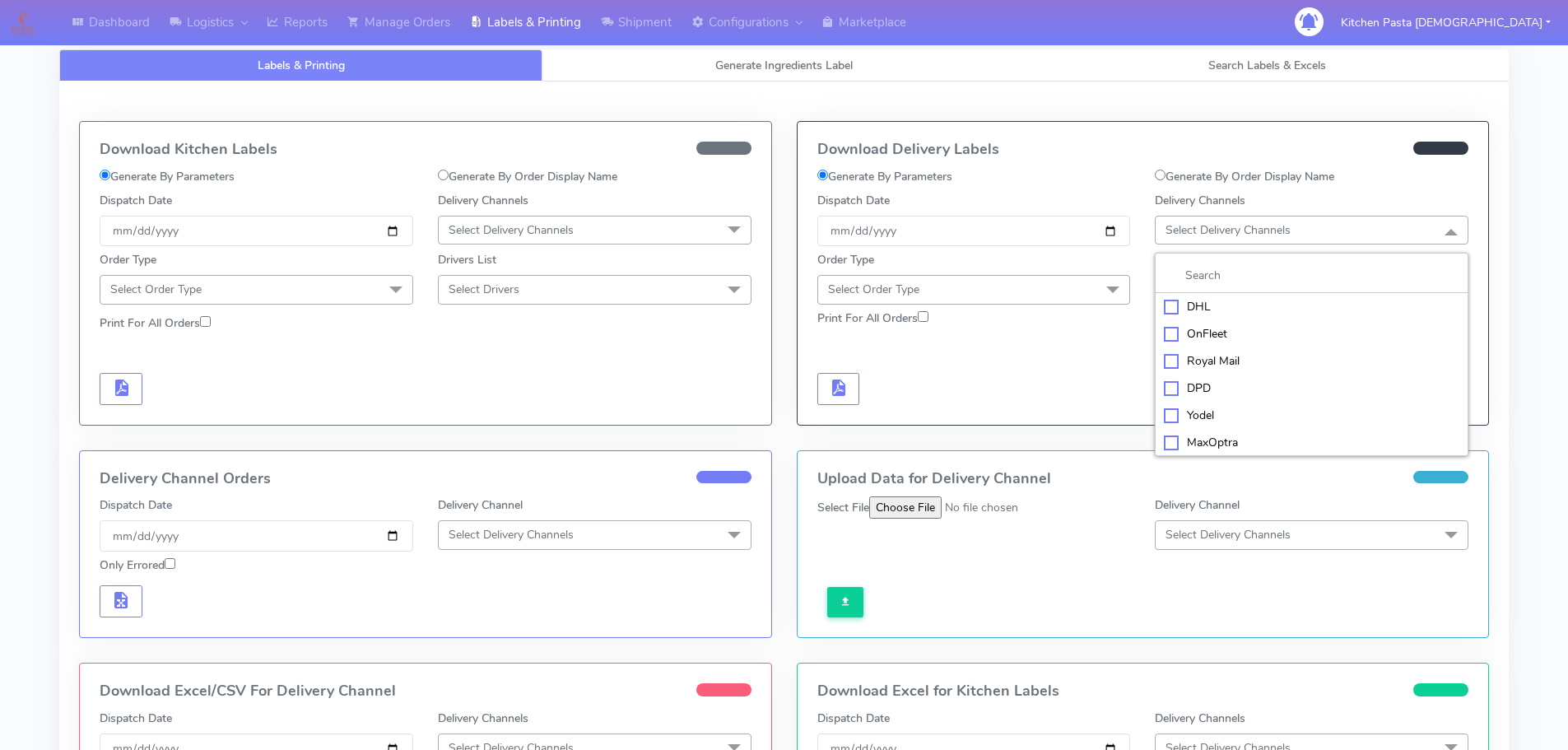
click at [1183, 423] on div "Yodel" at bounding box center [1311, 415] width 295 height 18
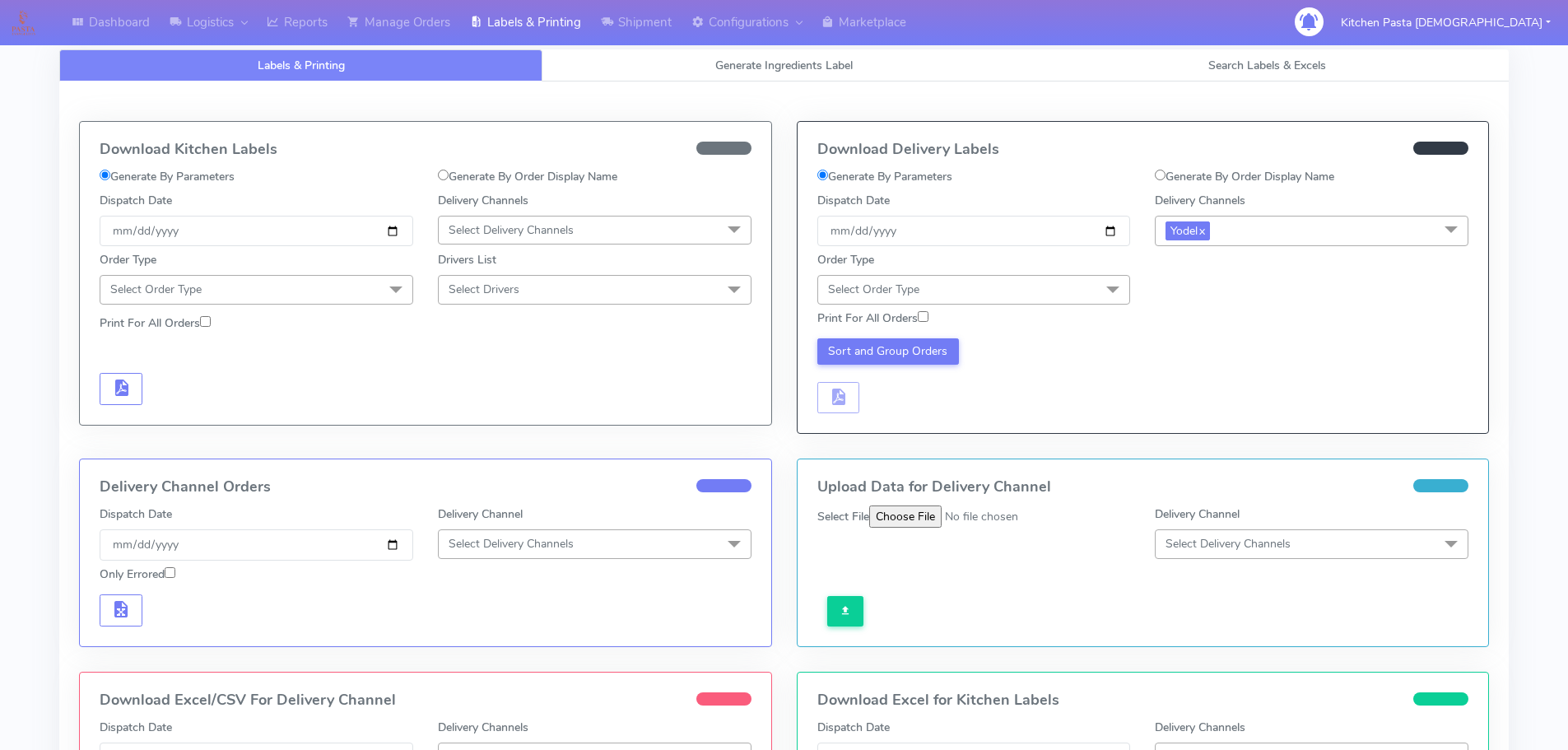
click at [1039, 293] on span "Select Order Type" at bounding box center [974, 290] width 314 height 28
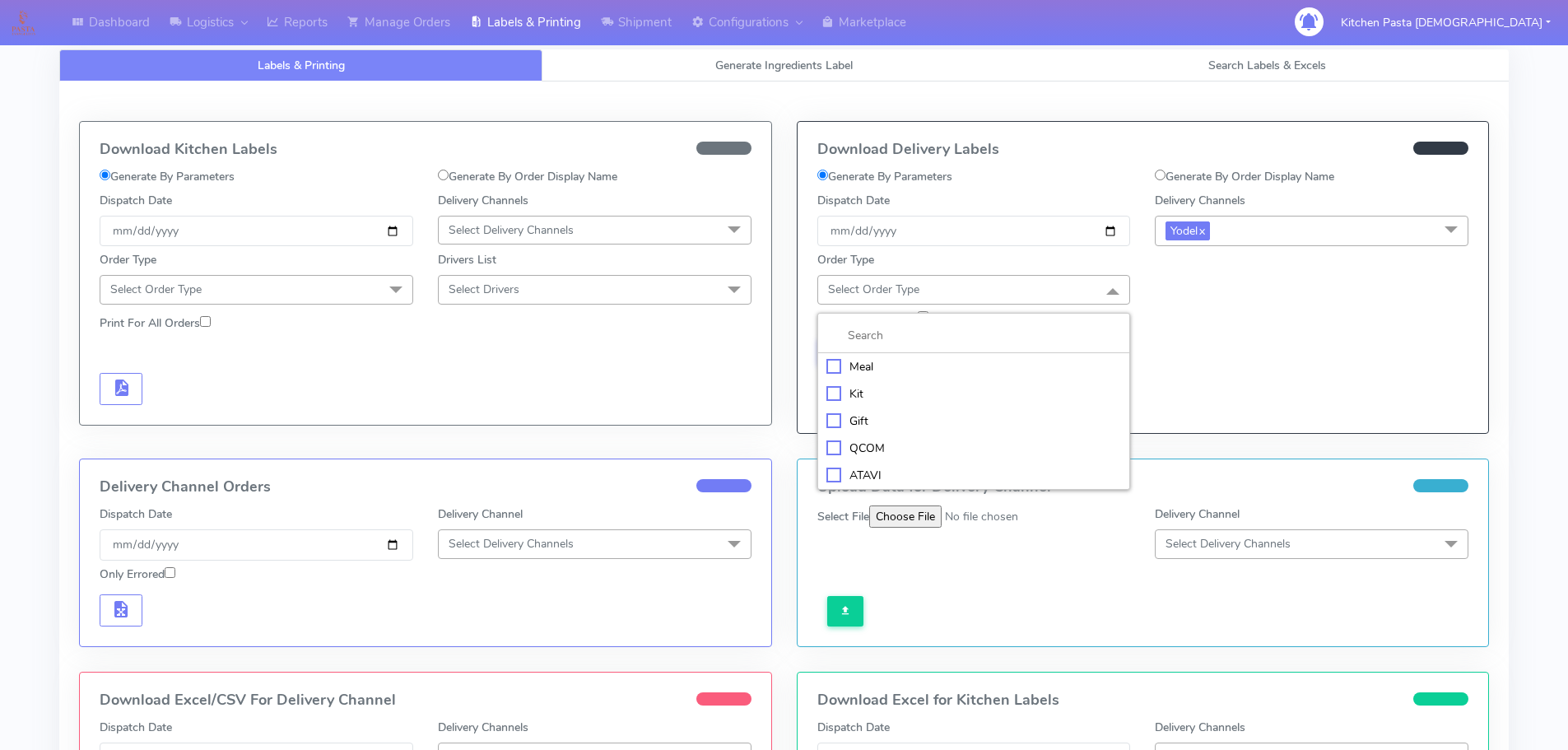
click at [896, 362] on div "Meal" at bounding box center [974, 367] width 295 height 18
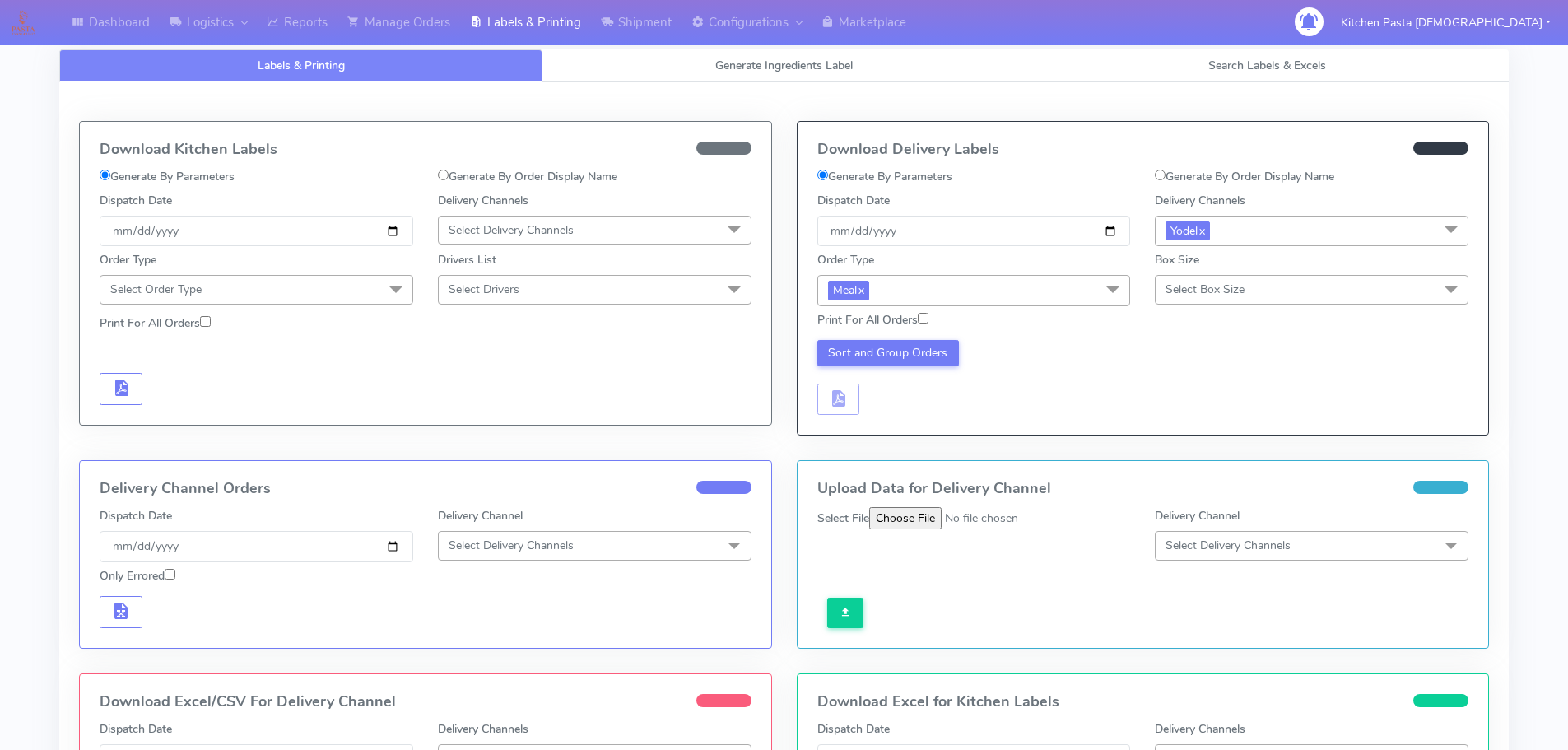
click at [1183, 292] on span "Select Box Size" at bounding box center [1205, 289] width 79 height 16
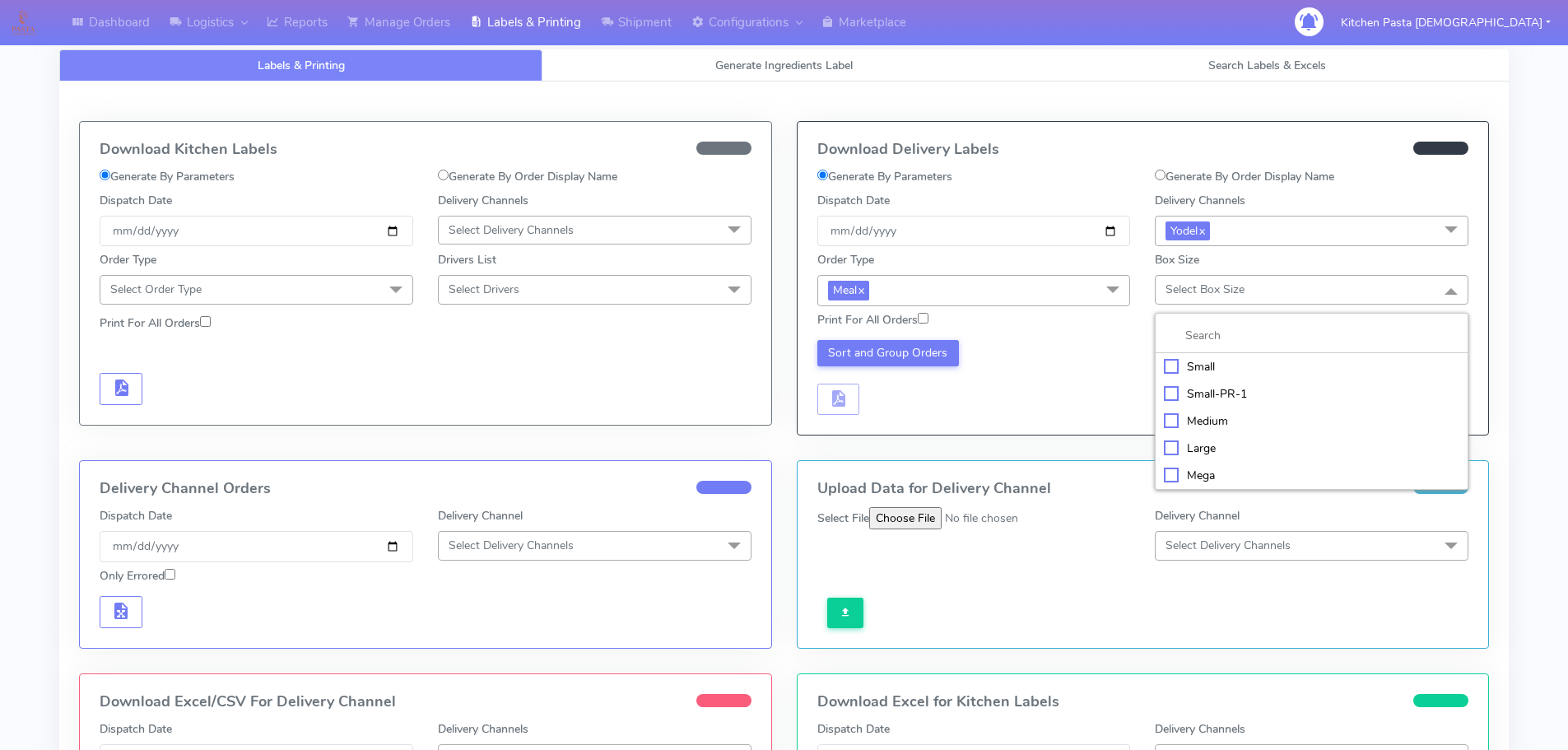
click at [1176, 371] on div "Small" at bounding box center [1311, 367] width 295 height 18
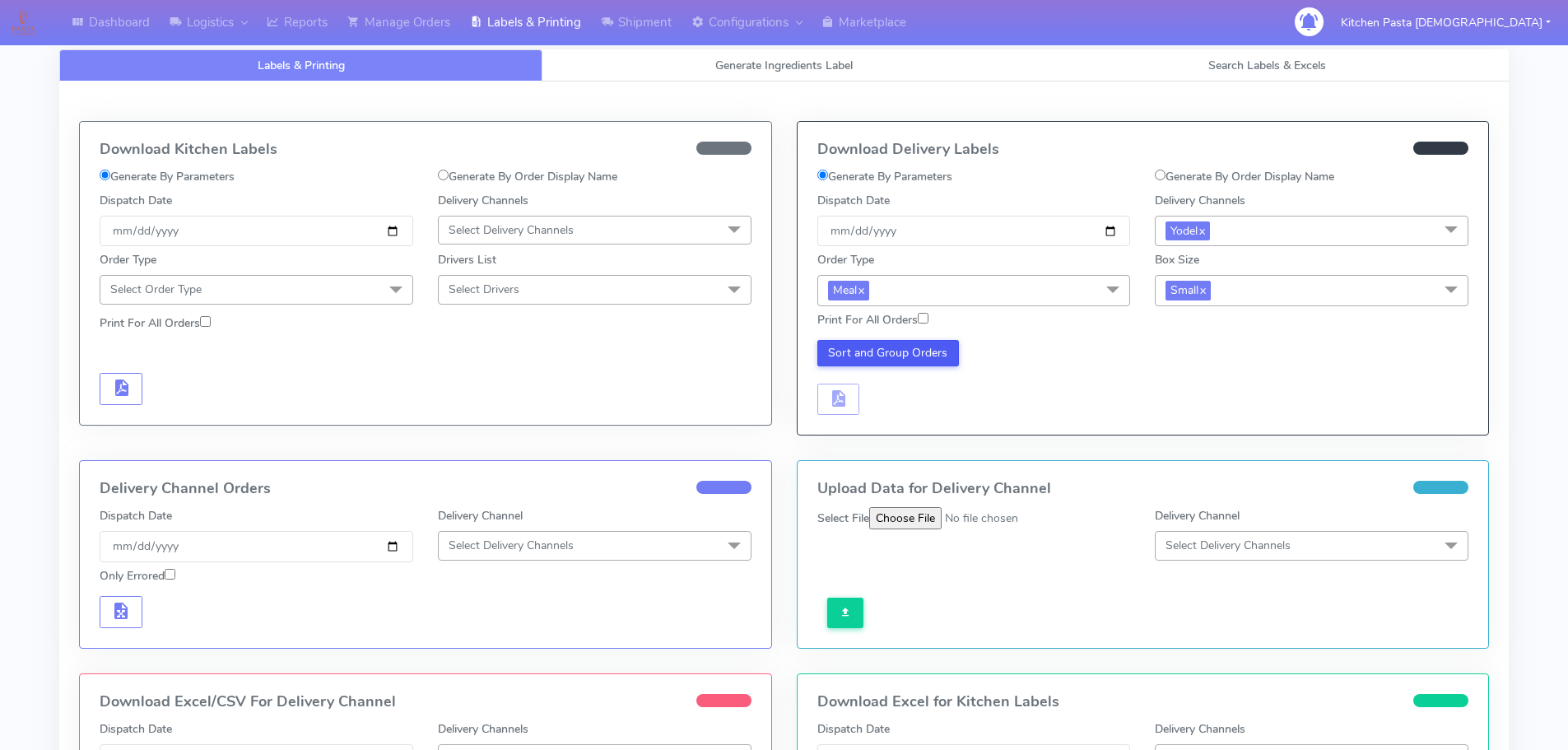
click at [893, 354] on button "Sort and Group Orders" at bounding box center [889, 352] width 142 height 26
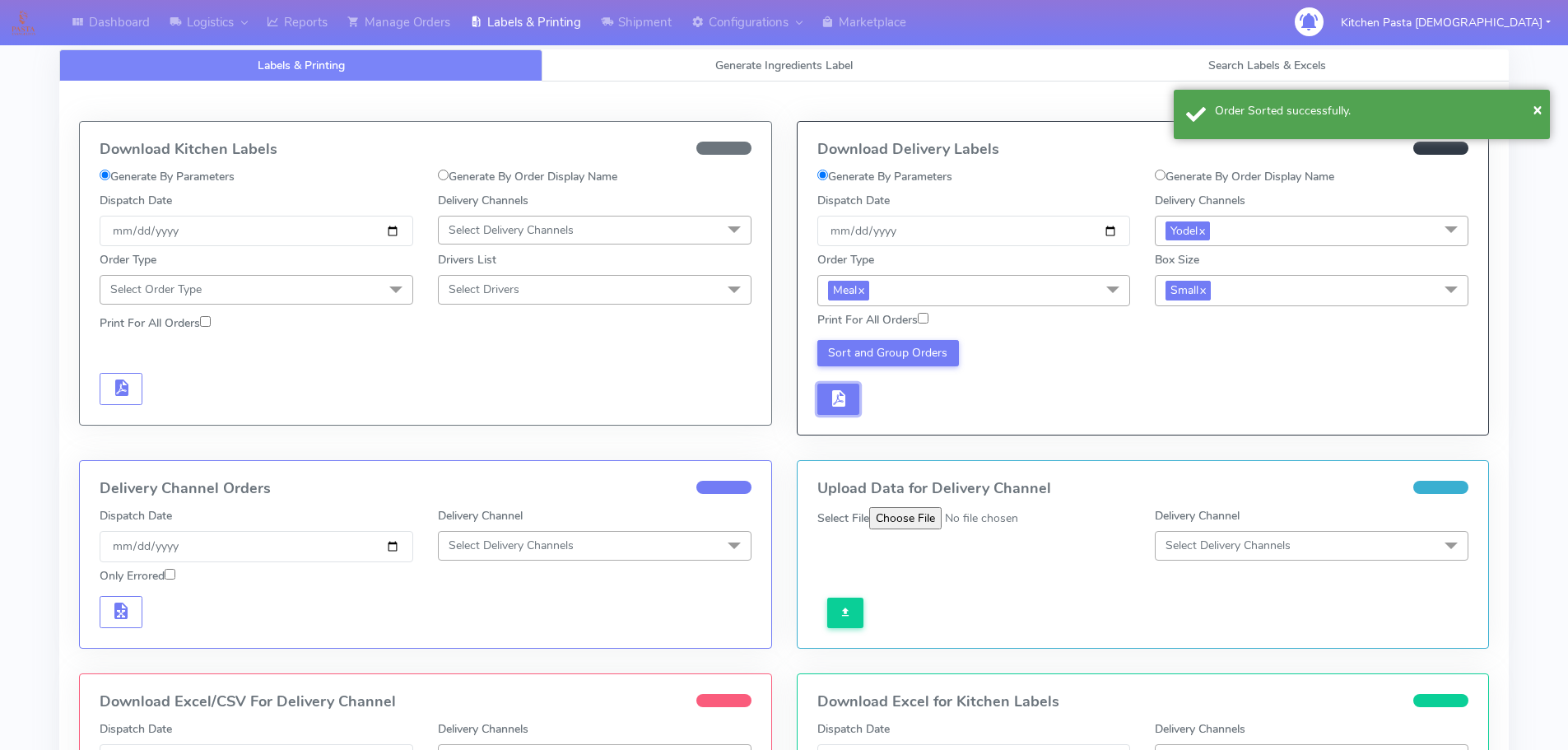
click at [841, 409] on span "button" at bounding box center [838, 402] width 20 height 16
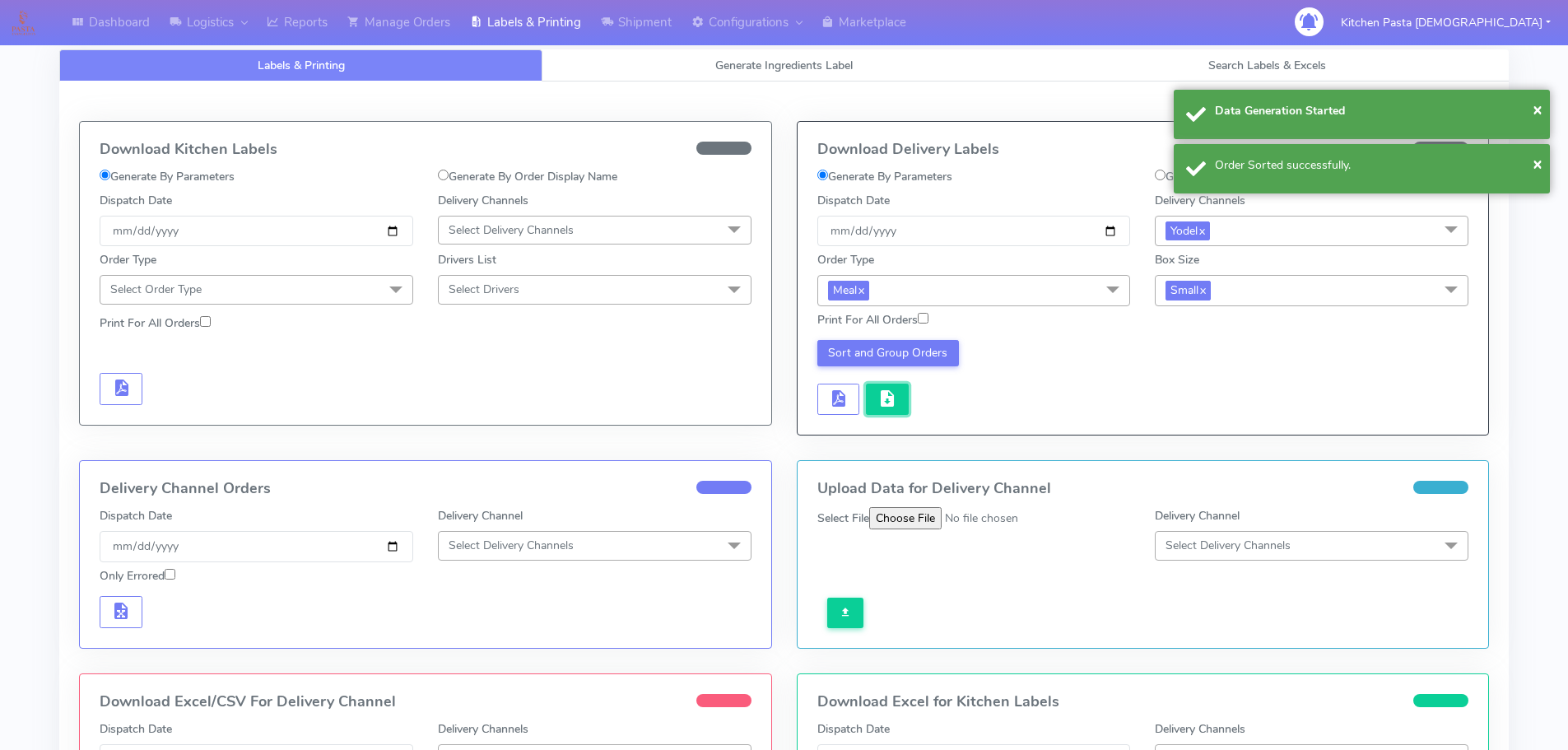
click at [884, 403] on span "button" at bounding box center [888, 402] width 20 height 16
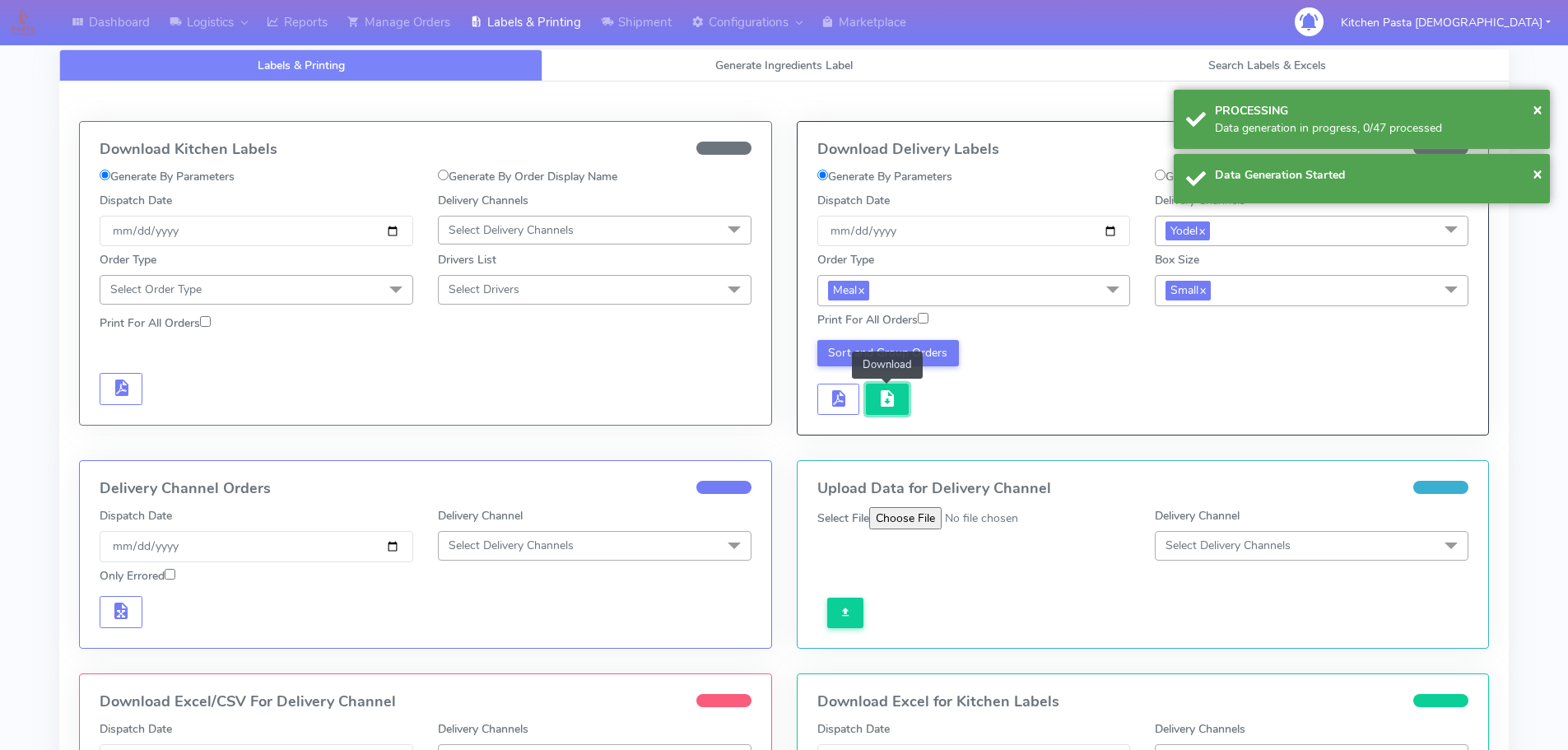
click at [899, 395] on button "button" at bounding box center [887, 399] width 43 height 32
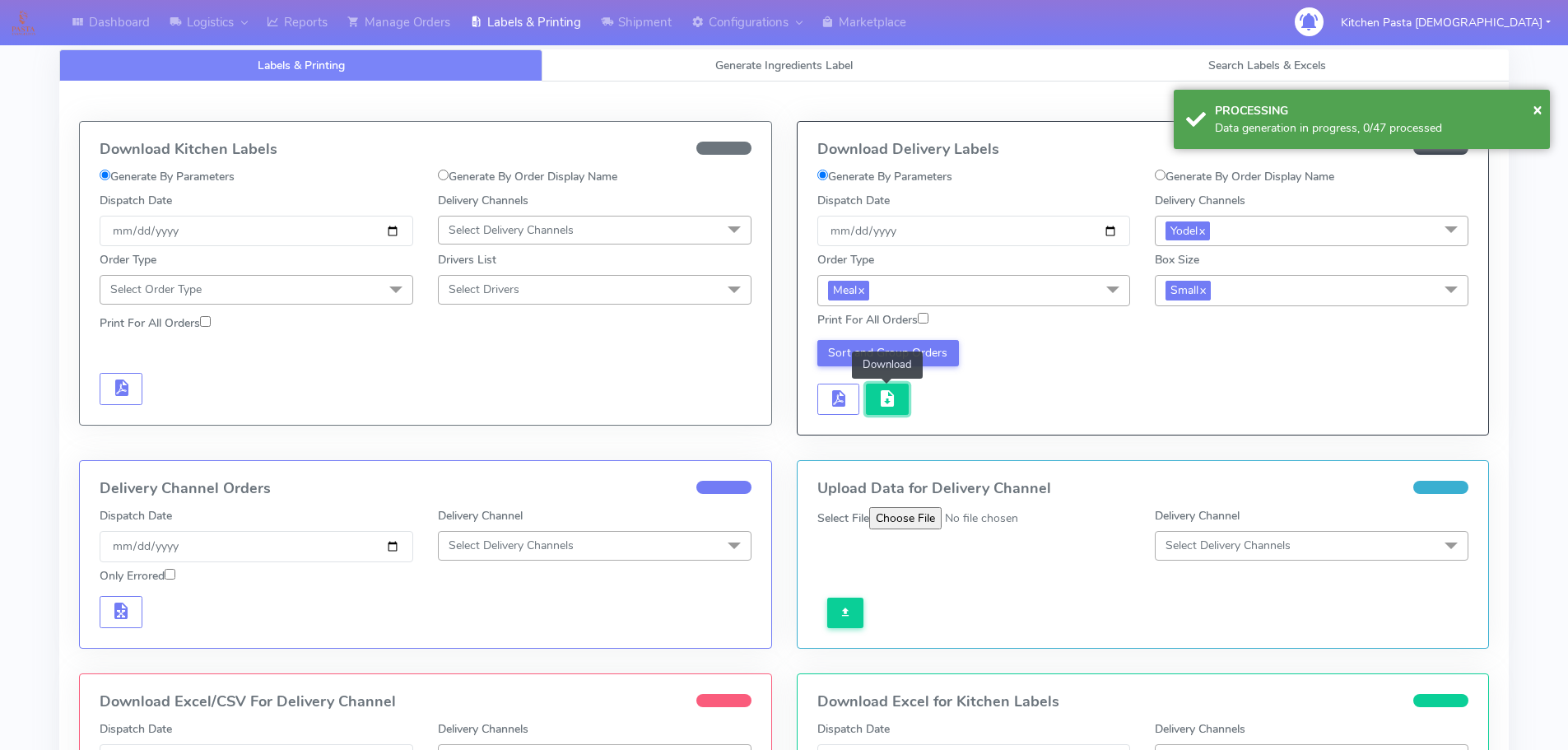
click at [889, 398] on span "button" at bounding box center [888, 402] width 20 height 16
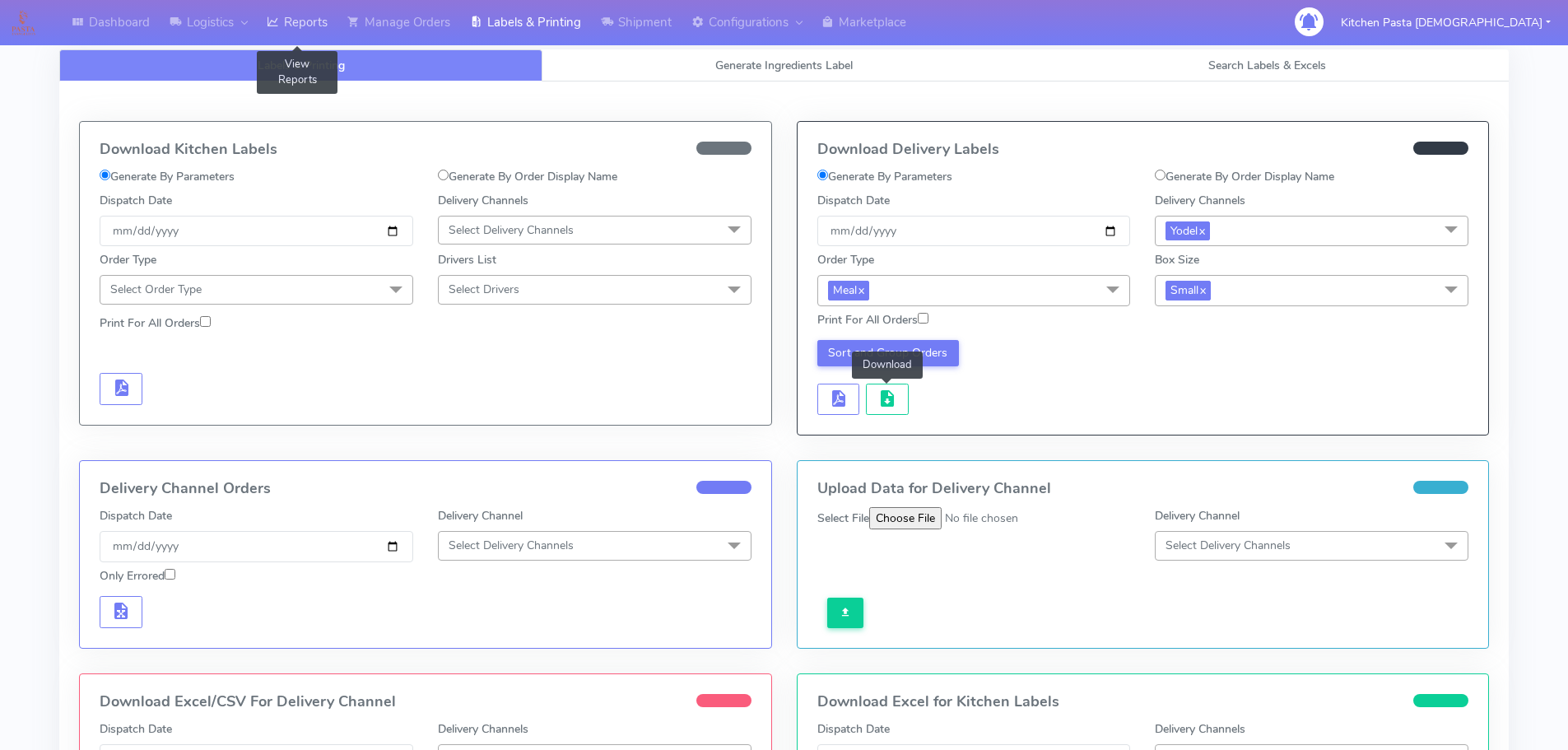
click at [286, 36] on link "Reports" at bounding box center [297, 23] width 80 height 45
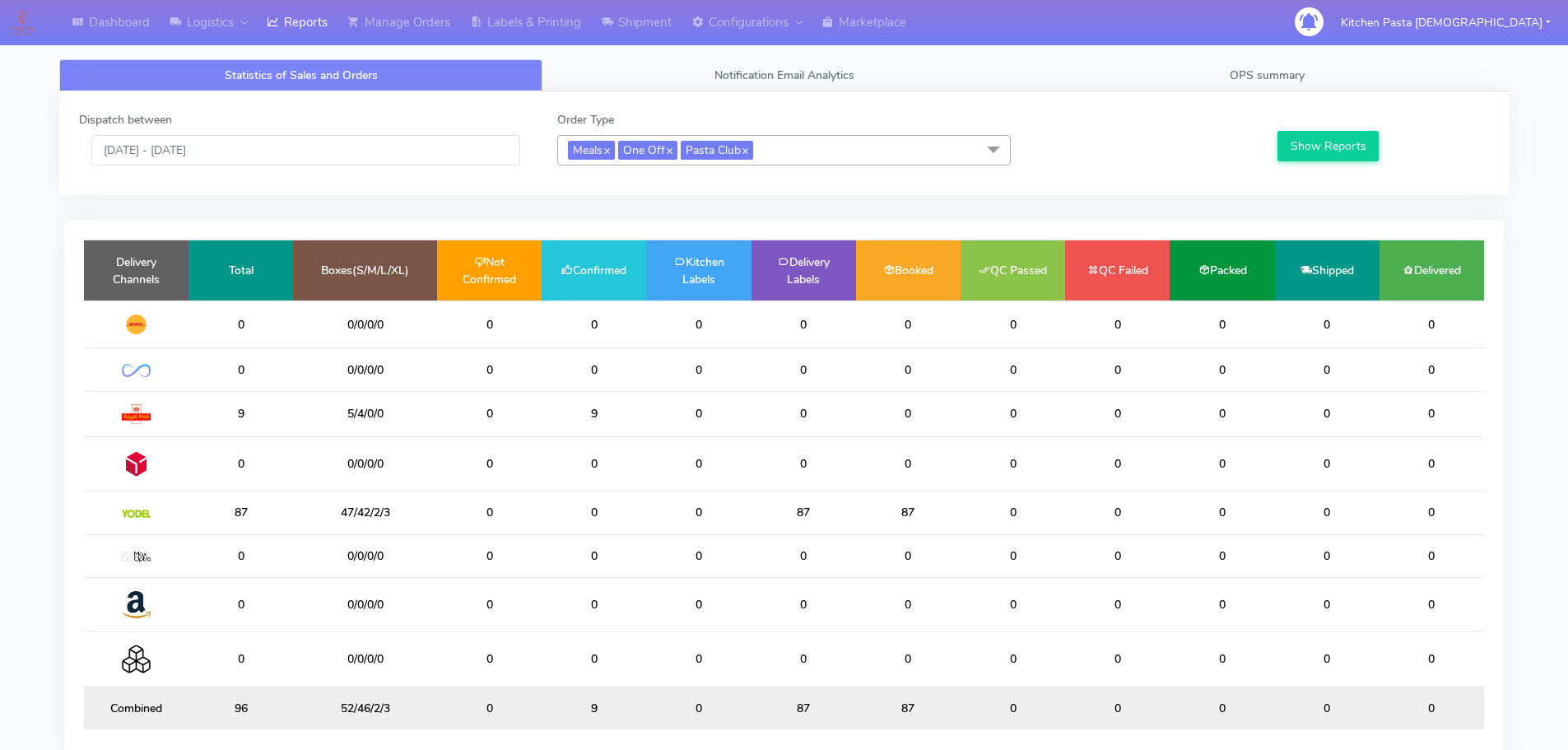
click at [827, 152] on span "Meals x One Off x Pasta Club x" at bounding box center [784, 150] width 453 height 30
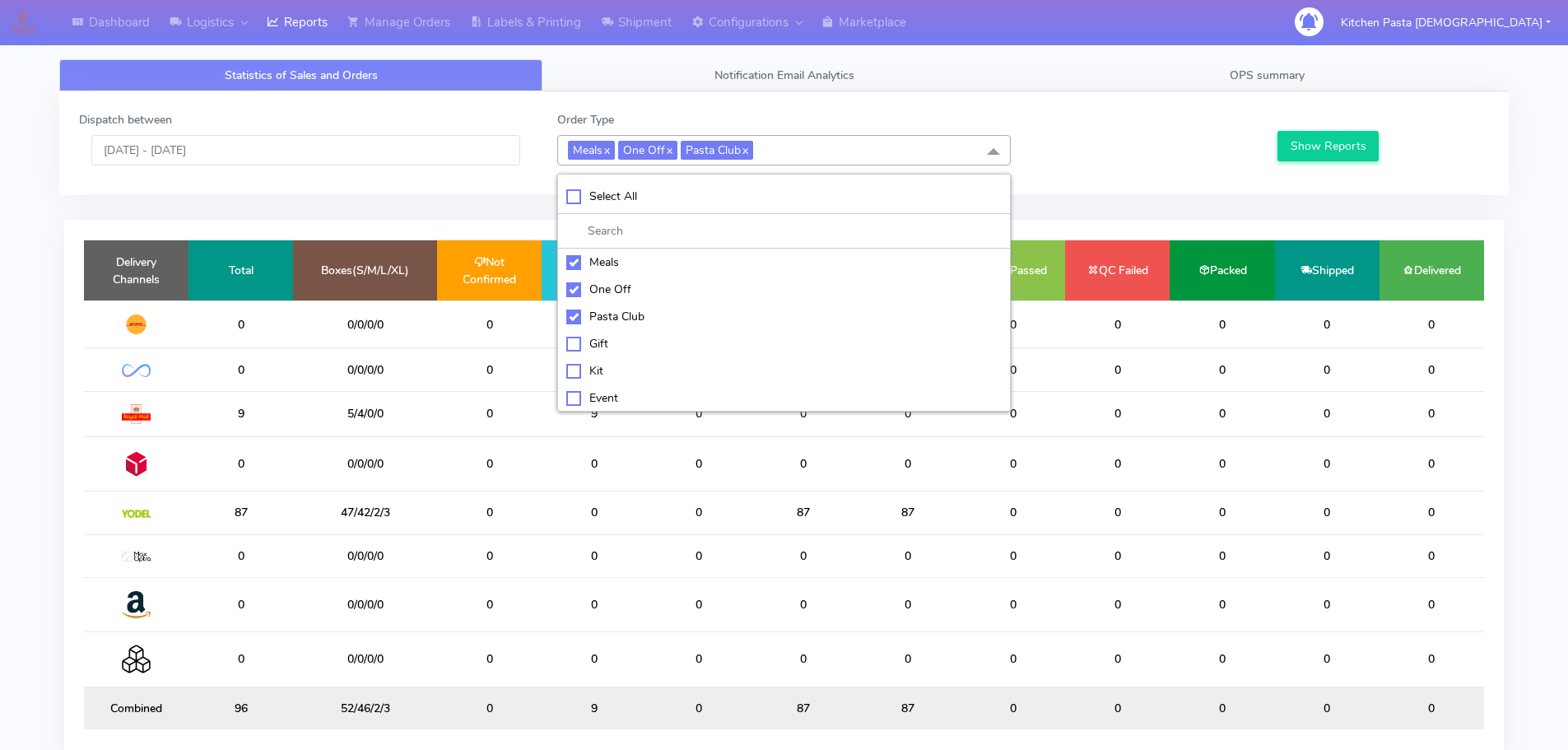
drag, startPoint x: 596, startPoint y: 372, endPoint x: 596, endPoint y: 340, distance: 32.0
click at [596, 372] on div "Kit" at bounding box center [784, 371] width 435 height 18
click at [1309, 162] on button "Show Reports" at bounding box center [1328, 146] width 101 height 30
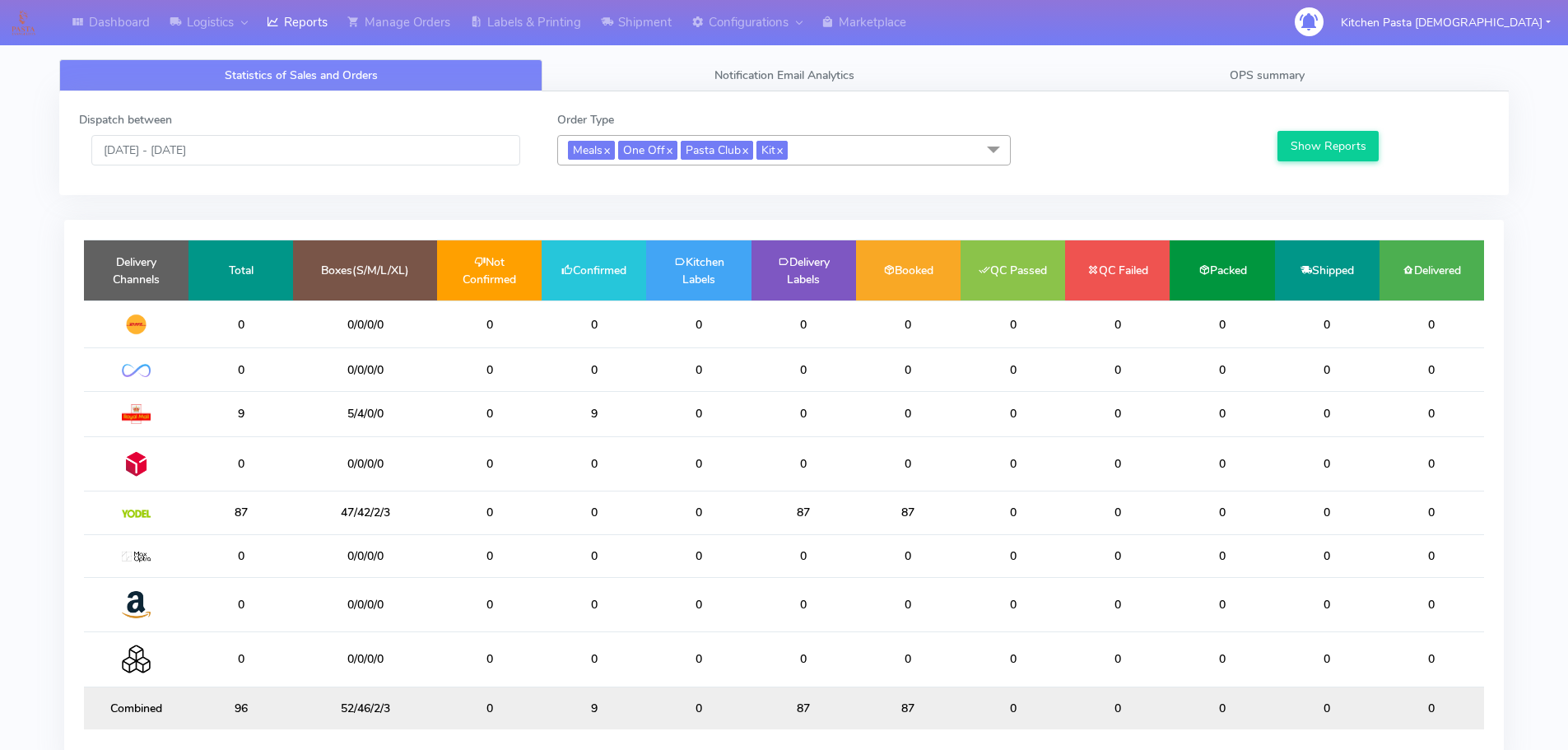
click at [838, 152] on span "Meals x One Off x Pasta Club x Kit x" at bounding box center [784, 150] width 453 height 30
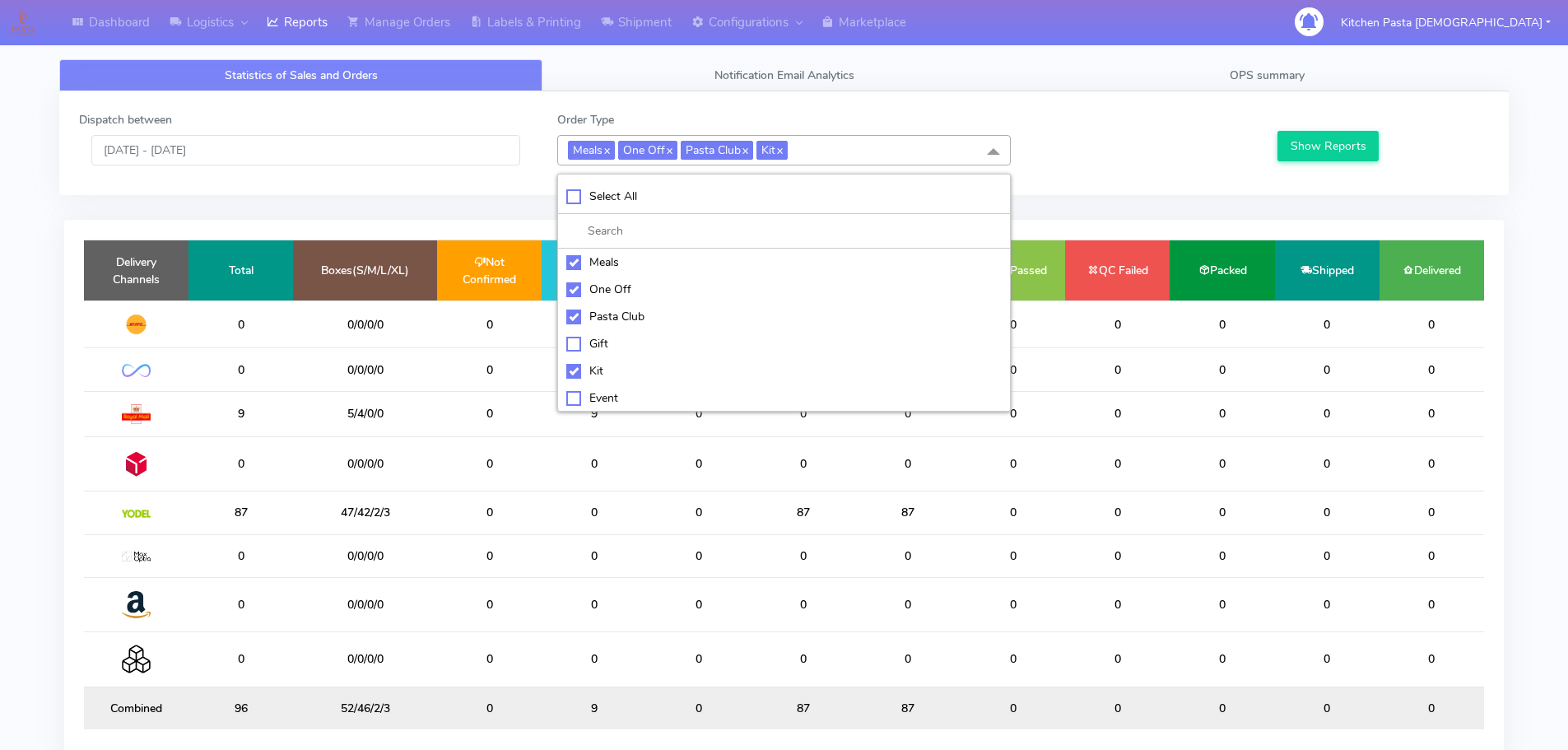
click at [585, 371] on div "Kit" at bounding box center [784, 371] width 435 height 18
checkbox input "false"
click at [593, 396] on div "ATAVI" at bounding box center [784, 397] width 435 height 18
checkbox input "true"
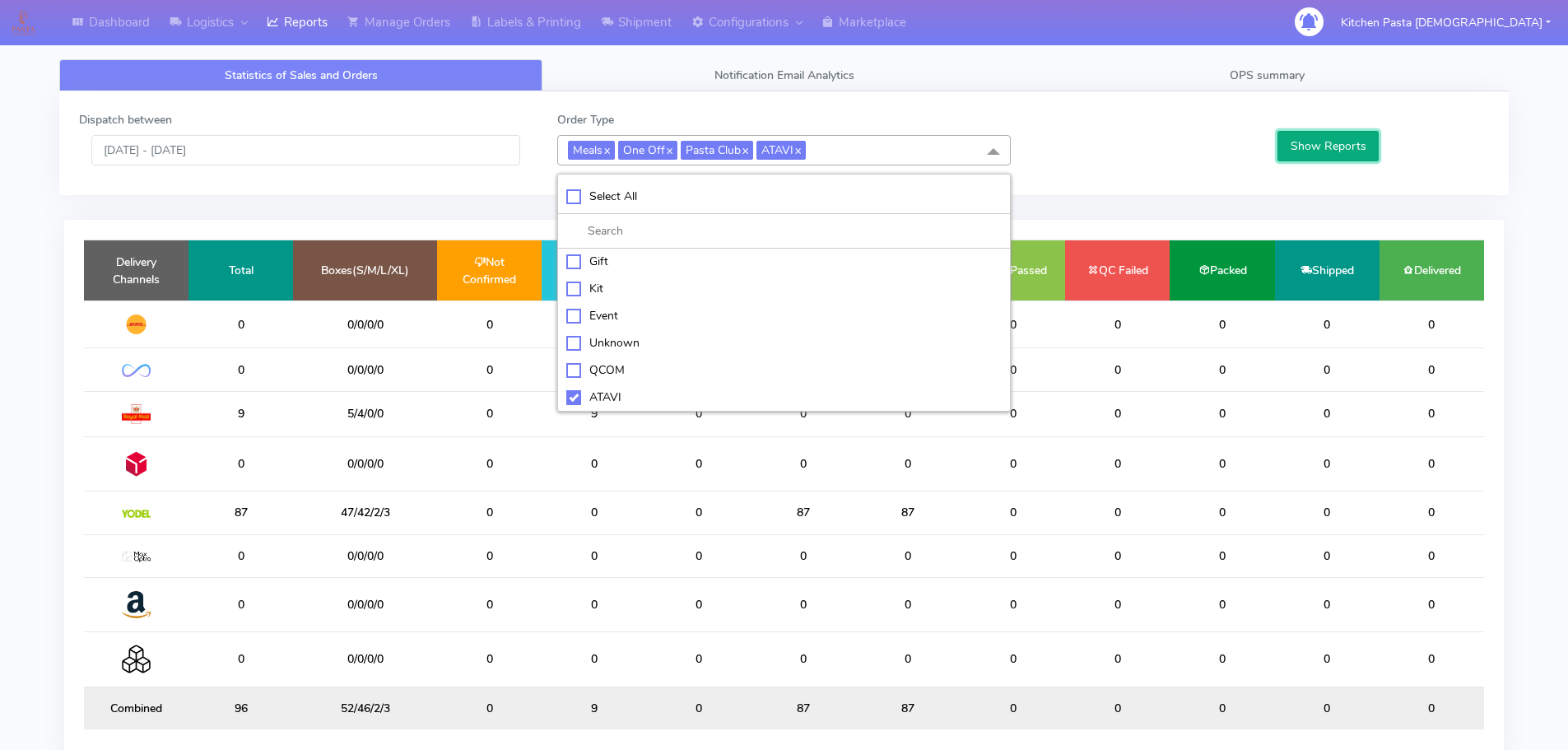
click at [1349, 148] on button "Show Reports" at bounding box center [1328, 146] width 101 height 30
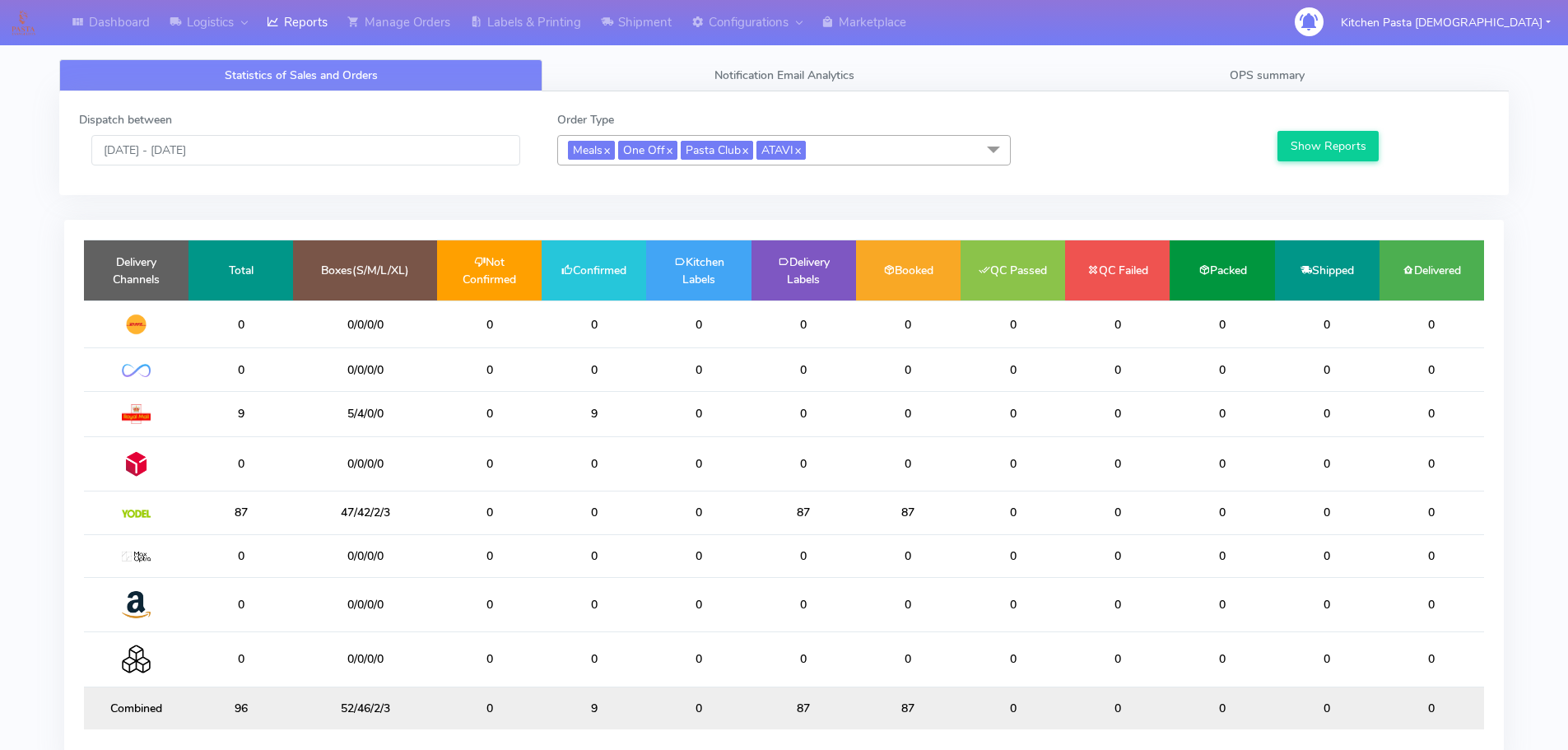
click at [801, 152] on link "x" at bounding box center [797, 149] width 8 height 18
click at [430, 23] on link "Manage Orders" at bounding box center [398, 23] width 123 height 45
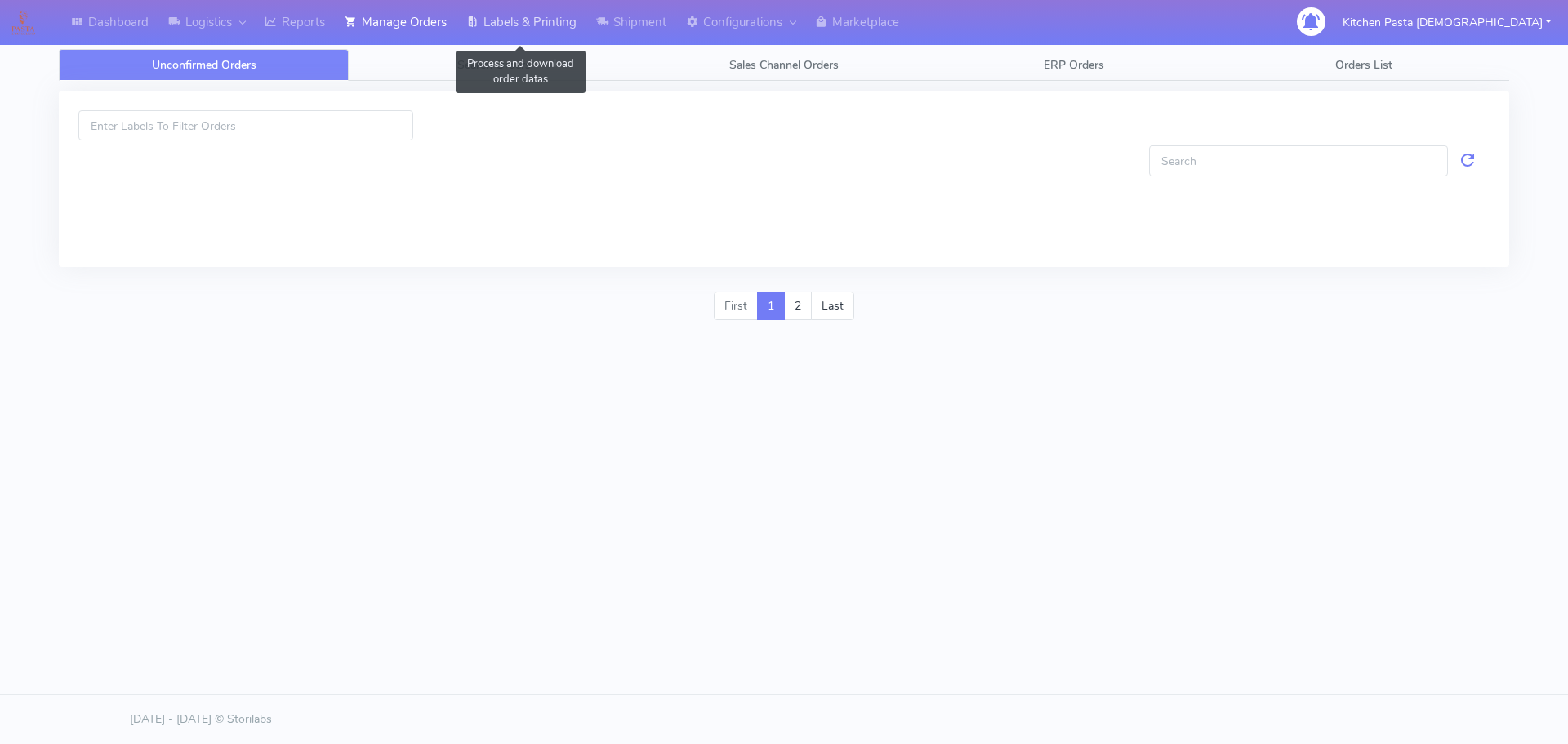
click at [501, 23] on link "Labels & Printing" at bounding box center [521, 22] width 129 height 45
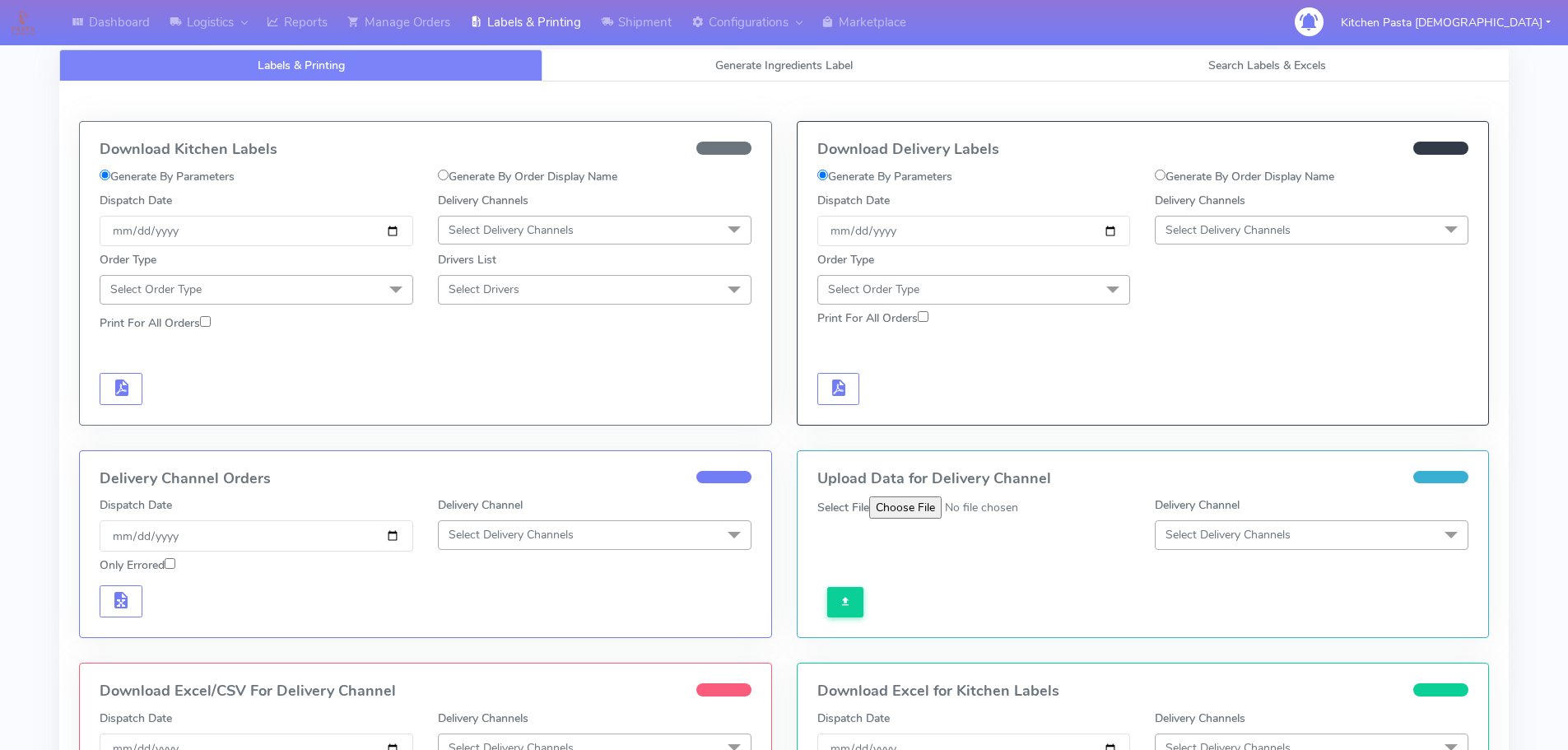
click at [531, 226] on span "Select Delivery Channels" at bounding box center [511, 230] width 126 height 16
click at [505, 364] on div "Royal Mail" at bounding box center [594, 361] width 295 height 18
drag, startPoint x: 382, startPoint y: 280, endPoint x: 95, endPoint y: 318, distance: 289.5
click at [379, 284] on span at bounding box center [395, 290] width 33 height 31
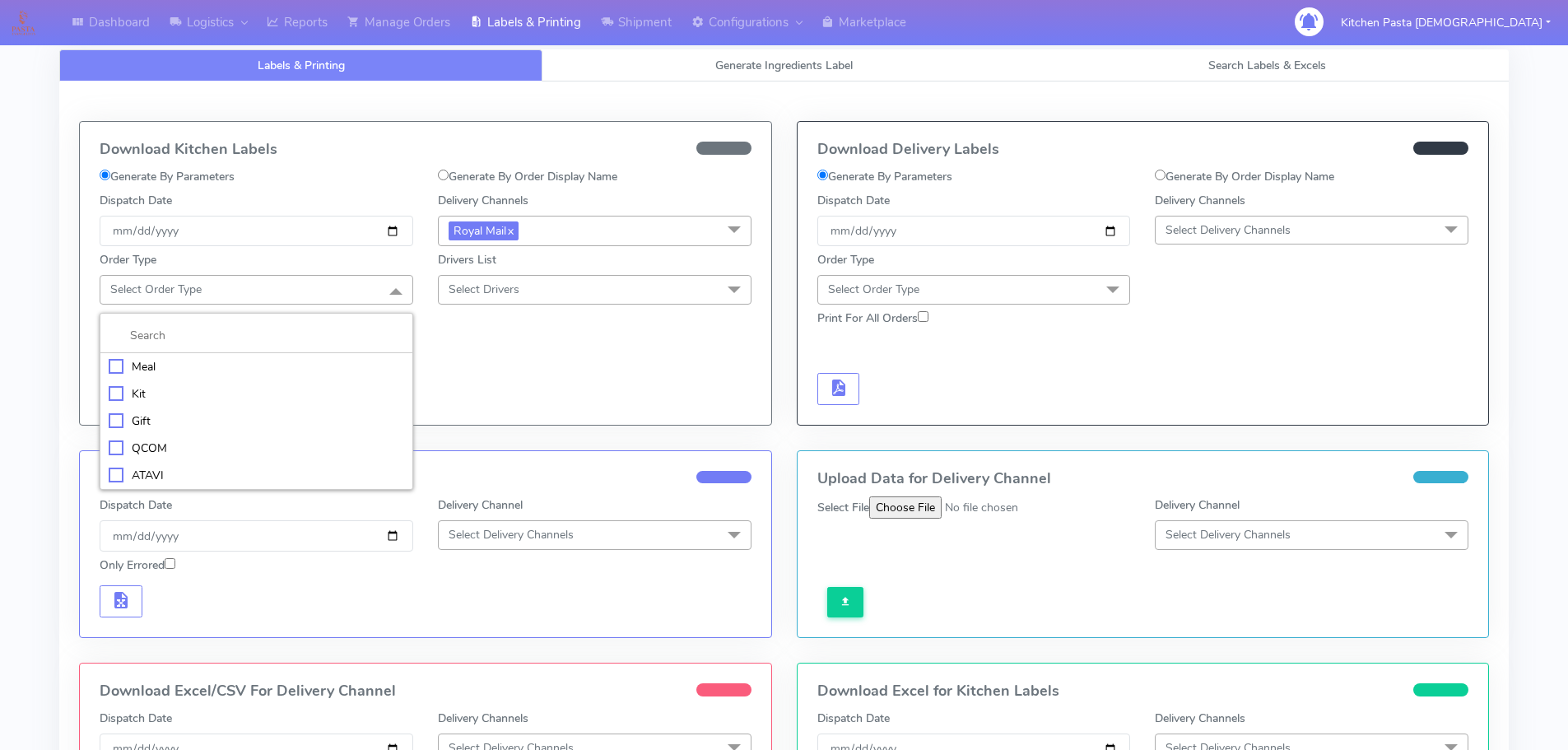
click at [153, 368] on div "Meal" at bounding box center [256, 367] width 295 height 18
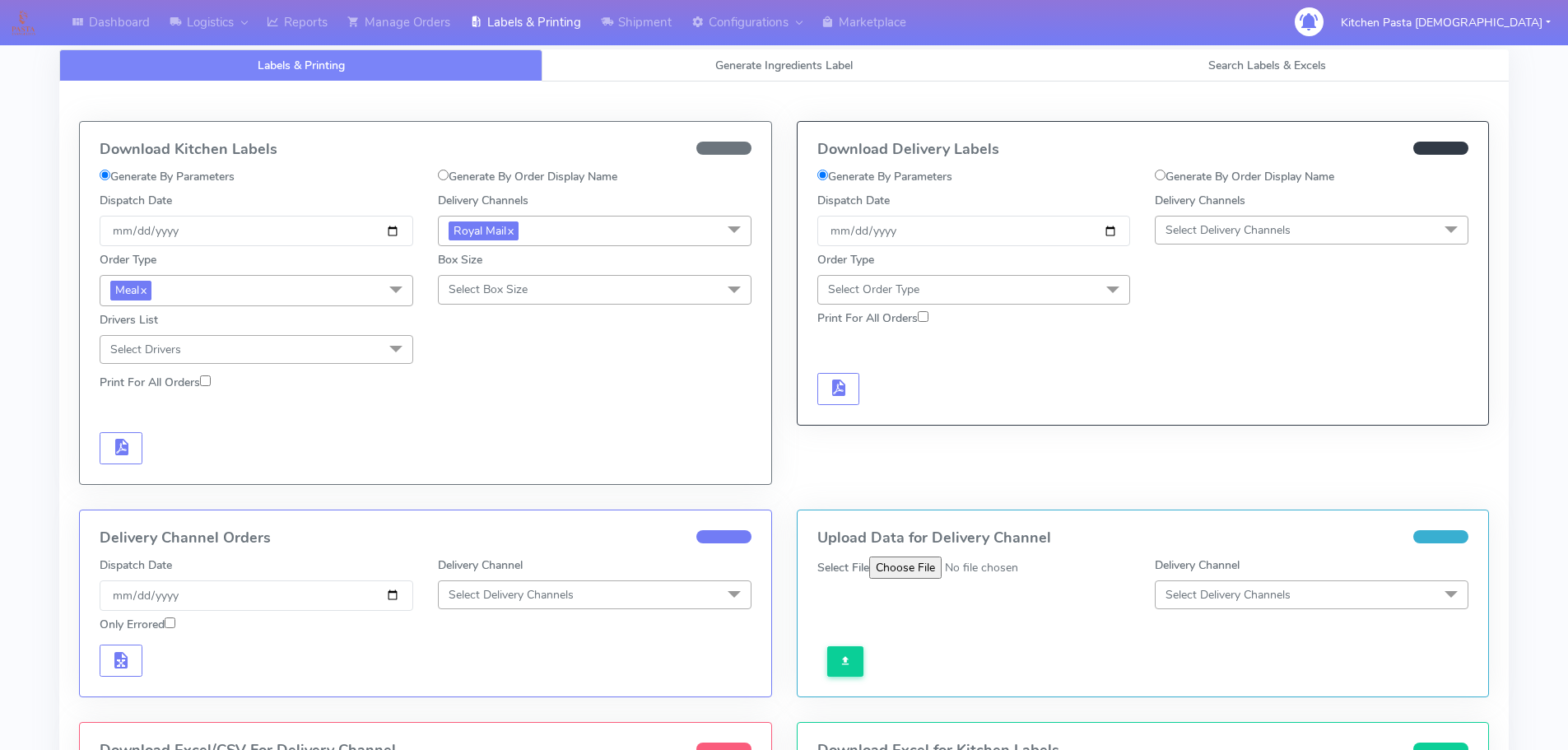
click at [467, 296] on span "Select Box Size" at bounding box center [488, 289] width 79 height 16
click at [474, 459] on li "Large" at bounding box center [594, 448] width 312 height 27
click at [608, 301] on span "Large x" at bounding box center [594, 290] width 314 height 30
click at [465, 478] on div "Mega" at bounding box center [594, 477] width 295 height 18
drag, startPoint x: 102, startPoint y: 454, endPoint x: 142, endPoint y: 447, distance: 40.6
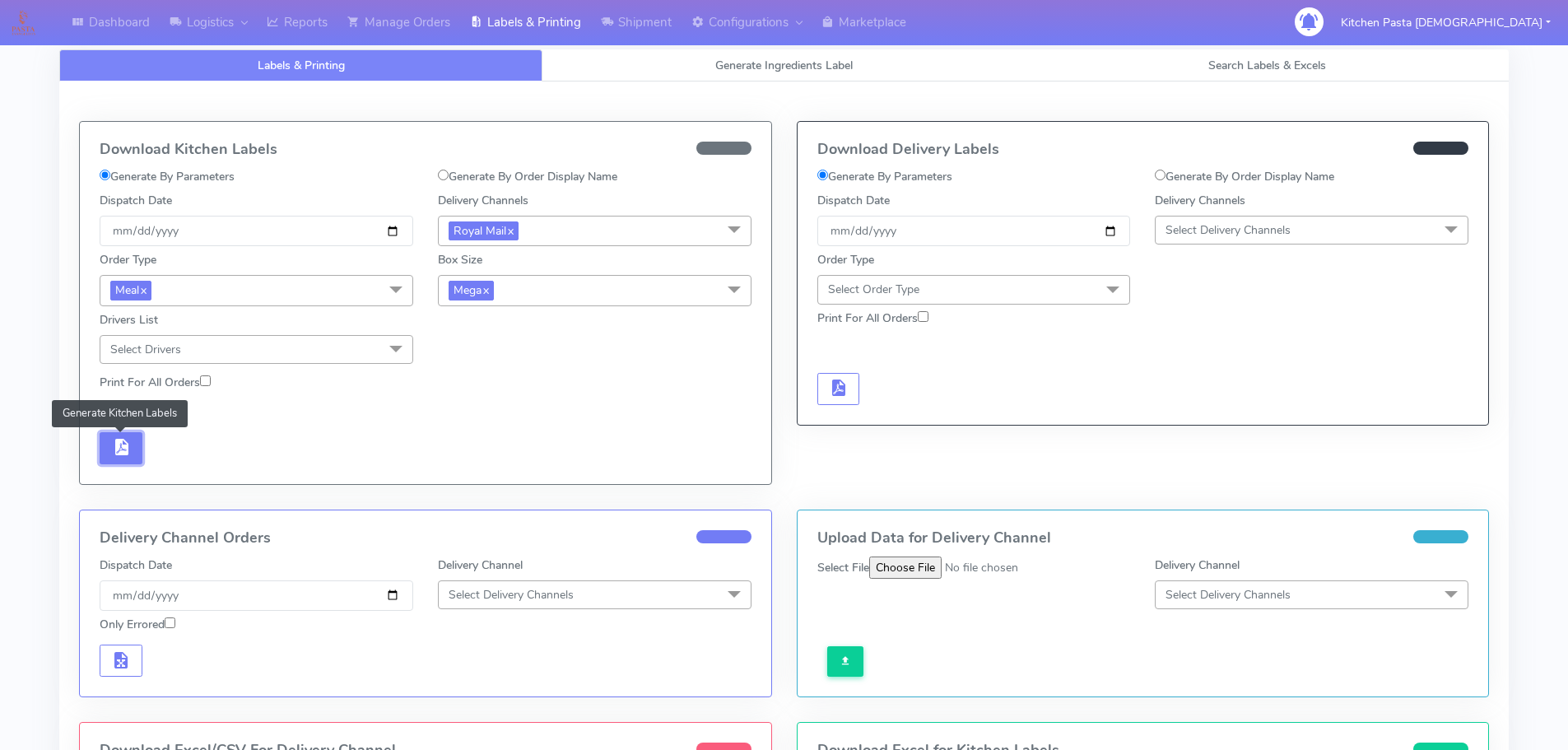
click at [105, 454] on button "button" at bounding box center [120, 448] width 43 height 32
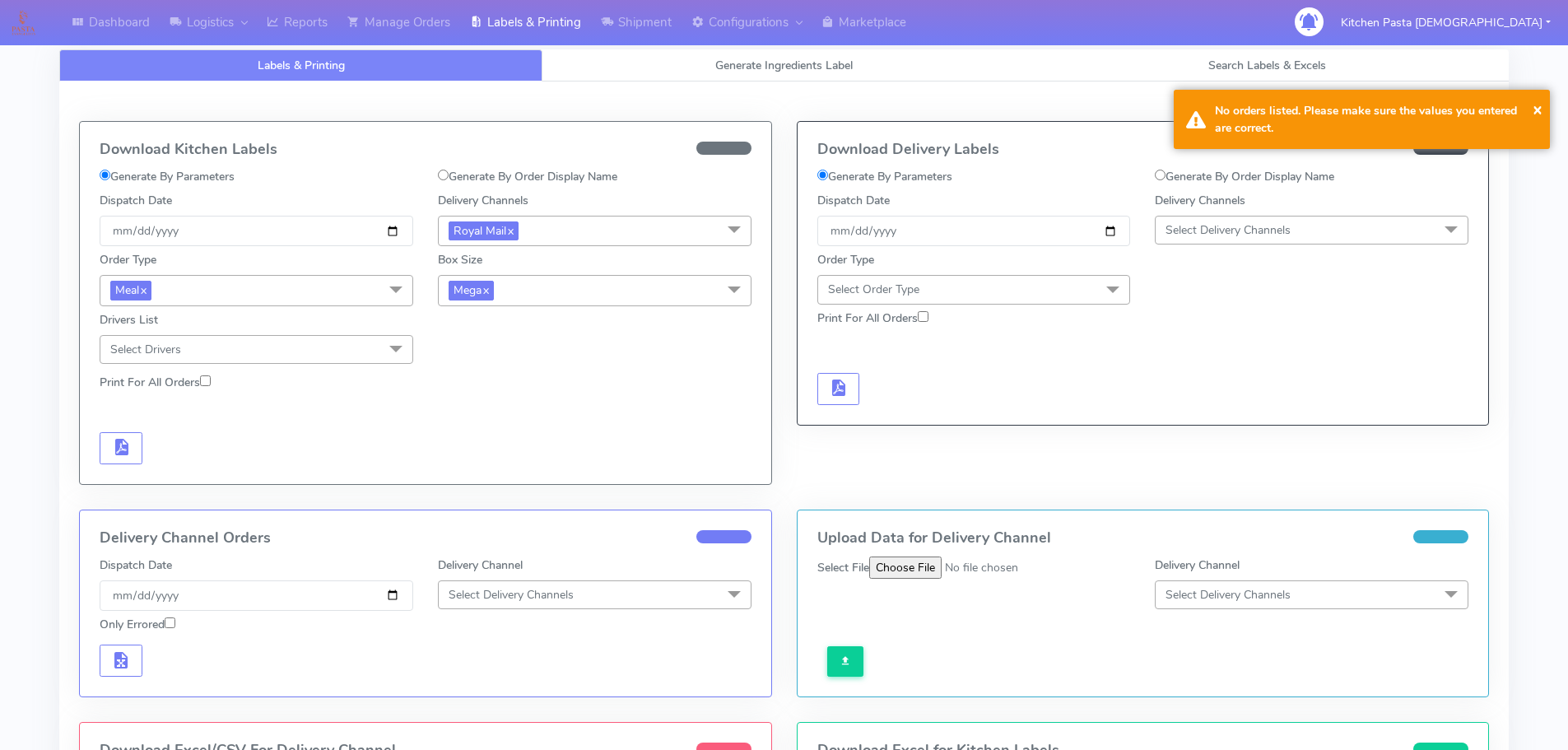
click at [658, 289] on span "Mega x" at bounding box center [594, 290] width 314 height 30
click at [469, 444] on div "Large" at bounding box center [594, 449] width 295 height 18
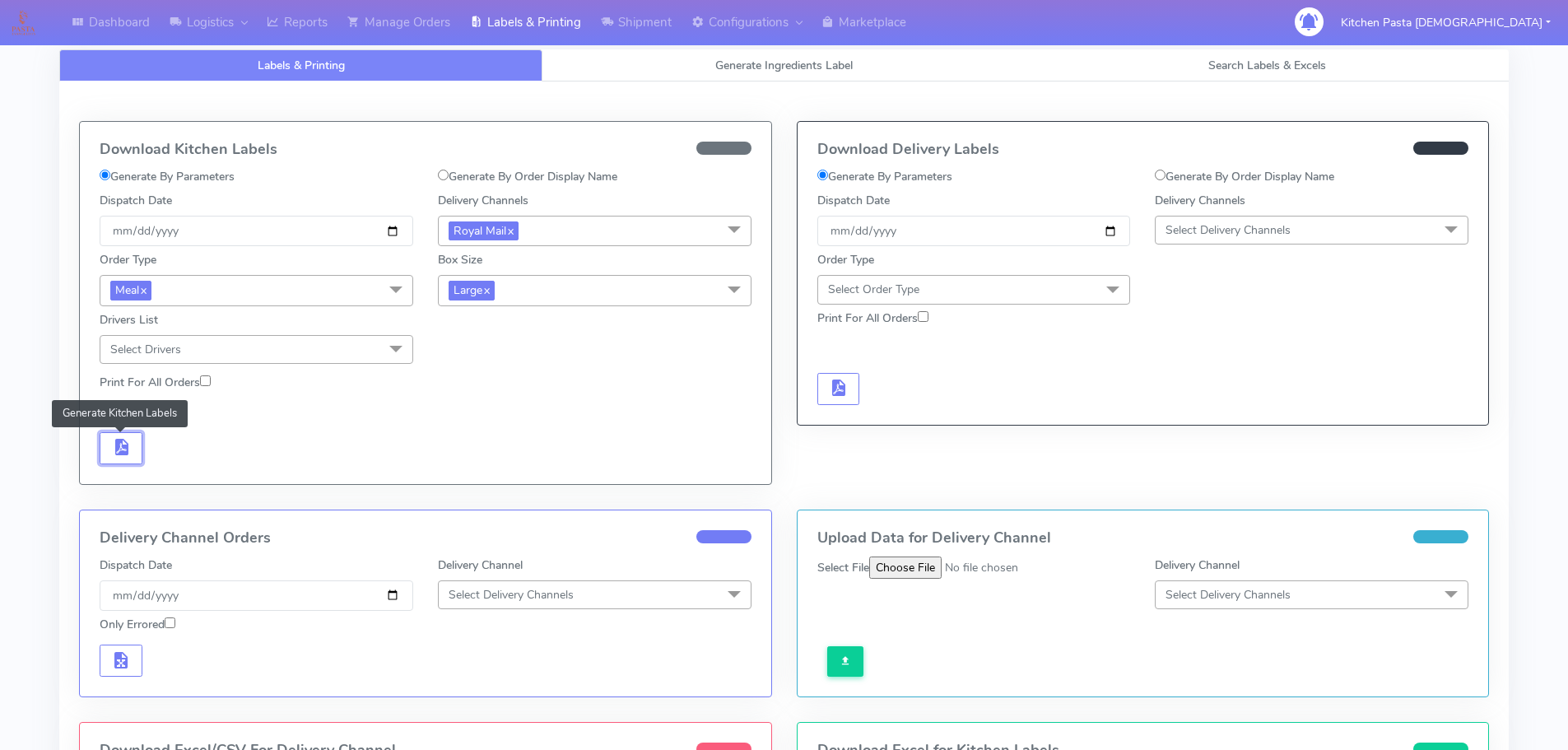
drag, startPoint x: 122, startPoint y: 445, endPoint x: 146, endPoint y: 446, distance: 24.0
click at [122, 446] on span "button" at bounding box center [121, 450] width 20 height 16
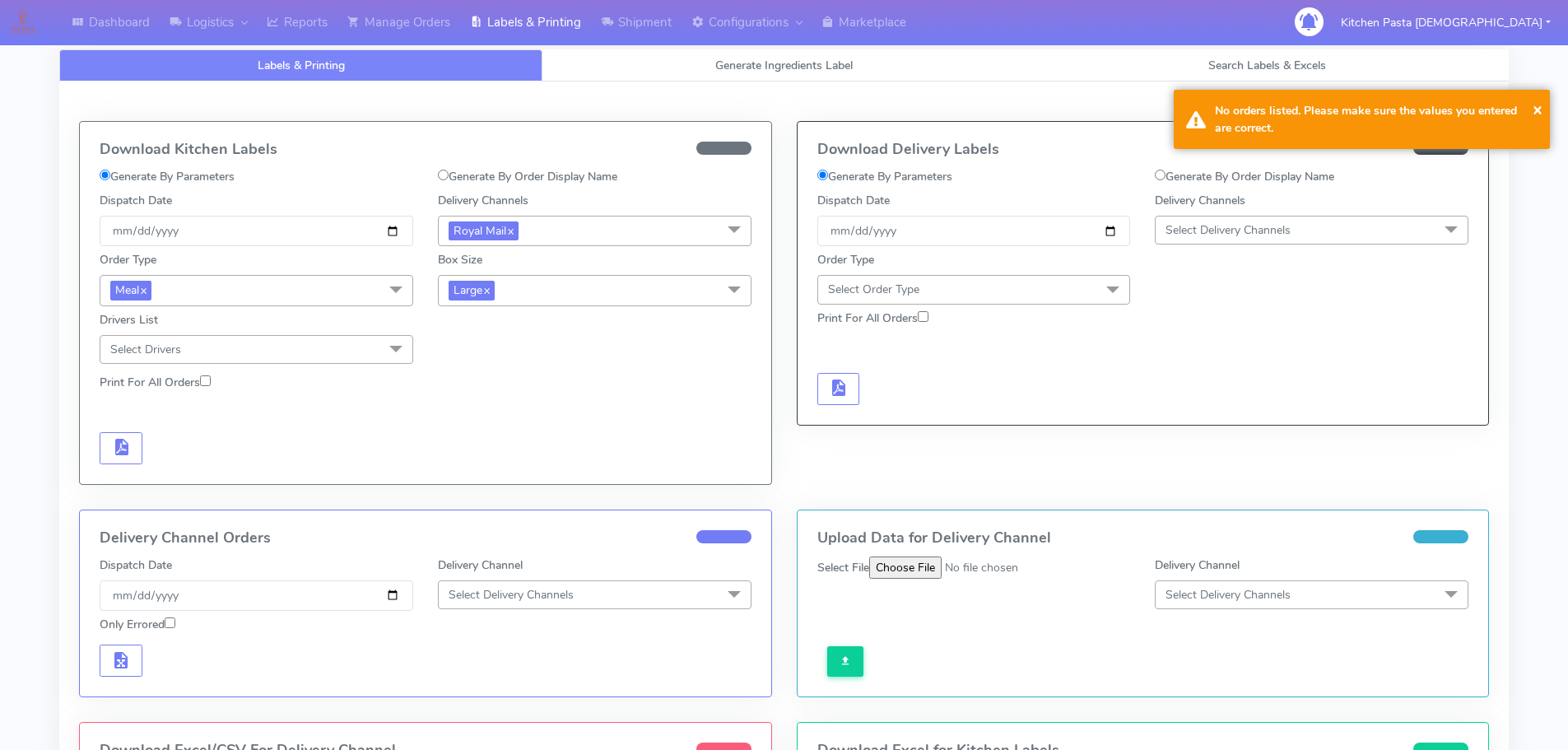
click at [523, 326] on div "Order Type Meal x Meal Kit Gift QCOM ATAVI Box Size Large x Small Small-PR-1 Me…" at bounding box center [425, 305] width 677 height 118
click at [544, 289] on span "Large x" at bounding box center [594, 290] width 314 height 30
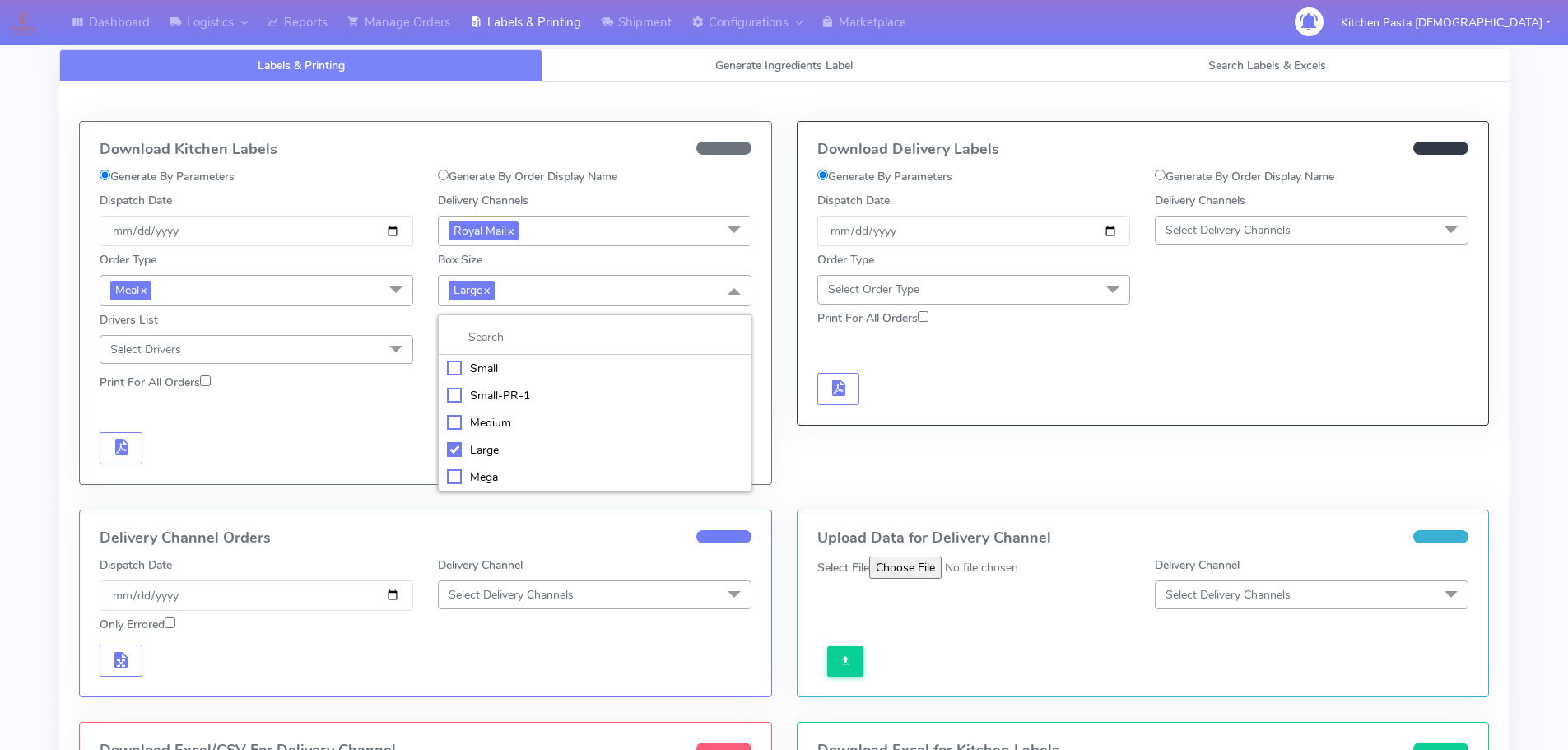
click at [466, 421] on div "Medium" at bounding box center [594, 423] width 295 height 18
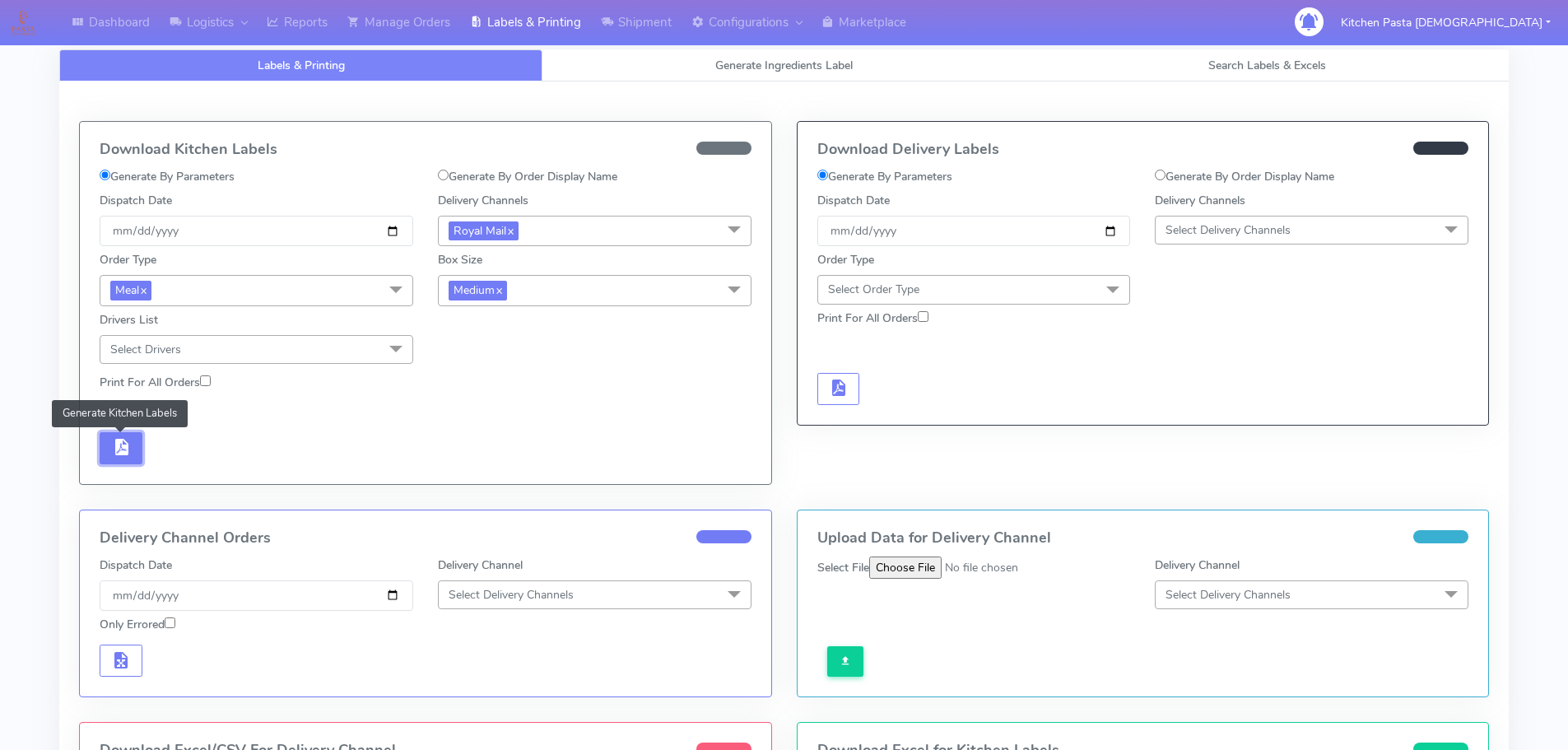
click at [124, 459] on button "button" at bounding box center [120, 448] width 43 height 32
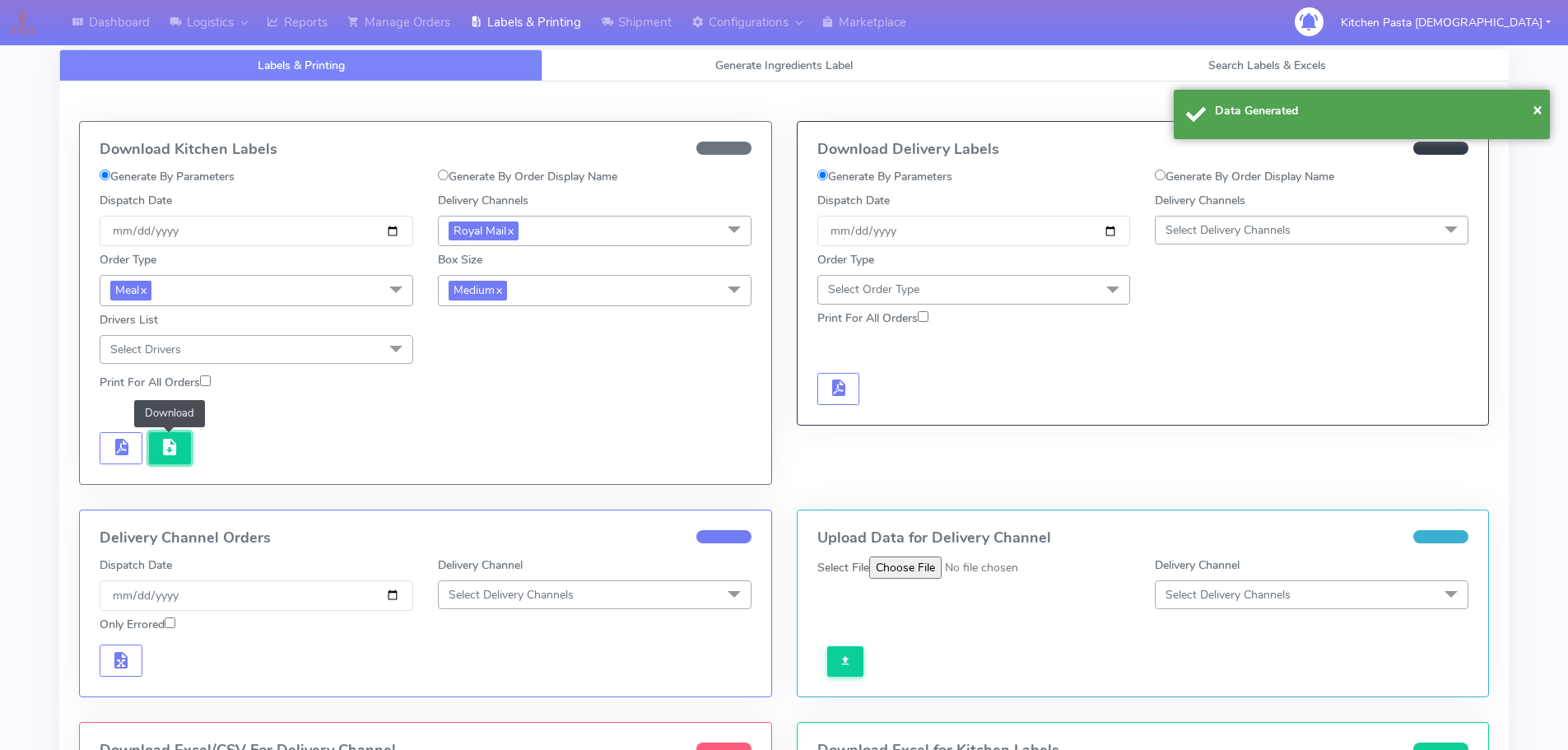
click at [156, 456] on button "button" at bounding box center [170, 448] width 43 height 32
drag, startPoint x: 556, startPoint y: 290, endPoint x: 541, endPoint y: 307, distance: 22.7
click at [558, 290] on span "Medium x" at bounding box center [594, 290] width 314 height 30
drag, startPoint x: 464, startPoint y: 381, endPoint x: 438, endPoint y: 380, distance: 26.0
click at [465, 382] on li "Small-PR-1" at bounding box center [594, 395] width 312 height 27
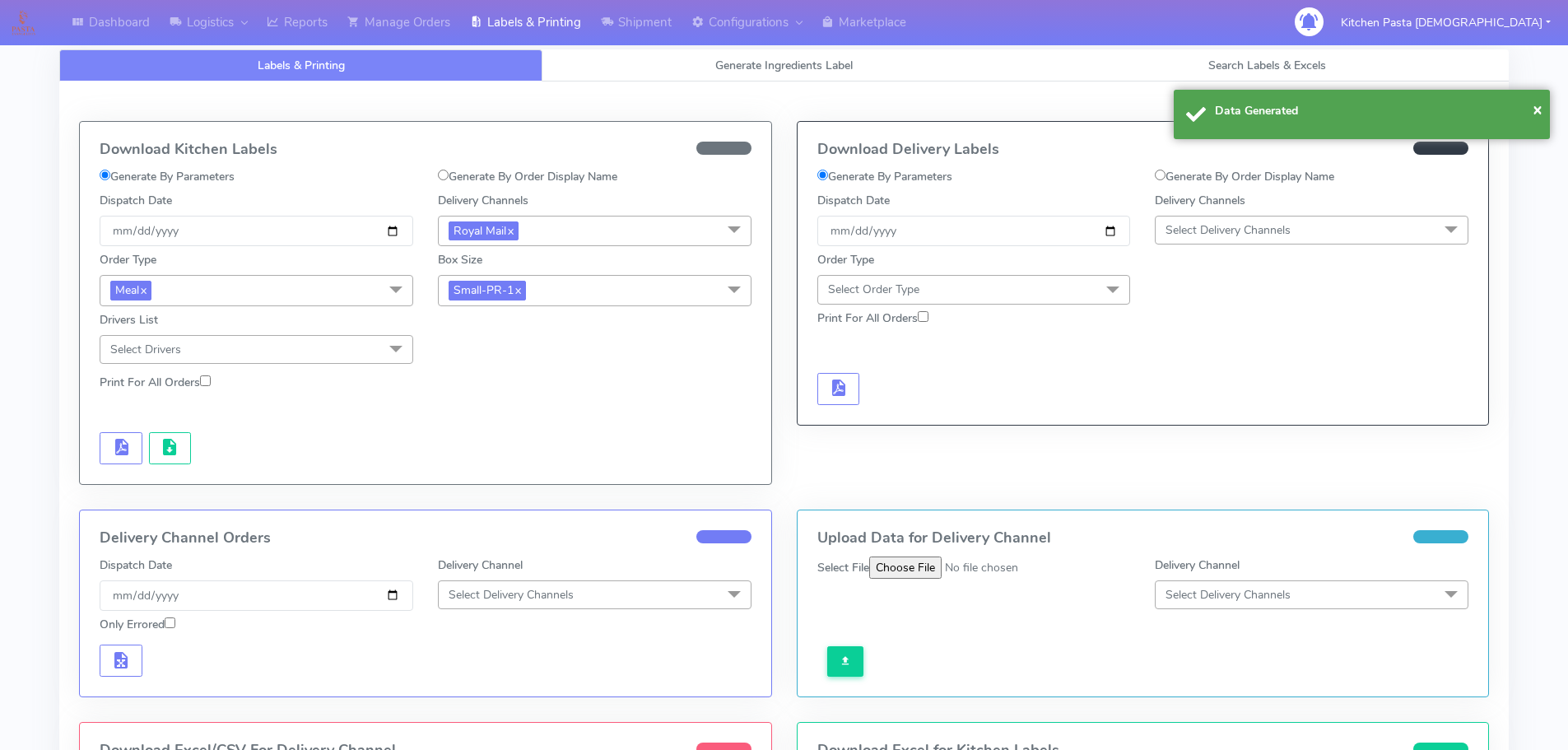
drag, startPoint x: 602, startPoint y: 285, endPoint x: 513, endPoint y: 362, distance: 117.7
click at [602, 285] on span "Small-PR-1 x" at bounding box center [594, 290] width 314 height 30
drag, startPoint x: 501, startPoint y: 367, endPoint x: 485, endPoint y: 367, distance: 16.0
click at [503, 367] on div "Small" at bounding box center [594, 368] width 295 height 18
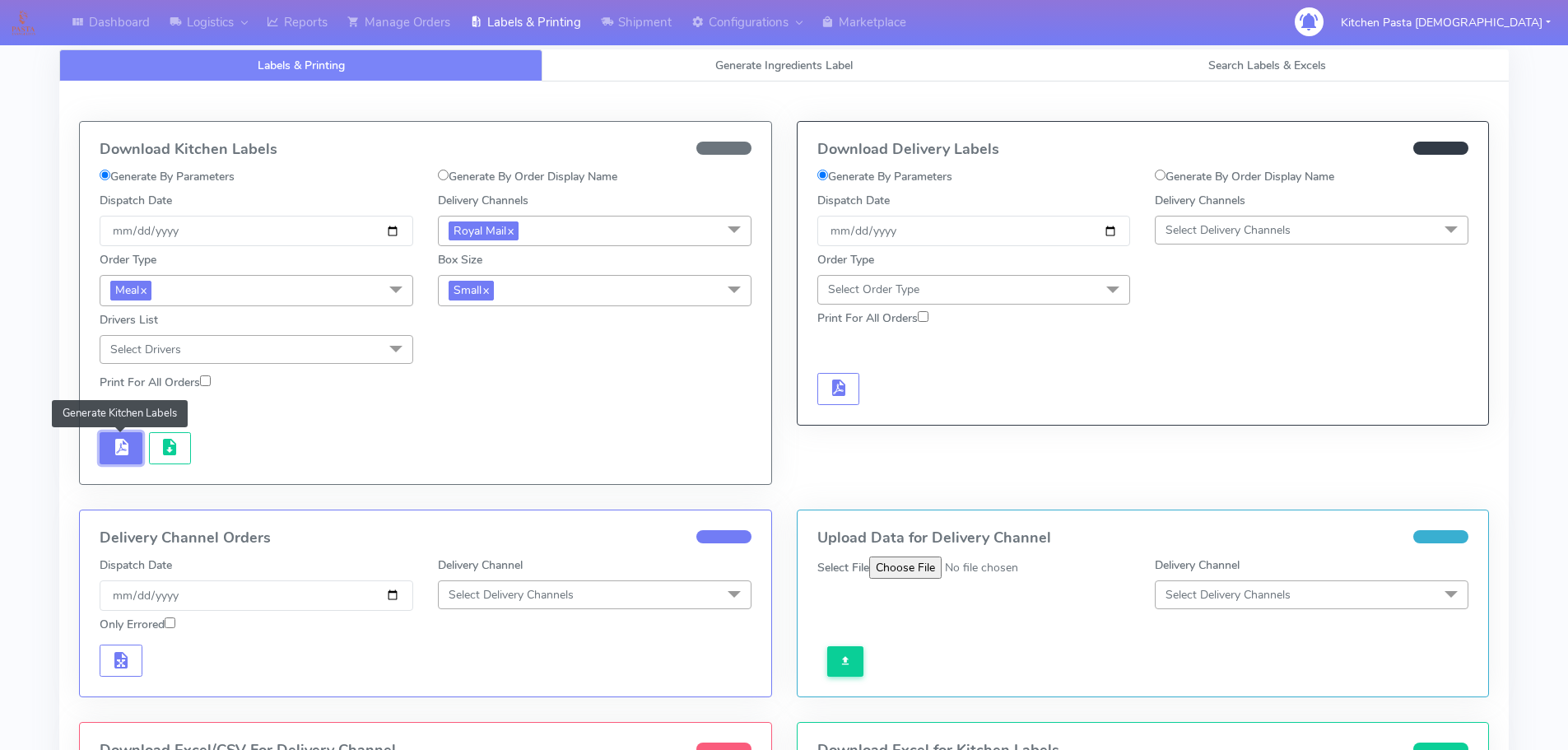
click at [121, 443] on span "button" at bounding box center [121, 450] width 20 height 16
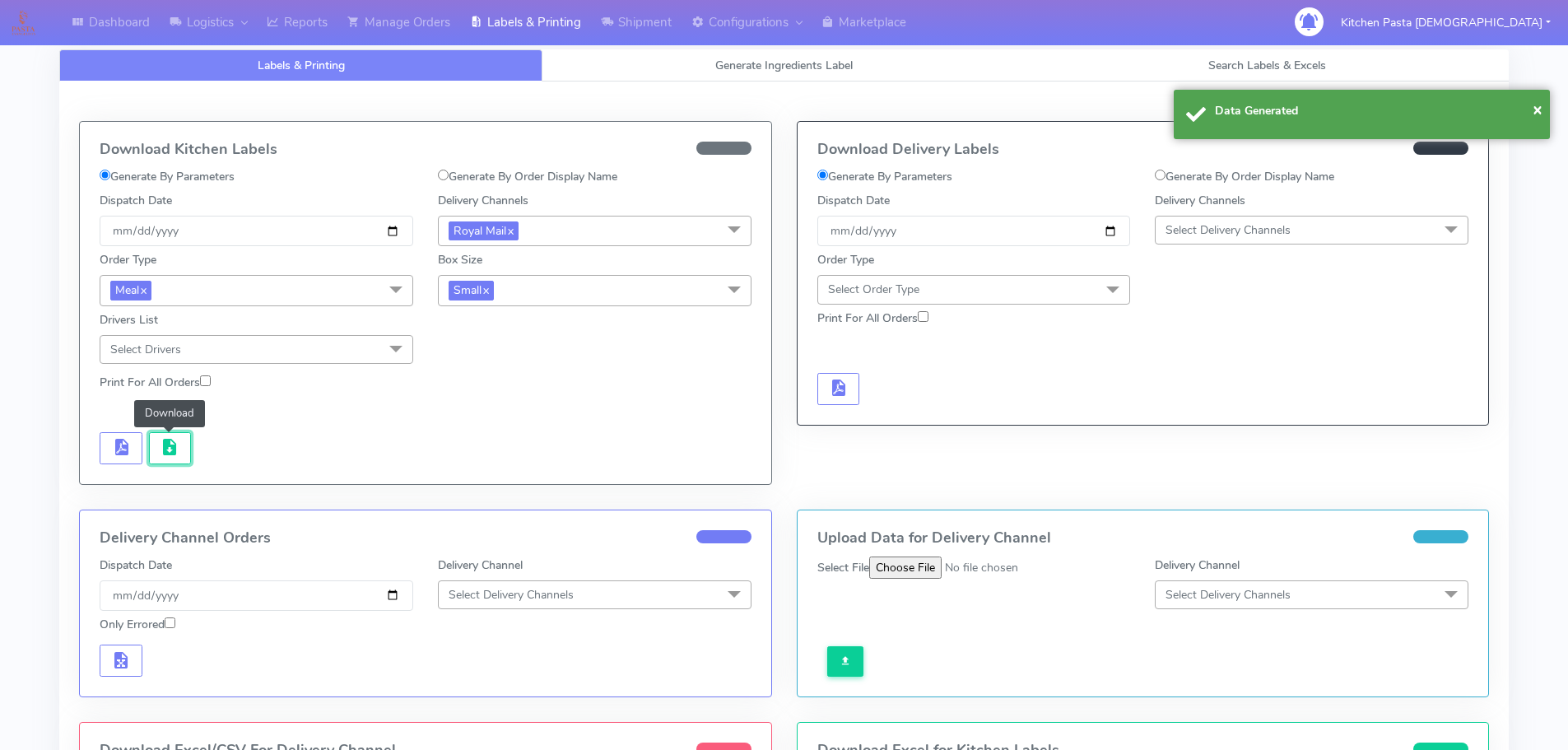
click at [149, 450] on button "button" at bounding box center [170, 448] width 43 height 32
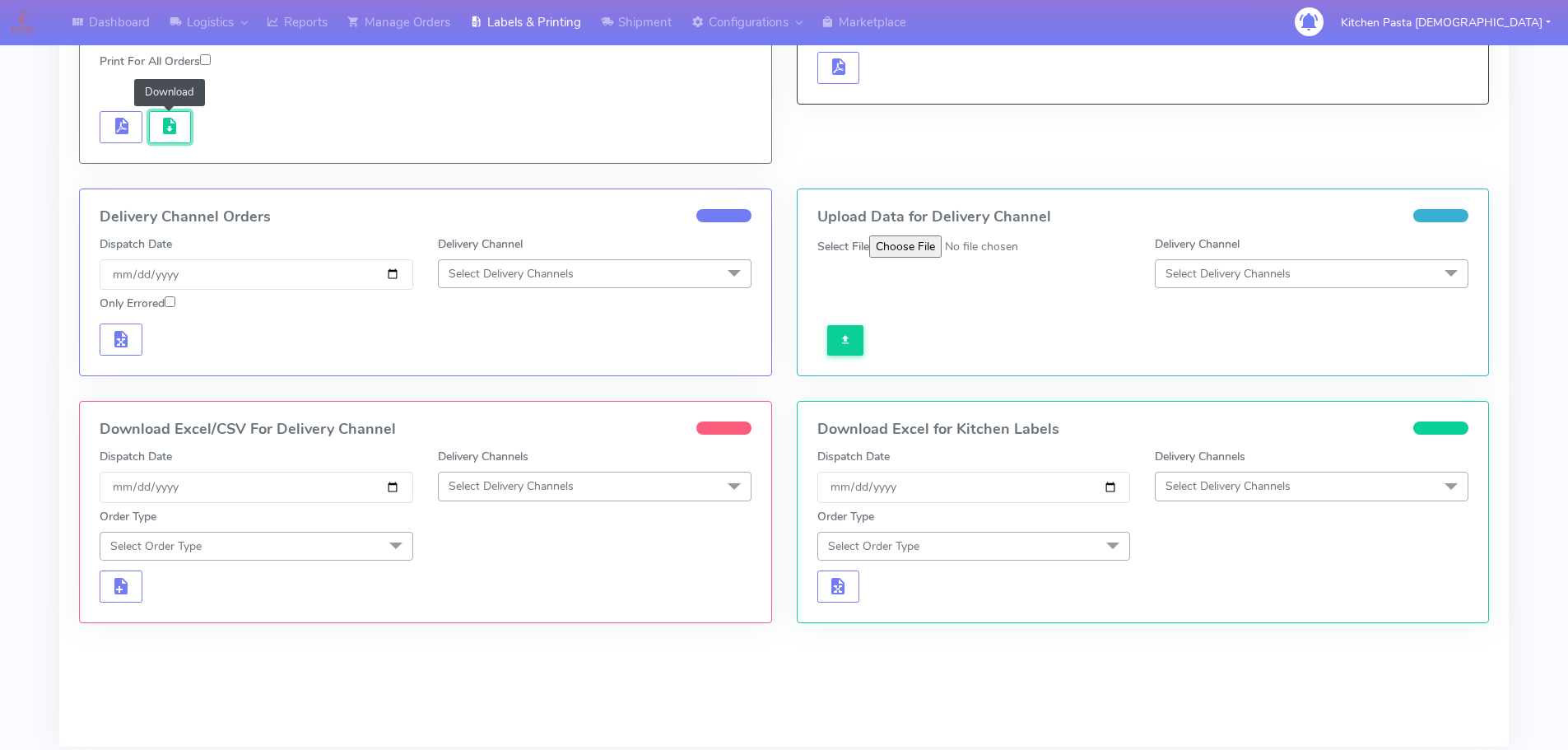
scroll to position [329, 0]
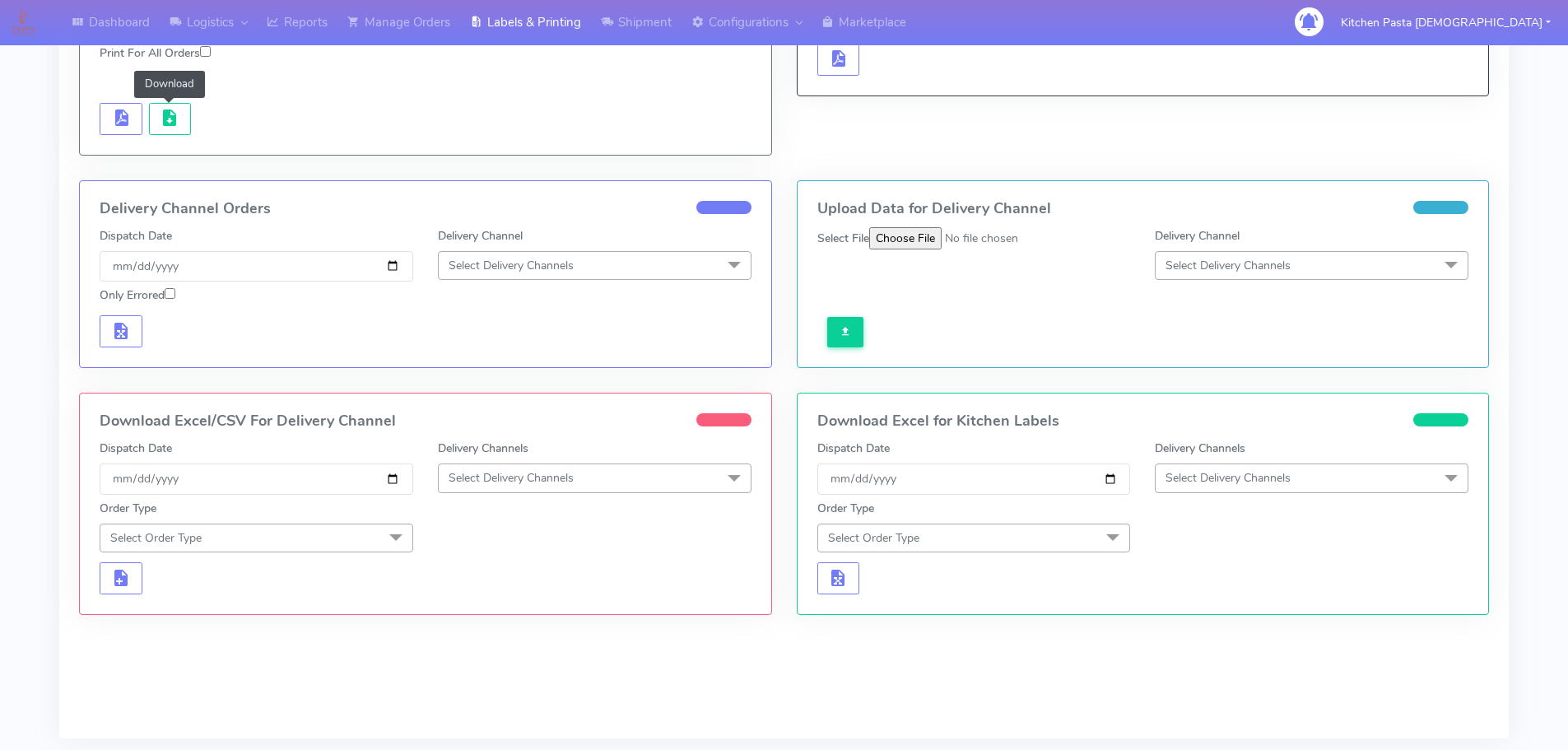
click at [673, 476] on span "Select Delivery Channels" at bounding box center [594, 478] width 314 height 28
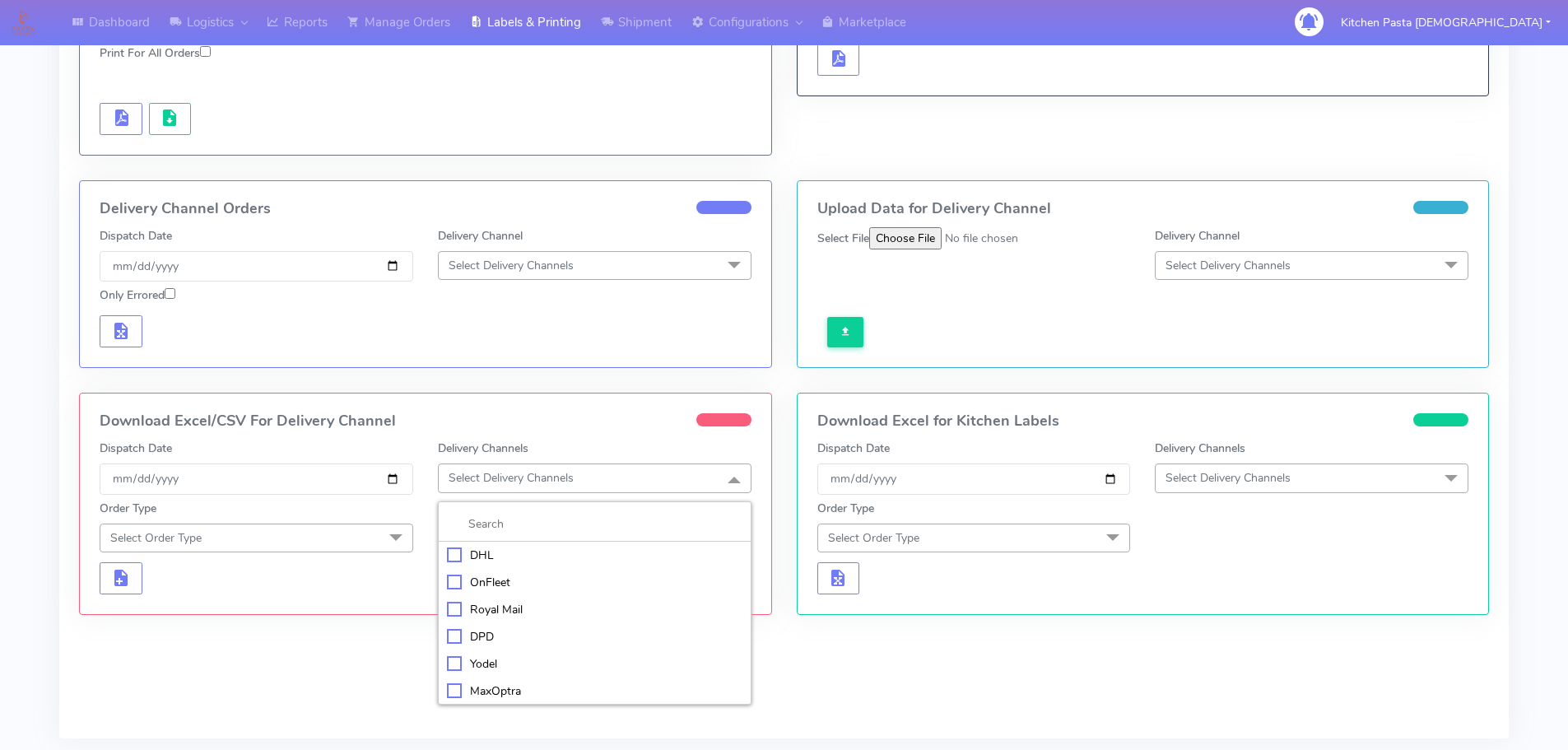
drag, startPoint x: 467, startPoint y: 616, endPoint x: 446, endPoint y: 615, distance: 21.0
click at [469, 618] on div "Royal Mail" at bounding box center [594, 609] width 295 height 18
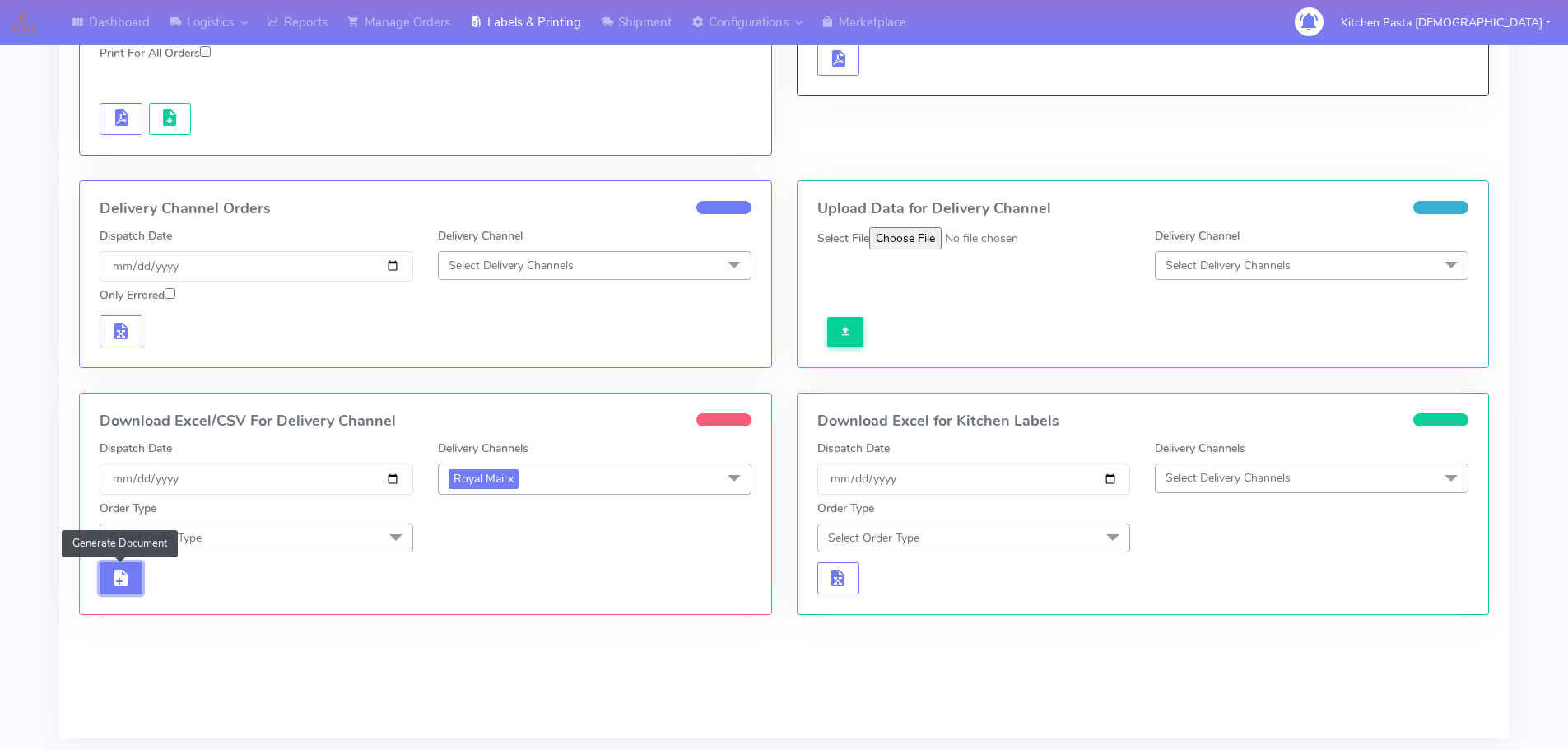
click at [117, 581] on span "button" at bounding box center [121, 582] width 20 height 16
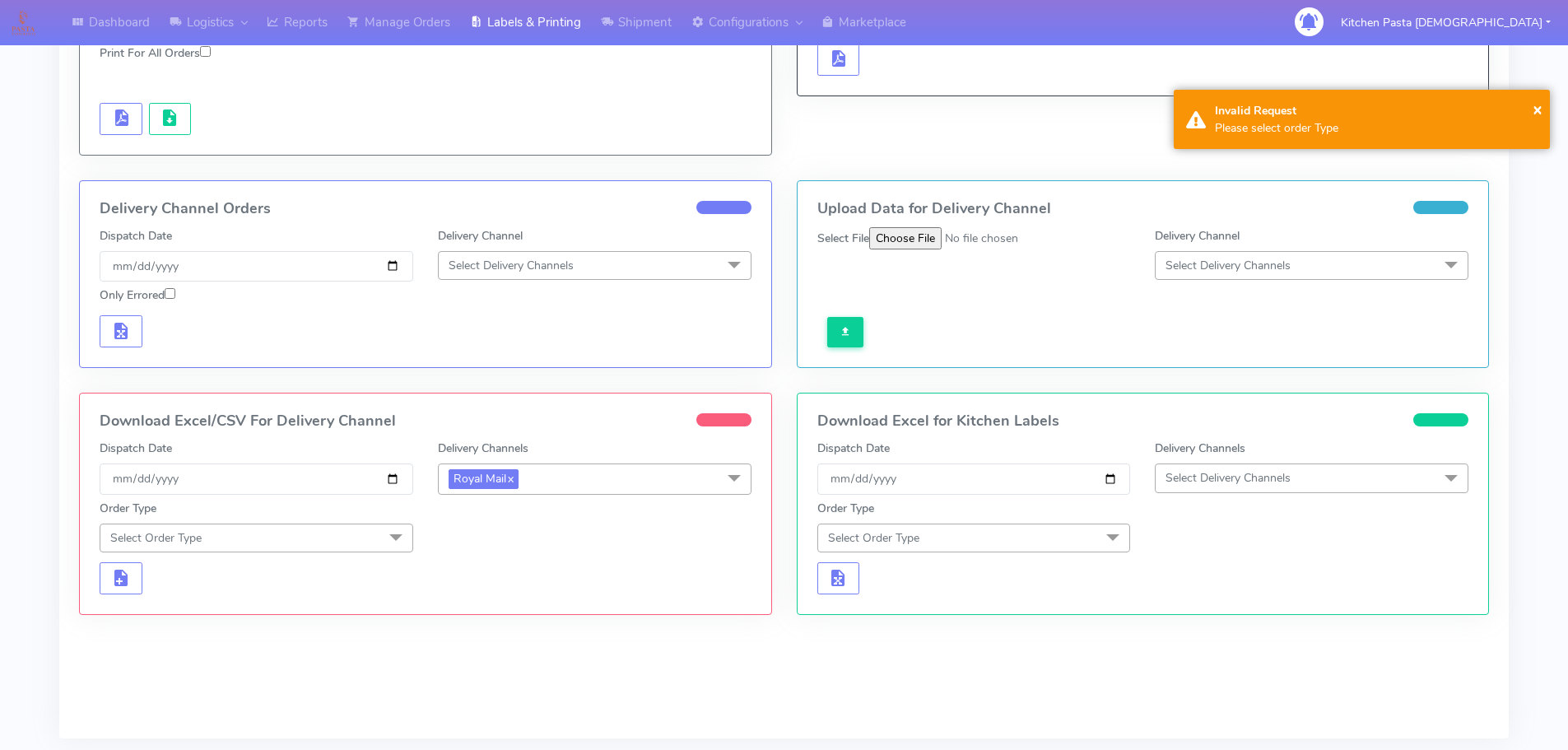
click at [341, 539] on span "Select Order Type" at bounding box center [256, 538] width 314 height 28
click at [190, 611] on div "Meal" at bounding box center [256, 614] width 295 height 18
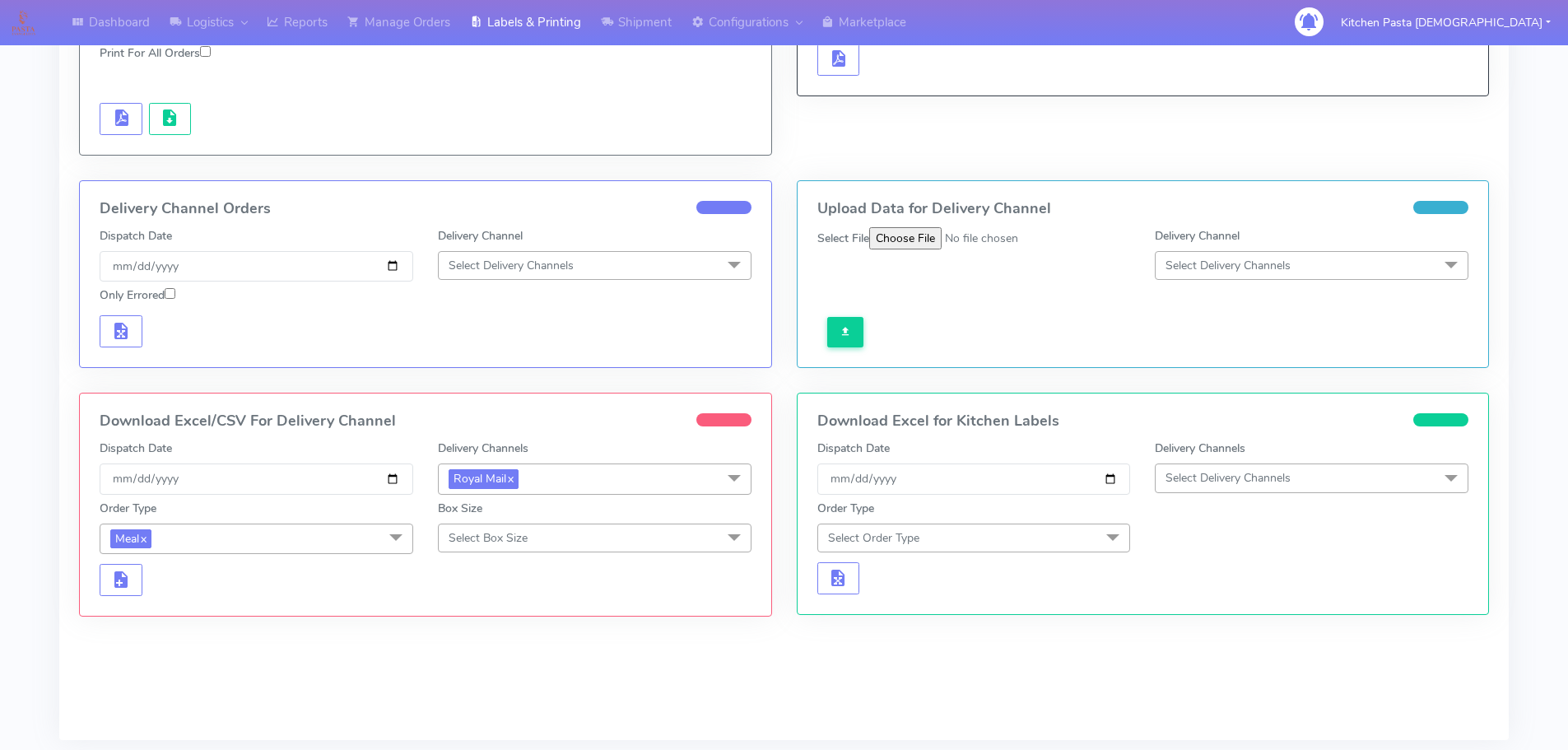
click at [499, 546] on span "Select Box Size" at bounding box center [594, 538] width 314 height 28
drag, startPoint x: 476, startPoint y: 666, endPoint x: 356, endPoint y: 645, distance: 121.8
click at [475, 667] on div "Medium" at bounding box center [594, 669] width 295 height 18
click at [130, 588] on span "button" at bounding box center [121, 583] width 20 height 16
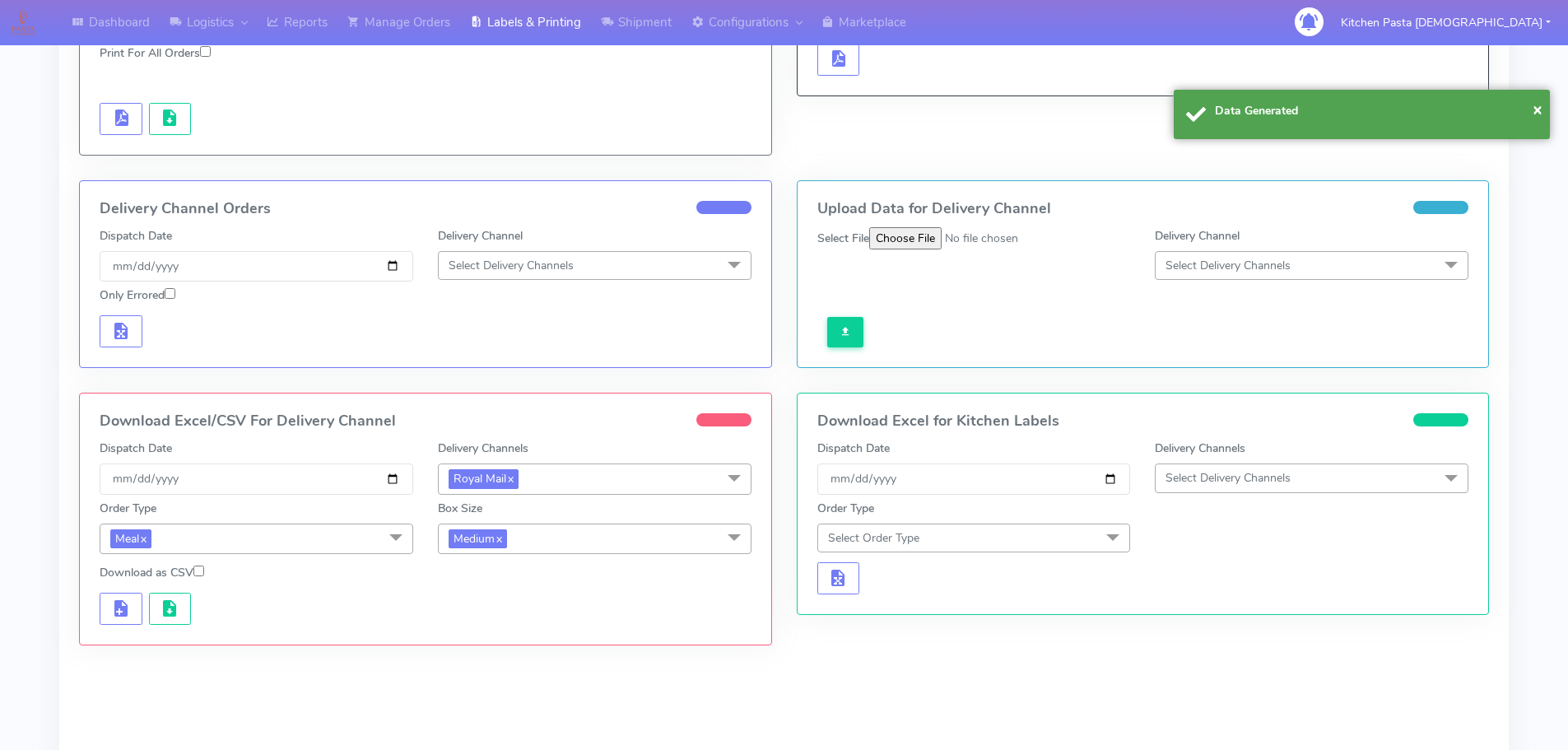
click at [161, 589] on div at bounding box center [425, 606] width 677 height 37
click at [167, 608] on span "button" at bounding box center [170, 612] width 20 height 16
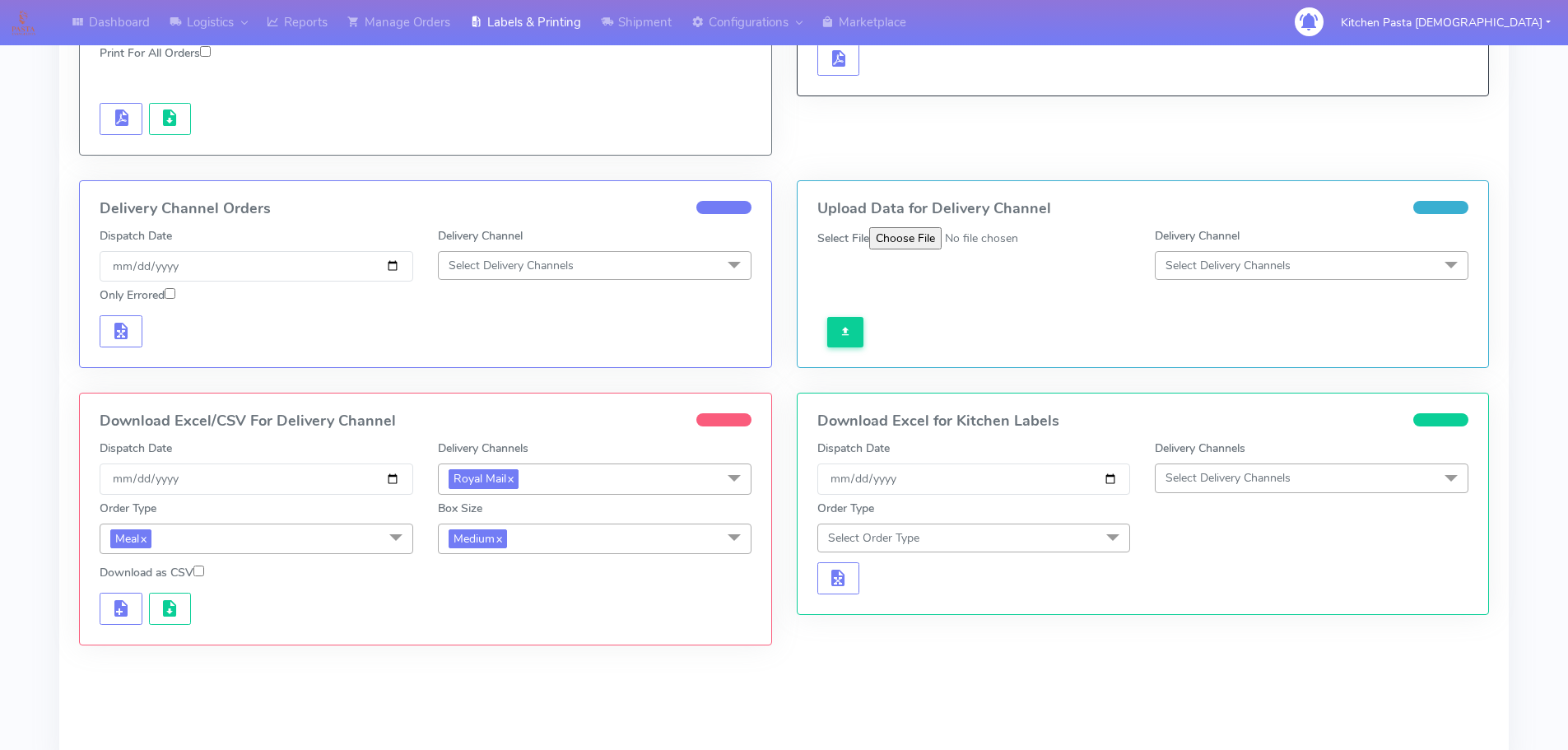
click at [574, 540] on span "Medium x" at bounding box center [594, 539] width 314 height 30
click at [484, 610] on div "Small" at bounding box center [594, 616] width 295 height 18
click at [122, 610] on span "button" at bounding box center [121, 612] width 20 height 16
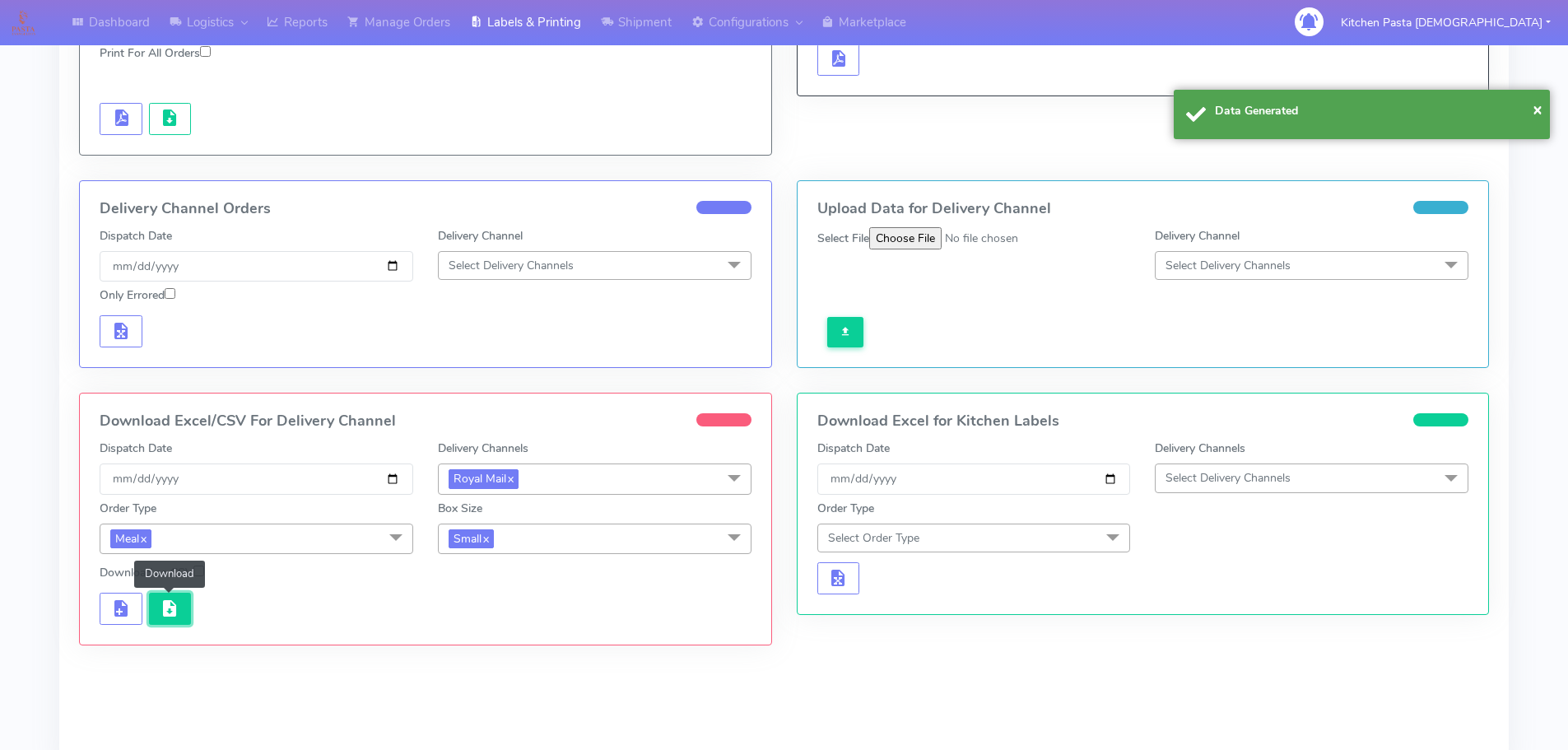
click at [164, 614] on span "button" at bounding box center [170, 612] width 20 height 16
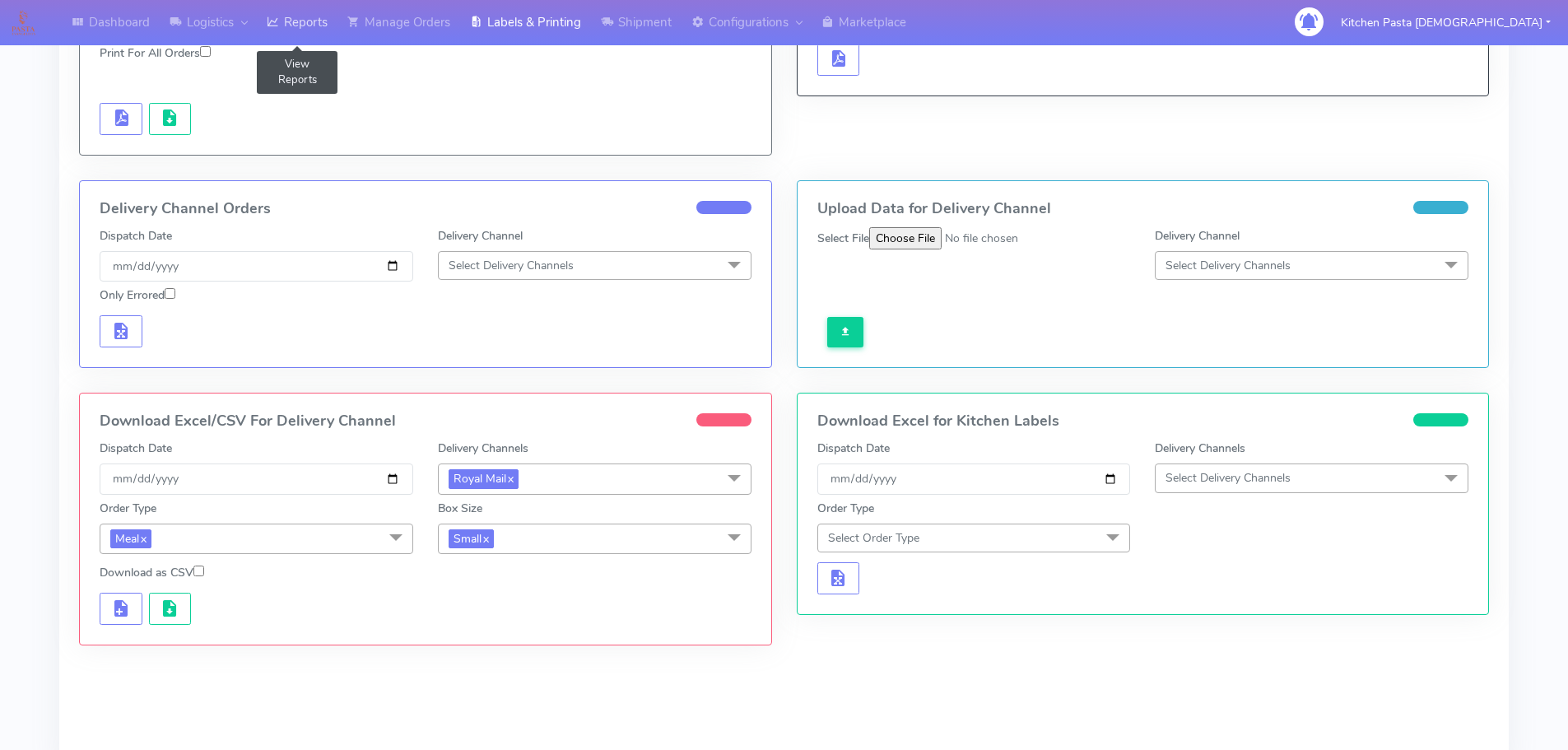
click at [294, 32] on link "Reports" at bounding box center [297, 23] width 80 height 45
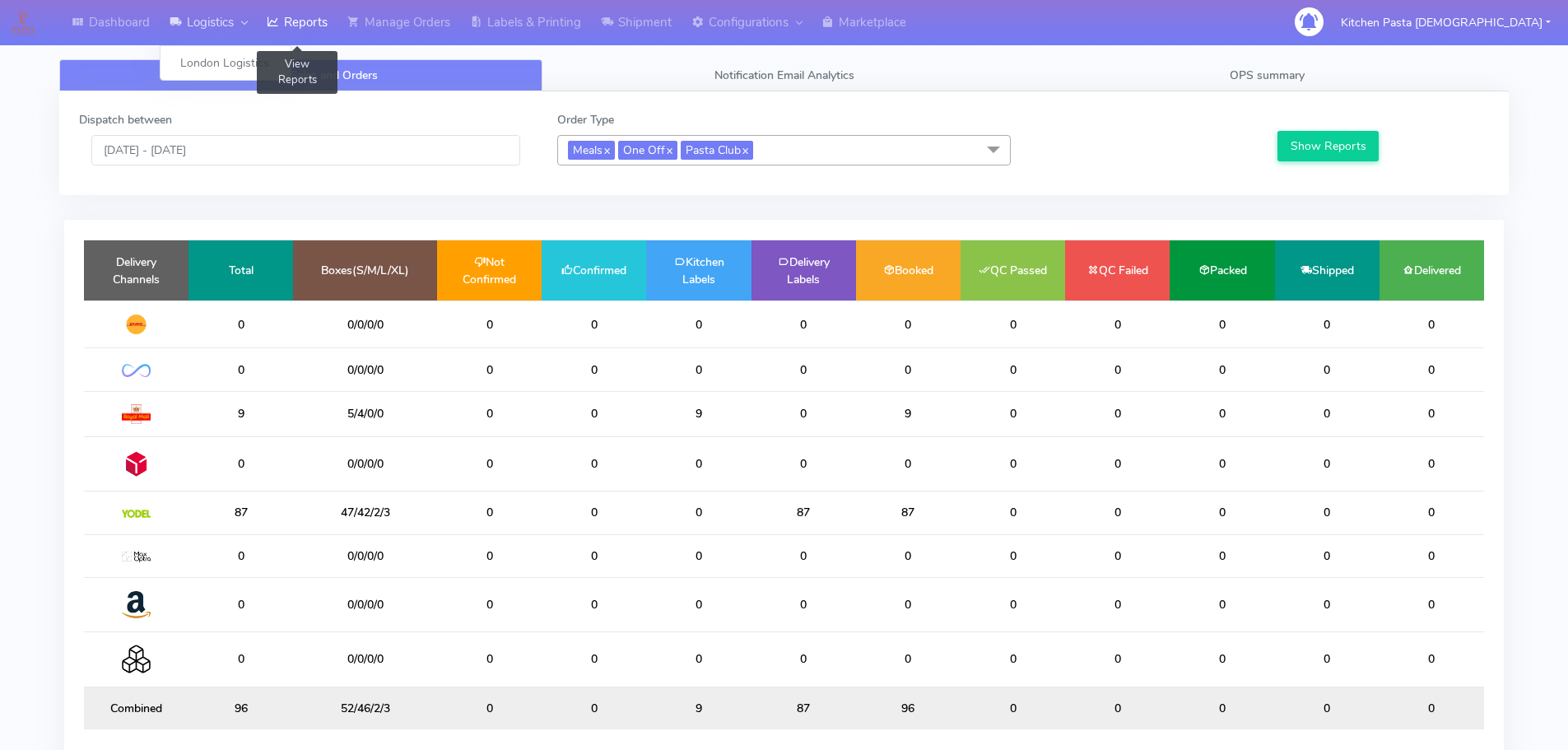
click at [202, 13] on link "Logistics" at bounding box center [208, 23] width 97 height 45
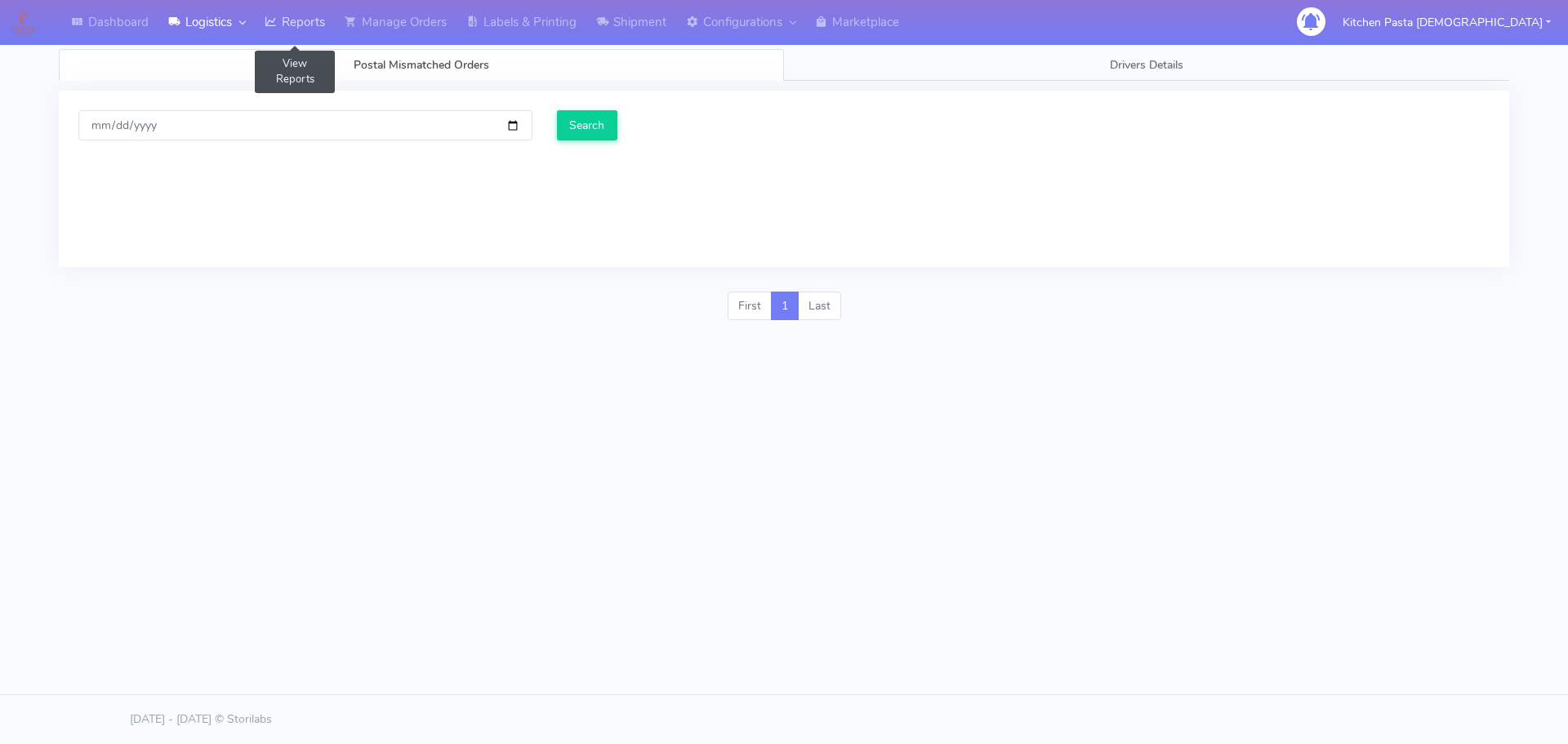
click at [316, 26] on link "Reports" at bounding box center [295, 22] width 80 height 45
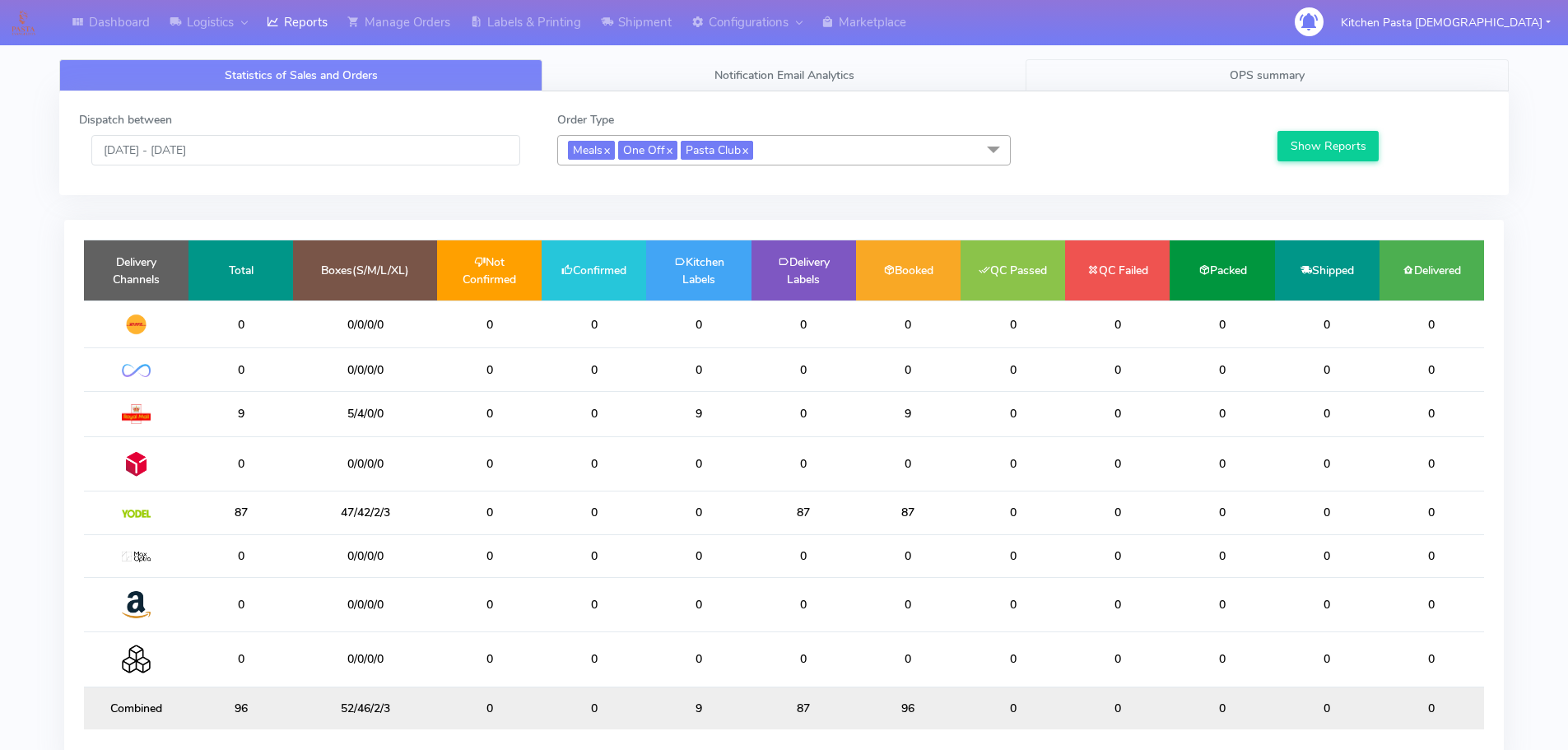
click at [1325, 74] on link "OPS summary" at bounding box center [1267, 75] width 483 height 32
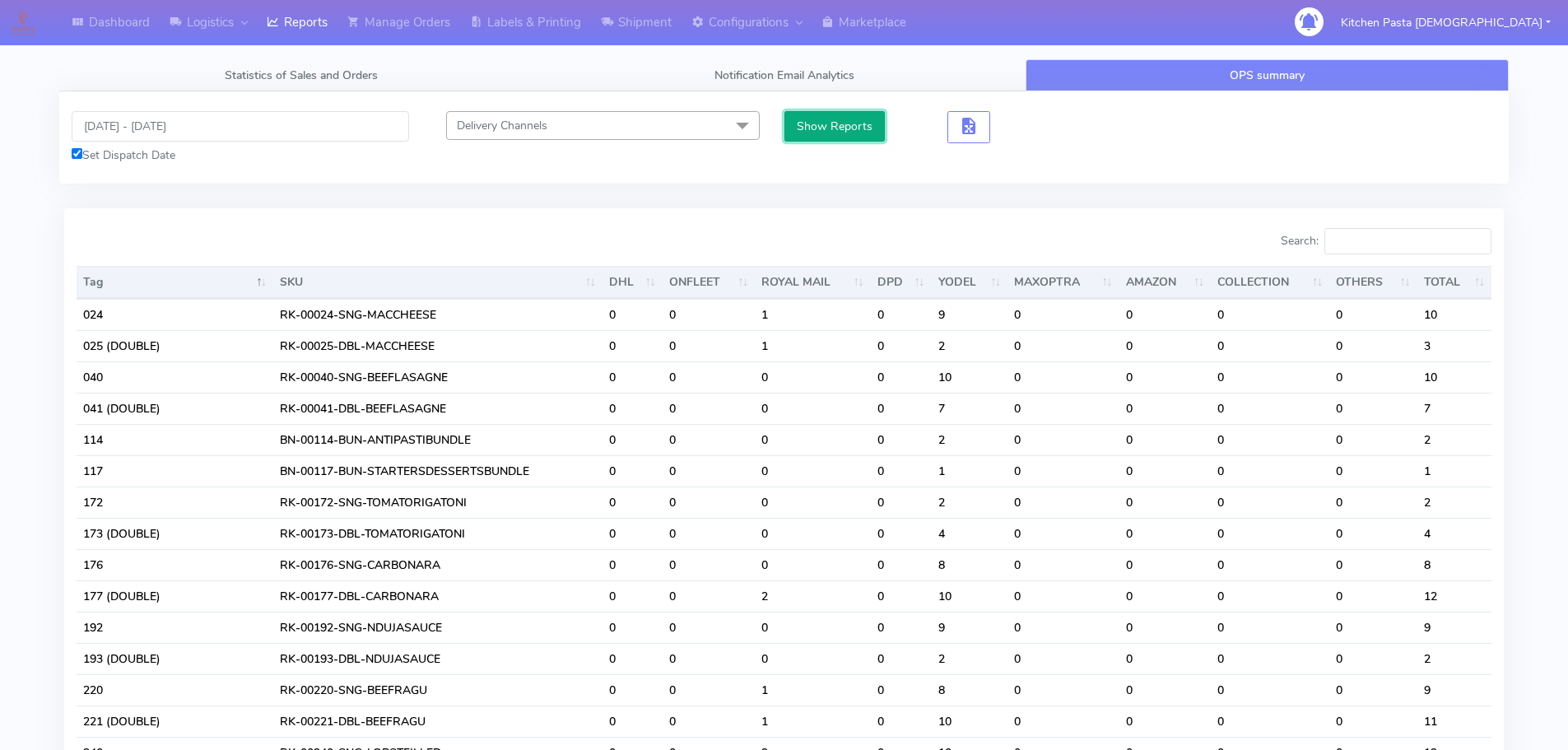
click at [838, 126] on button "Show Reports" at bounding box center [834, 126] width 101 height 30
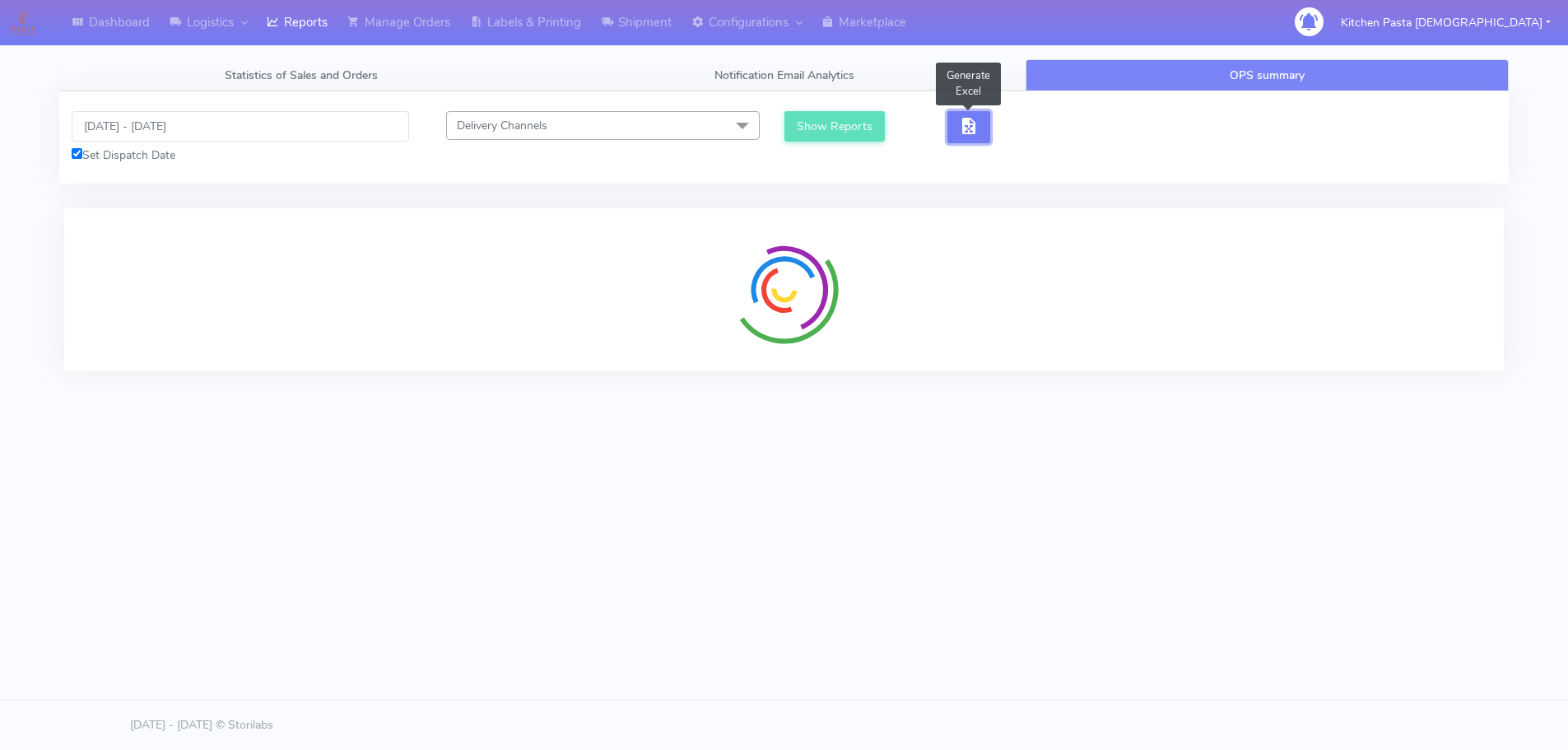
click at [961, 134] on button "button" at bounding box center [968, 127] width 43 height 32
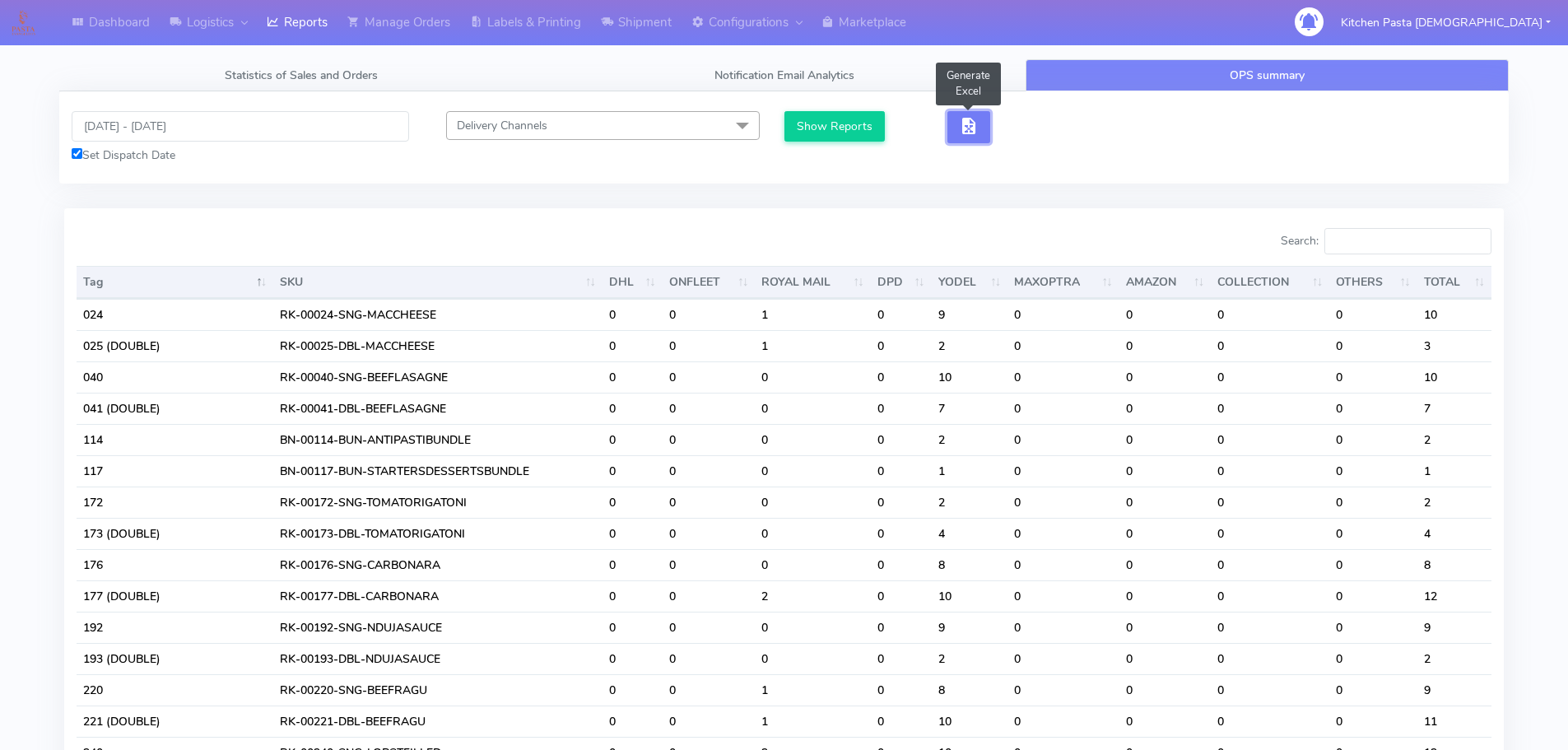
click at [967, 134] on span "button" at bounding box center [969, 130] width 20 height 16
click at [1010, 131] on button "button" at bounding box center [1028, 127] width 43 height 32
click at [1042, 131] on button "button" at bounding box center [1028, 127] width 43 height 32
click at [1037, 145] on div "Show Reports" at bounding box center [965, 137] width 362 height 53
click at [1036, 141] on button "button" at bounding box center [1028, 127] width 43 height 32
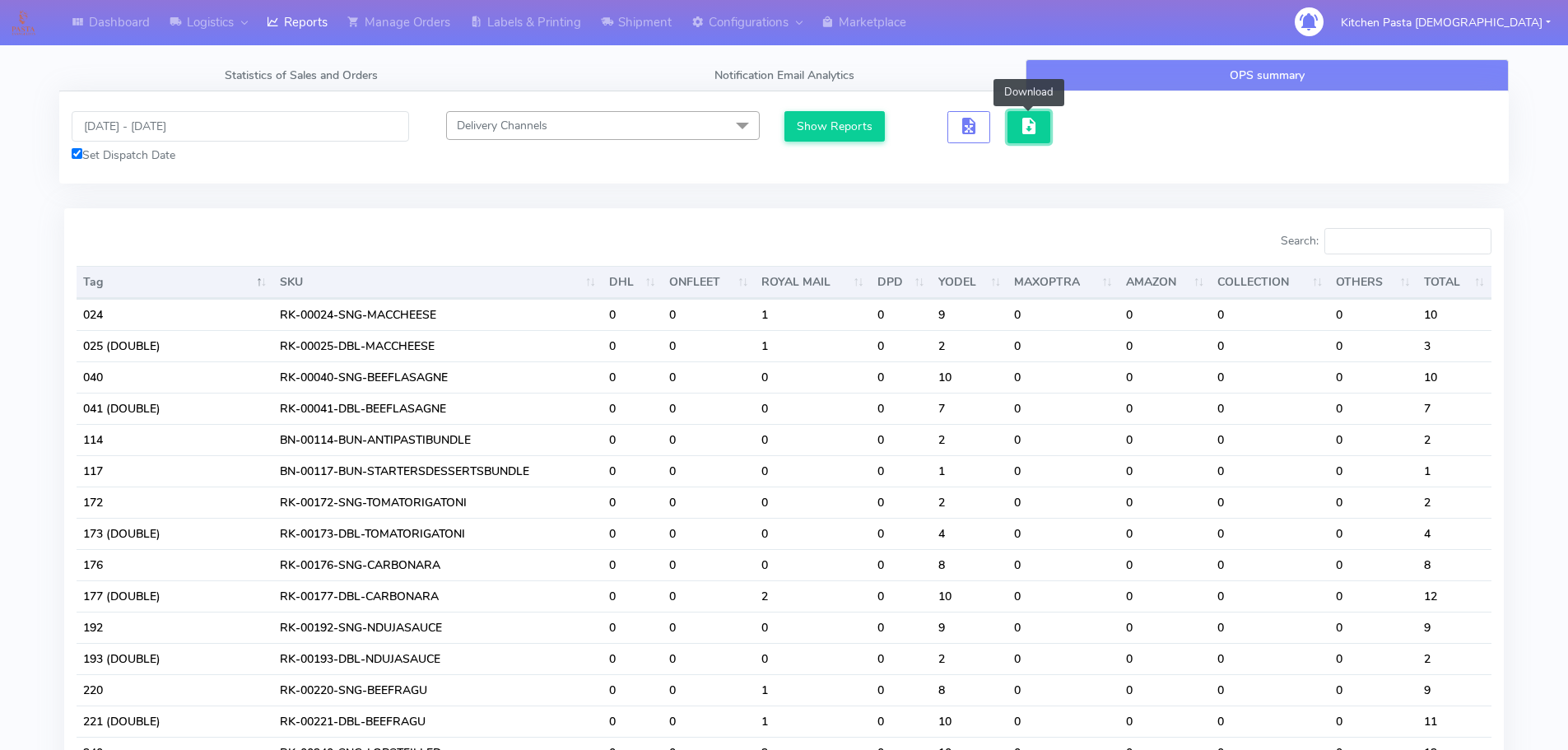
click at [1038, 138] on button "button" at bounding box center [1028, 127] width 43 height 32
click at [1028, 124] on span "button" at bounding box center [1029, 130] width 20 height 16
click at [315, 26] on link "Reports" at bounding box center [297, 23] width 80 height 45
